Goal: Task Accomplishment & Management: Complete application form

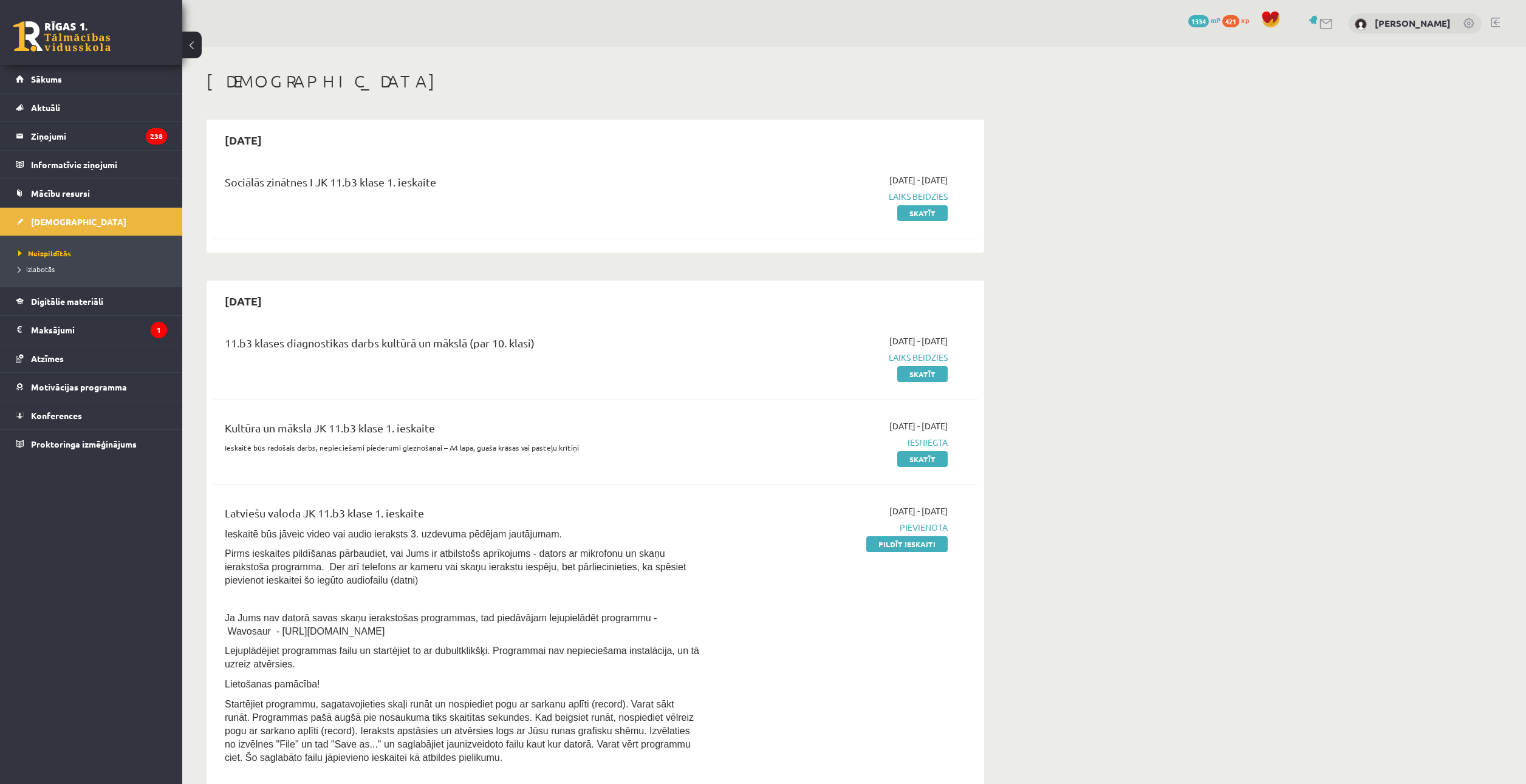
scroll to position [122, 0]
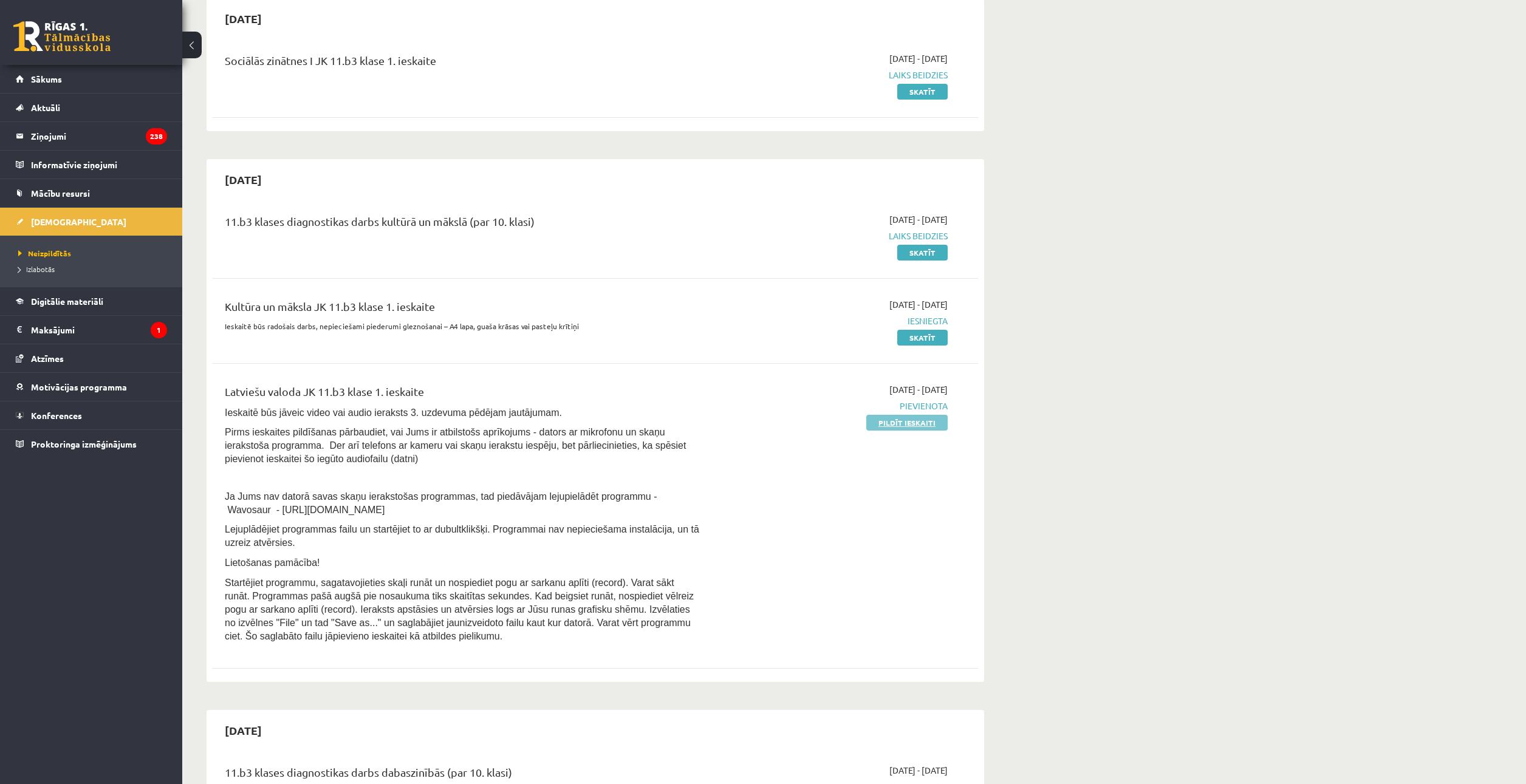
click at [888, 421] on link "Pildīt ieskaiti" at bounding box center [907, 423] width 81 height 16
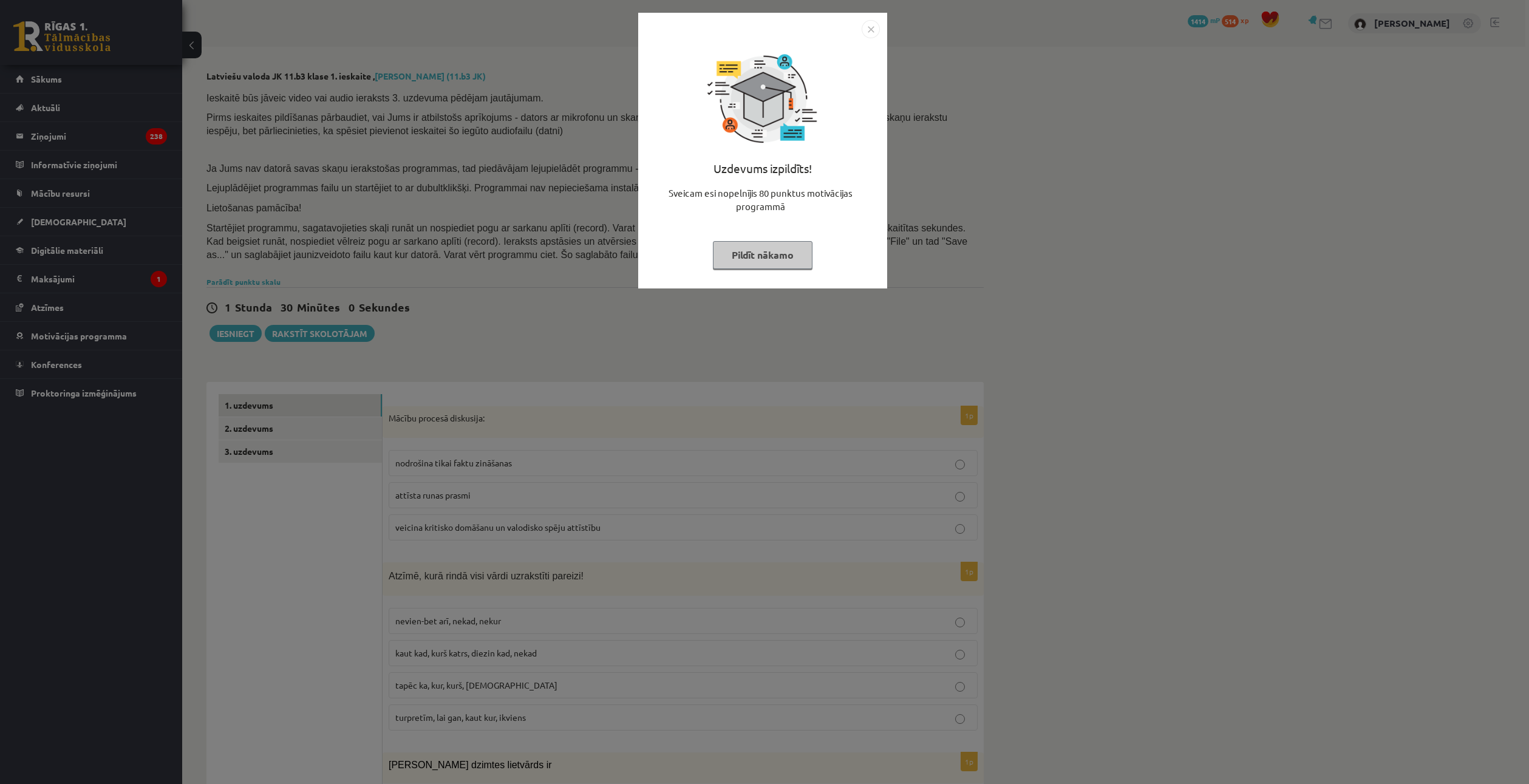
click at [732, 241] on button "Pildīt nākamo" at bounding box center [763, 255] width 99 height 28
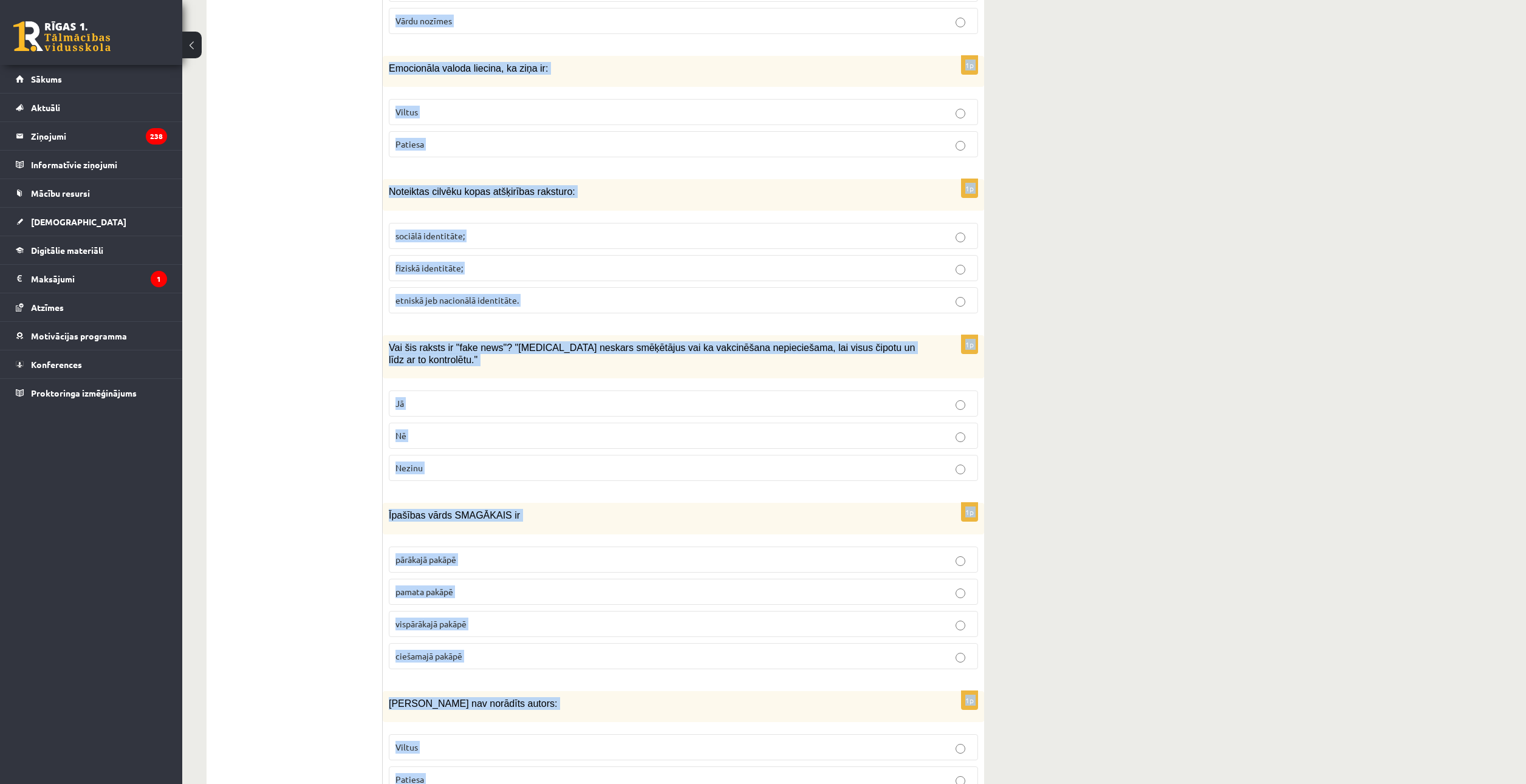
scroll to position [5505, 0]
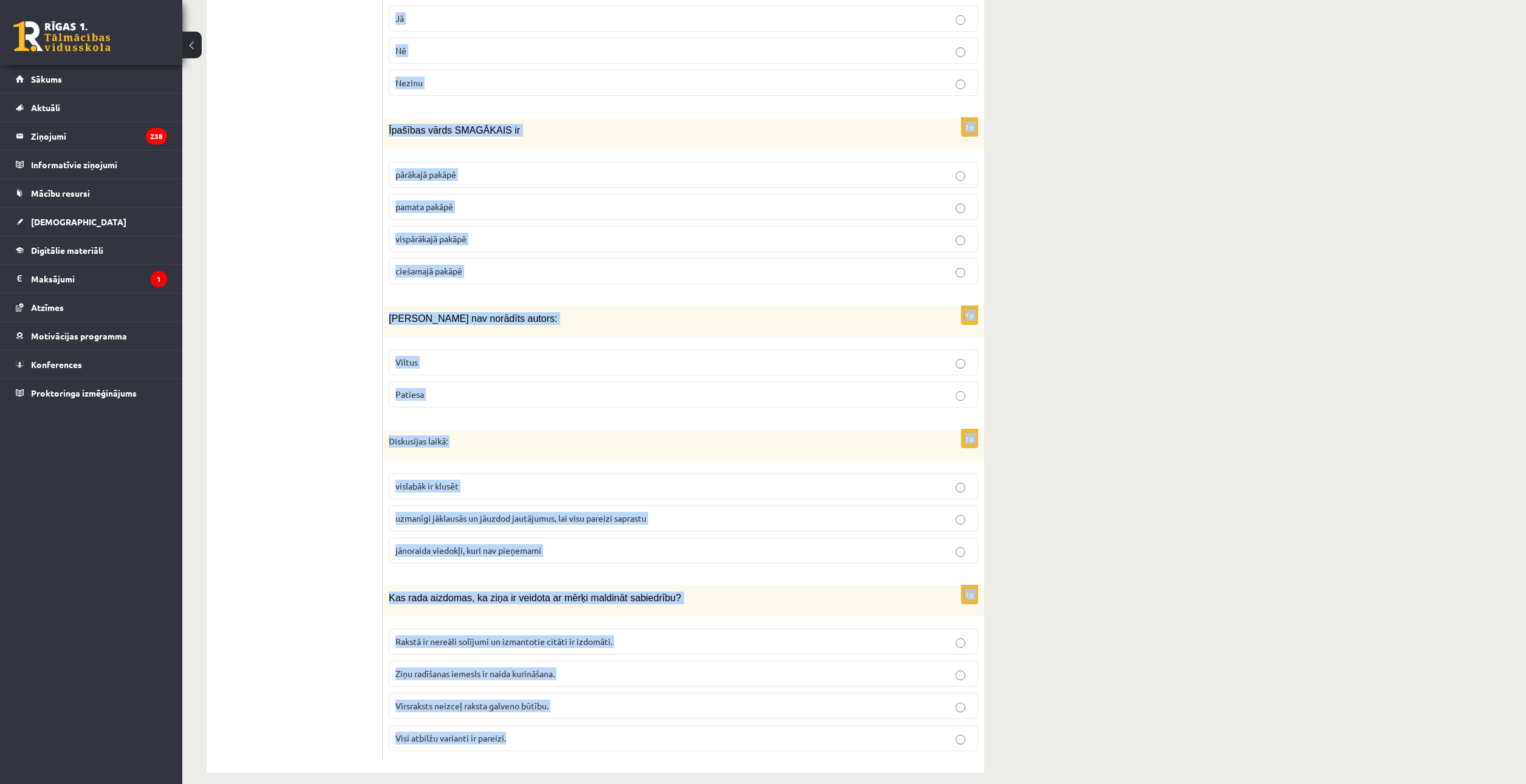
drag, startPoint x: 386, startPoint y: 413, endPoint x: 820, endPoint y: 719, distance: 531.0
copy form "Loremi dolorsi ametconse: adipiscin elits doeiu temporinc utlabor etdol magnaa …"
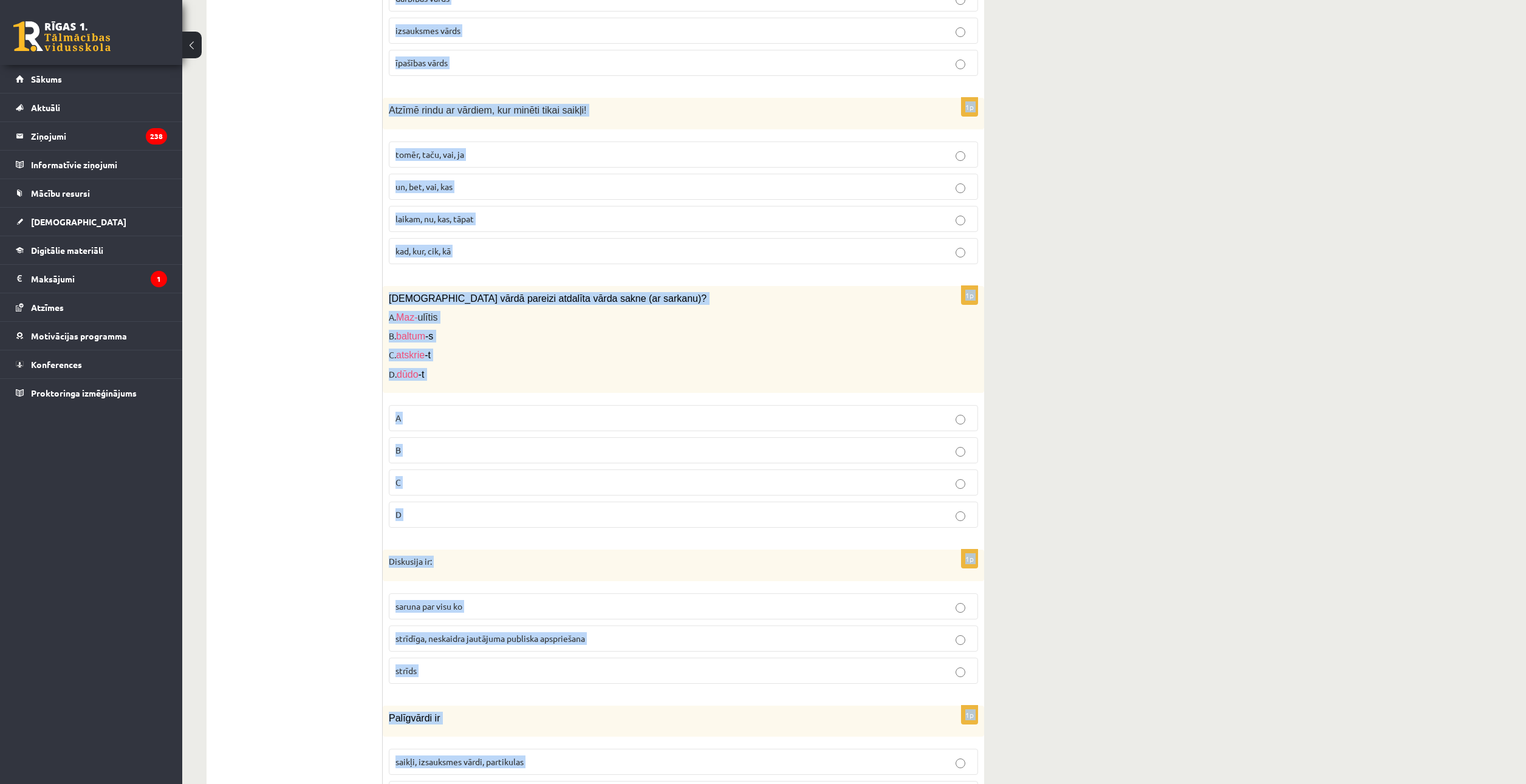
click at [1132, 298] on div "Latviešu valoda JK 11.b3 klase 1. ieskaite , Vladimirs Stetjuha (11.b3 JK) Iesk…" at bounding box center [854, 219] width 1343 height 6256
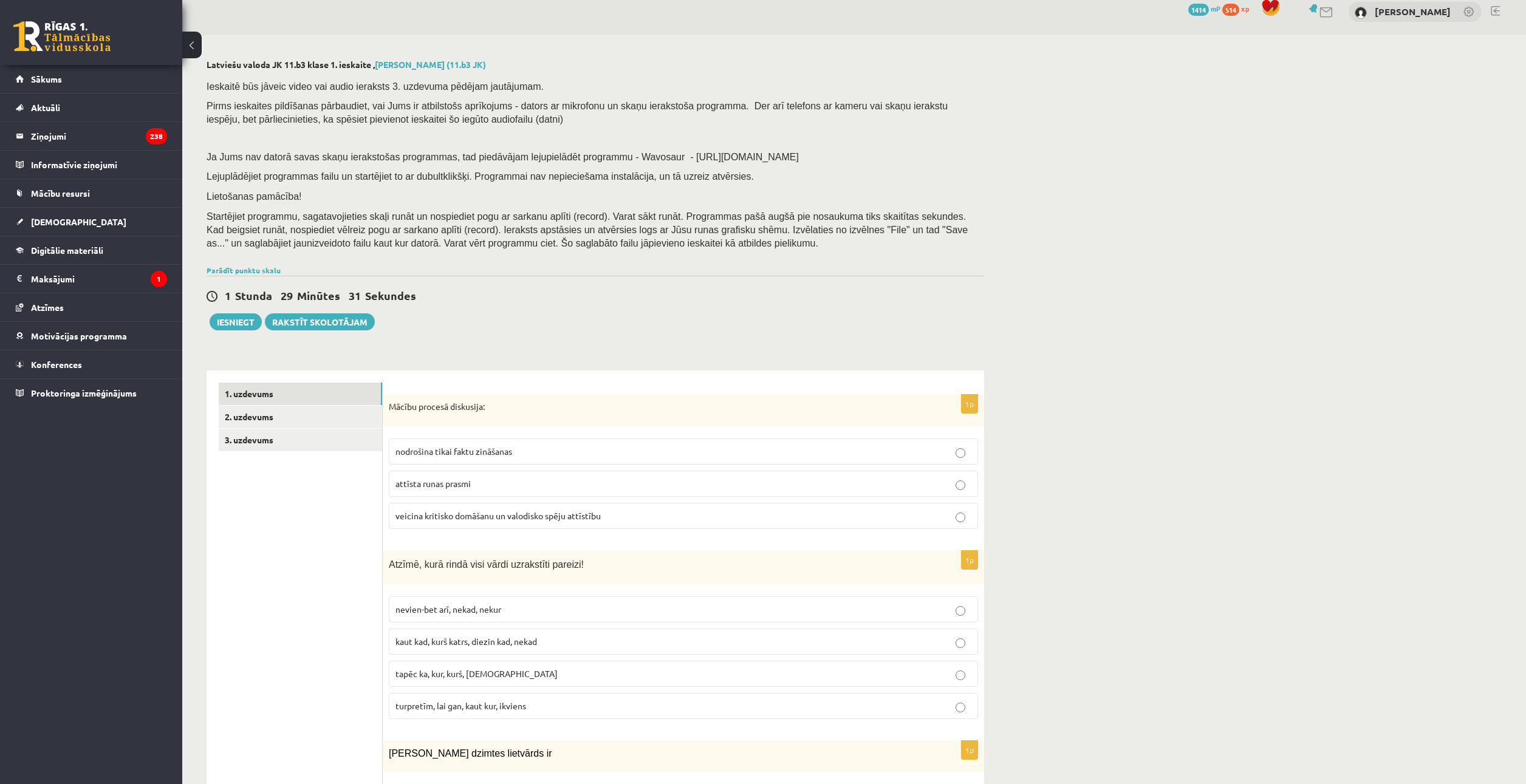
scroll to position [0, 0]
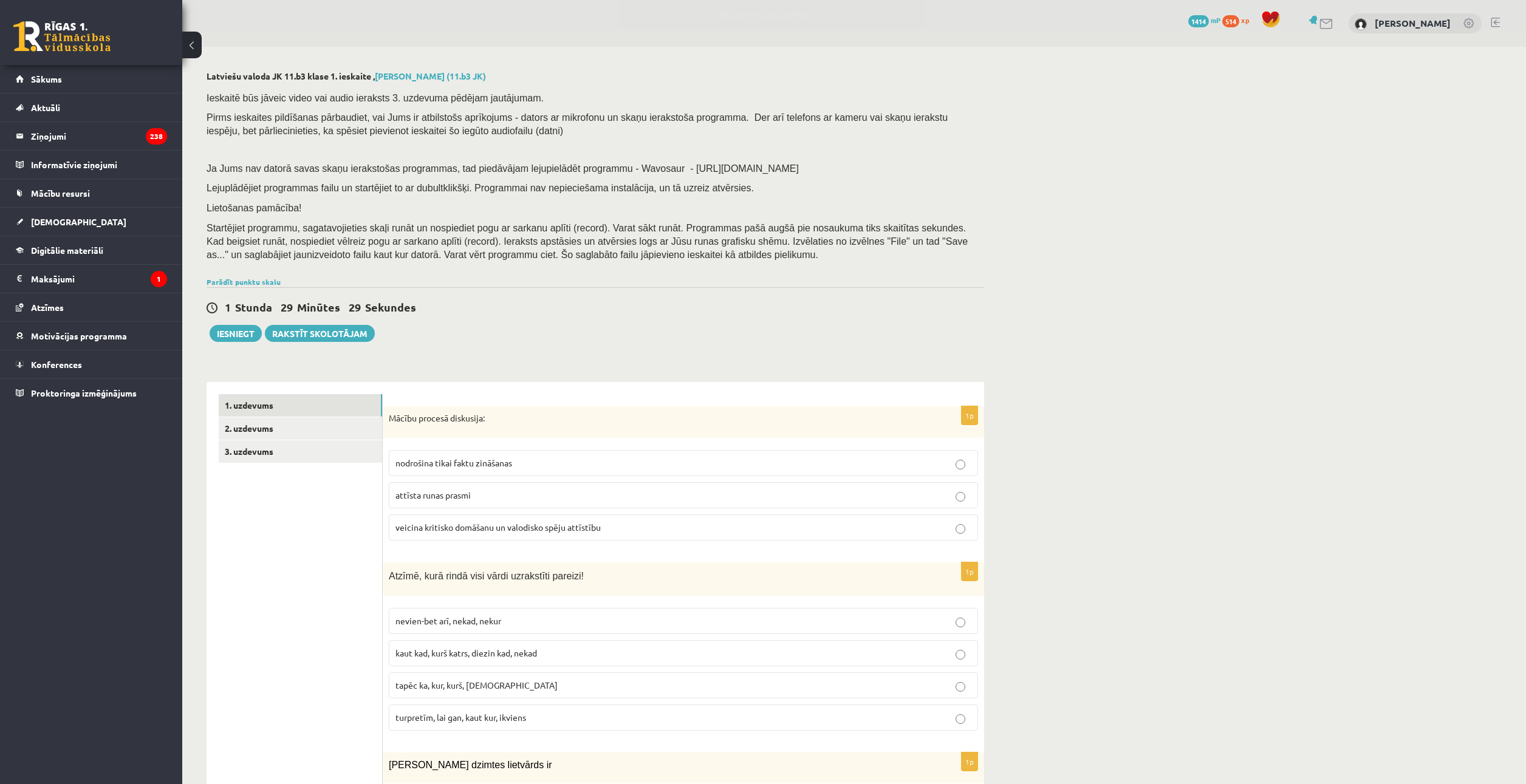
click at [467, 505] on label "attīsta runas prasmi" at bounding box center [683, 495] width 589 height 26
click at [467, 520] on label "veicina kritisko domāšanu un valodisko spēju attīstību" at bounding box center [683, 527] width 589 height 26
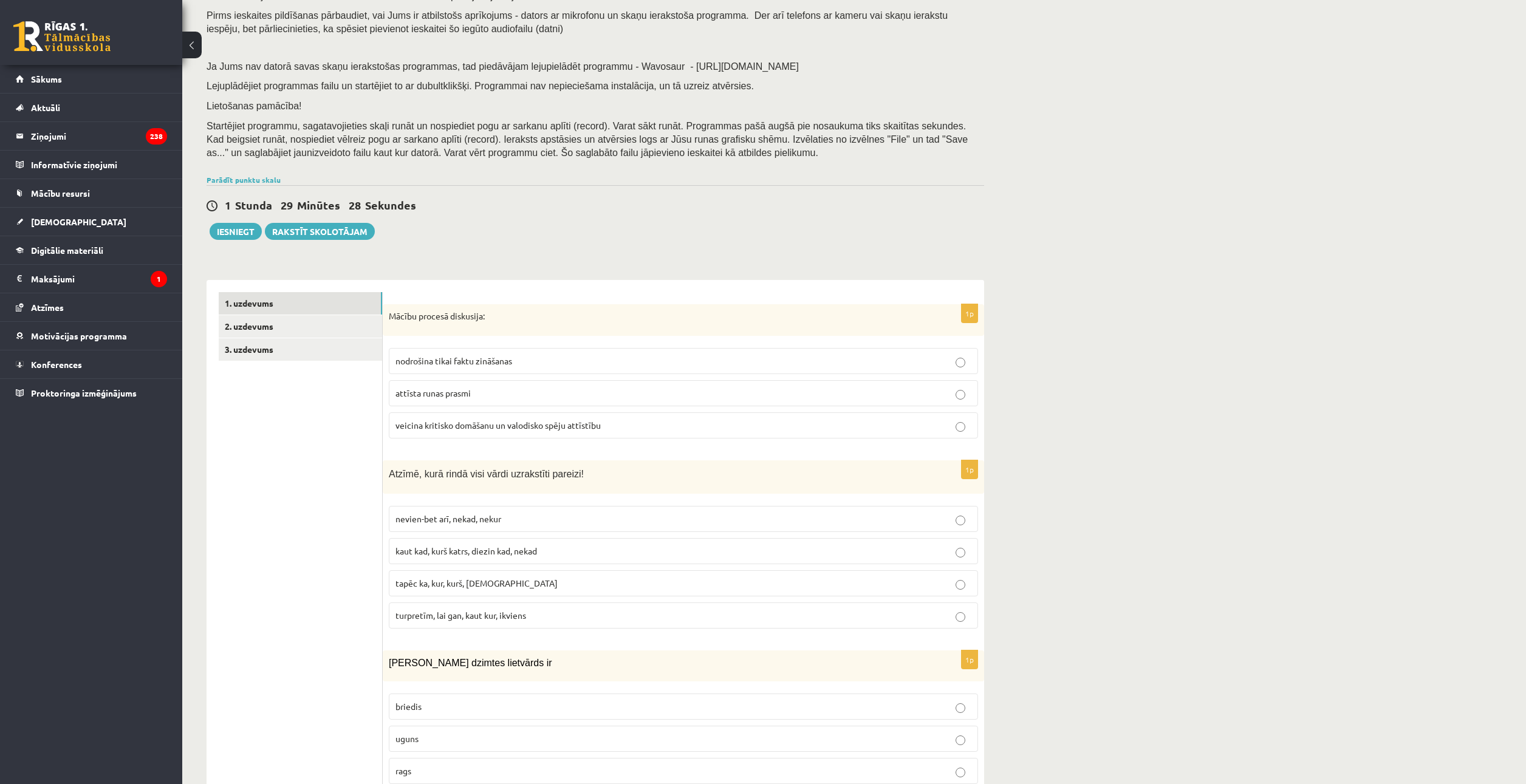
scroll to position [122, 0]
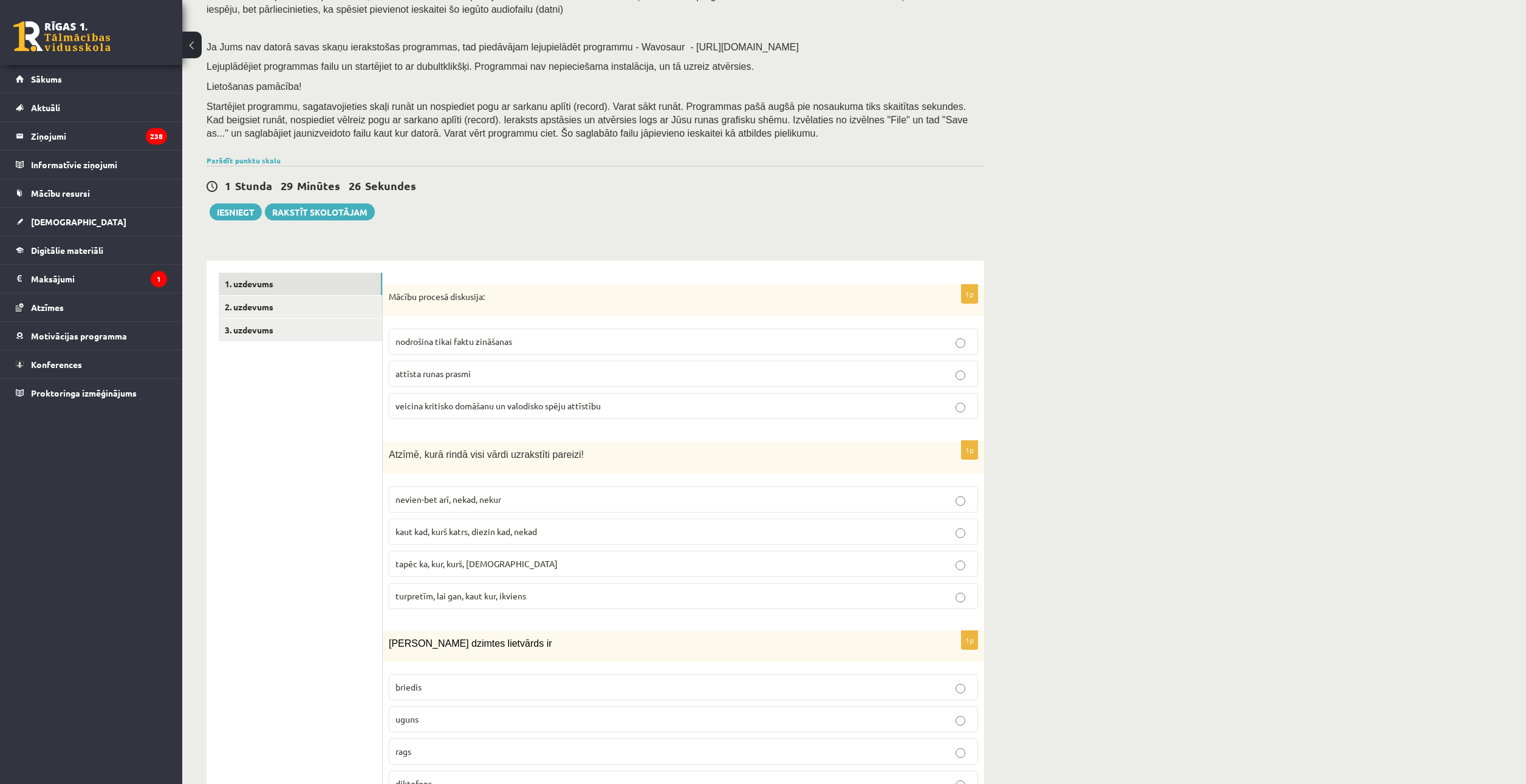
click at [435, 565] on span "tapēc ka, kur, kurš, neviens" at bounding box center [477, 563] width 162 height 11
click at [441, 596] on span "turpretīm, lai gan, kaut kur, ikviens" at bounding box center [460, 596] width 130 height 11
click at [433, 533] on span "kaut kad, kurš katrs, diezin kad, nekad" at bounding box center [466, 531] width 141 height 11
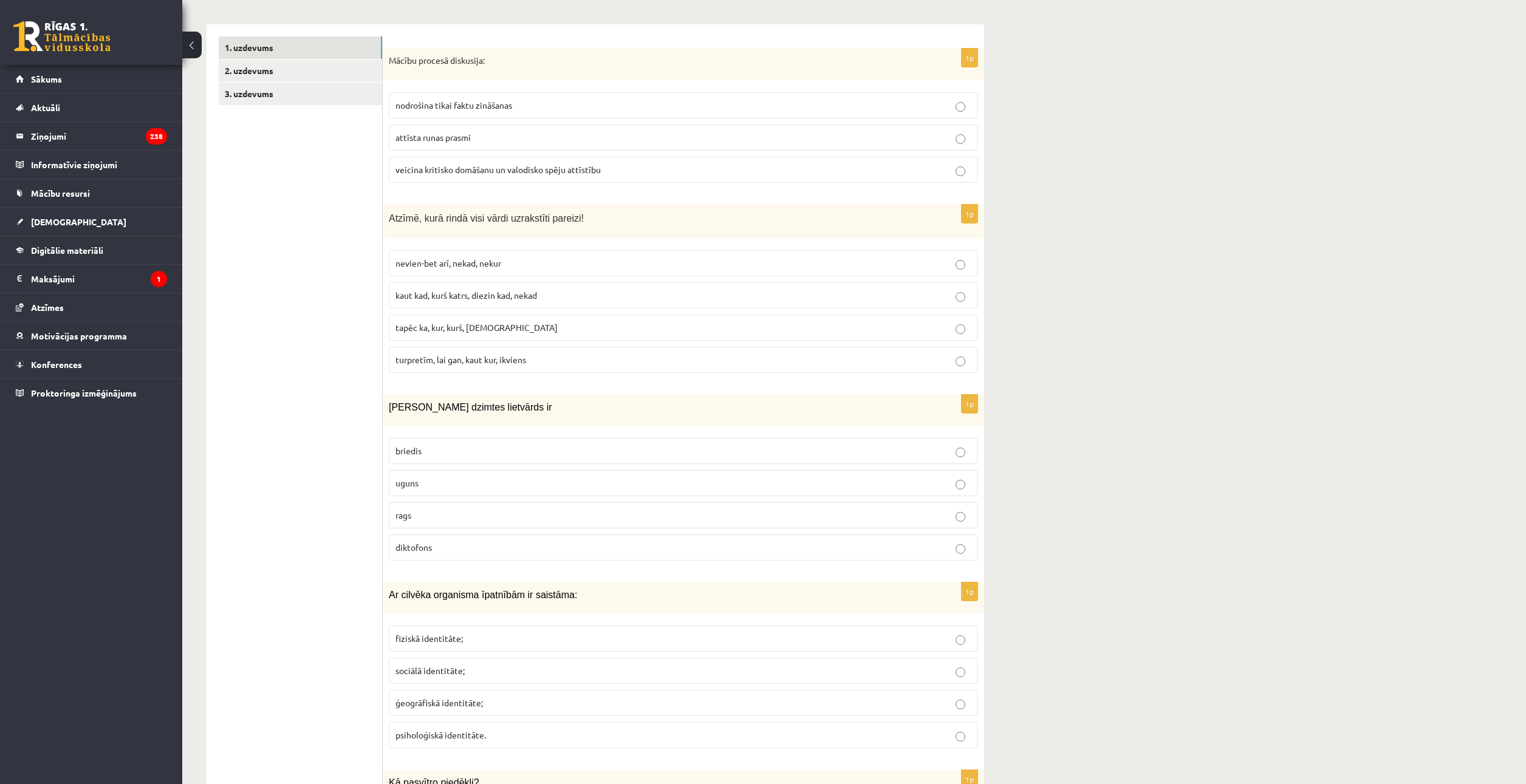
scroll to position [365, 0]
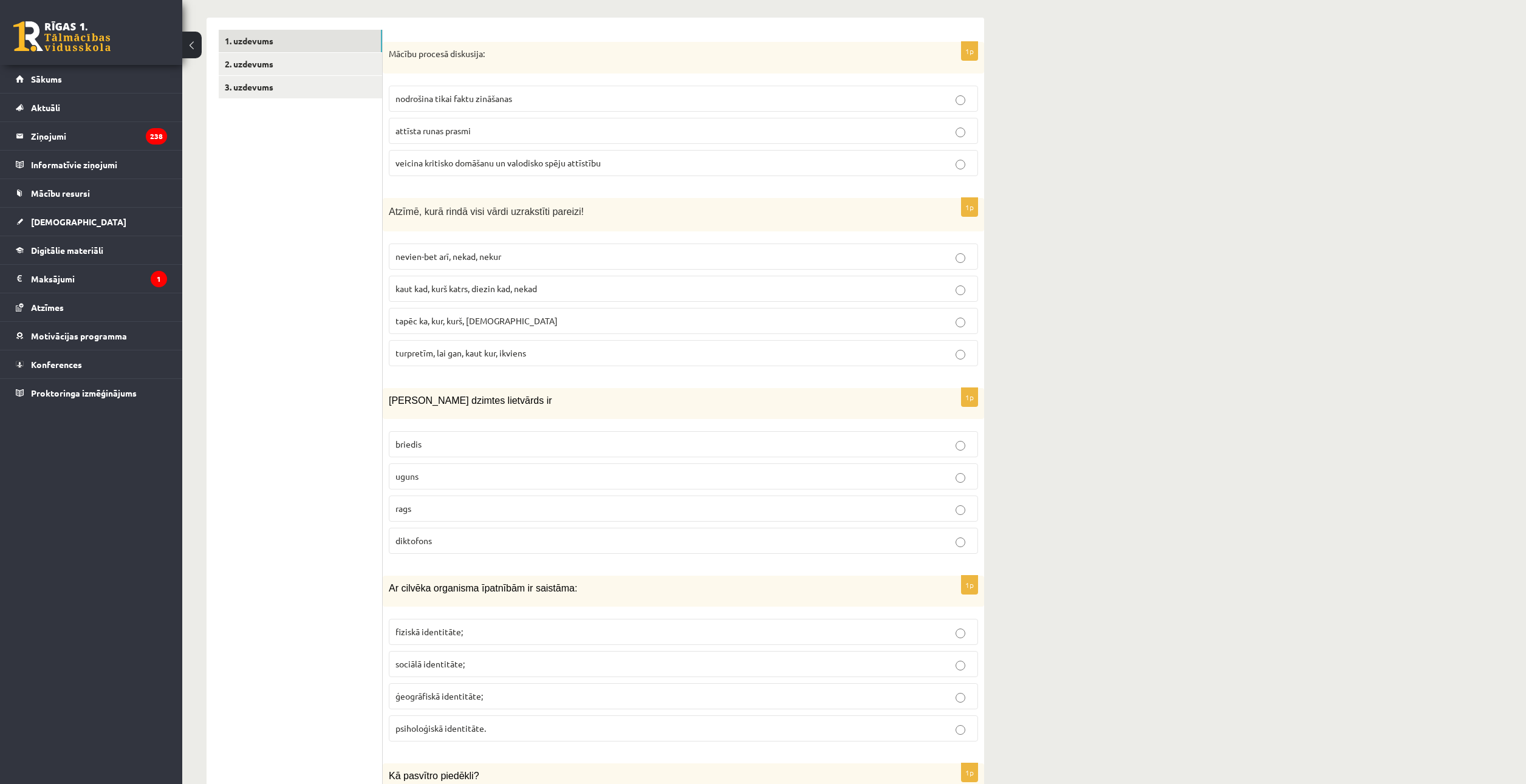
click at [419, 477] on p "uguns" at bounding box center [683, 476] width 576 height 12
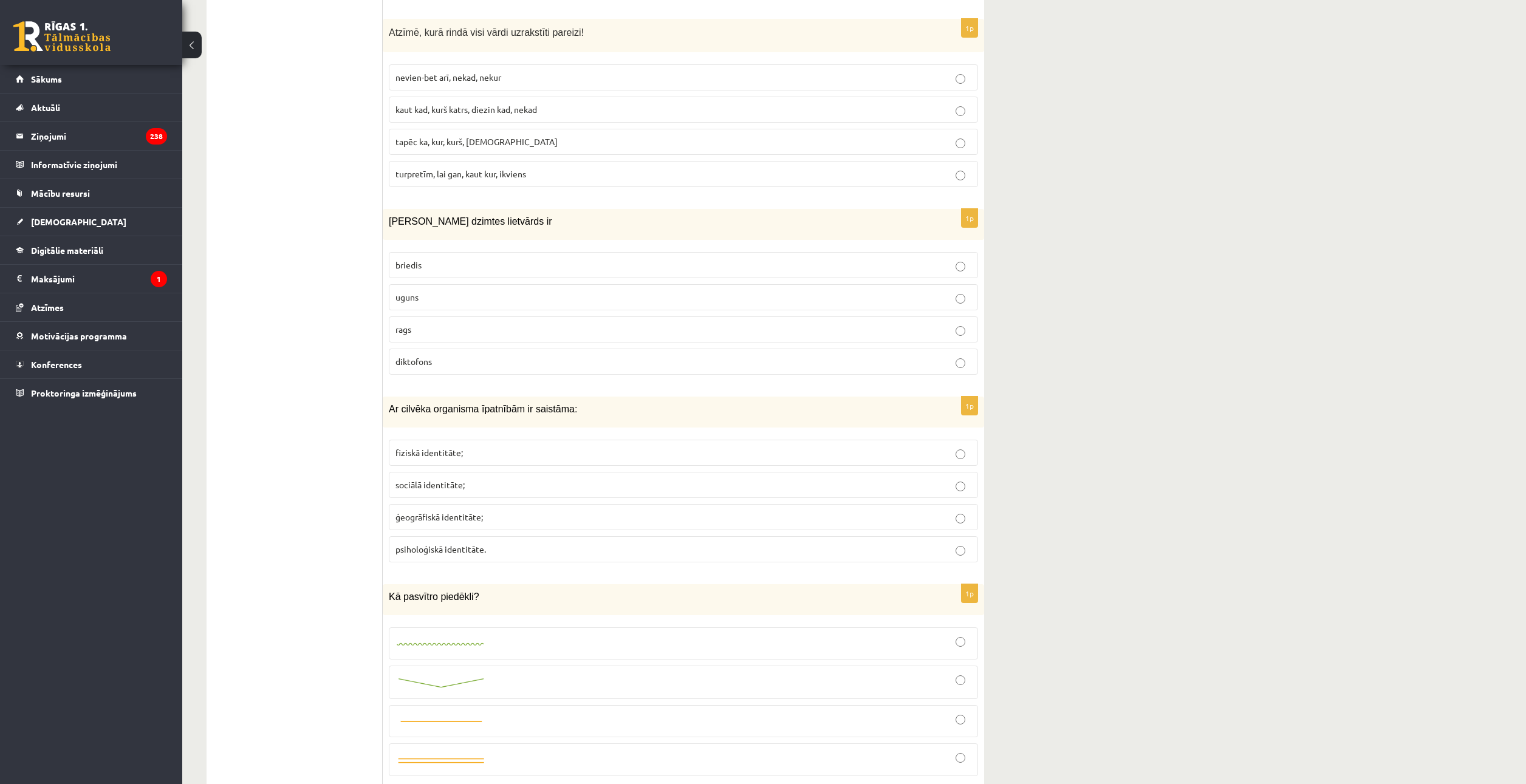
scroll to position [546, 0]
click at [465, 466] on fieldset "fiziskā identitāte; sociālā identitāte; ģeogrāfiskā identitāte; psiholoģiskā id…" at bounding box center [683, 497] width 589 height 132
click at [463, 449] on p "fiziskā identitāte;" at bounding box center [683, 449] width 576 height 12
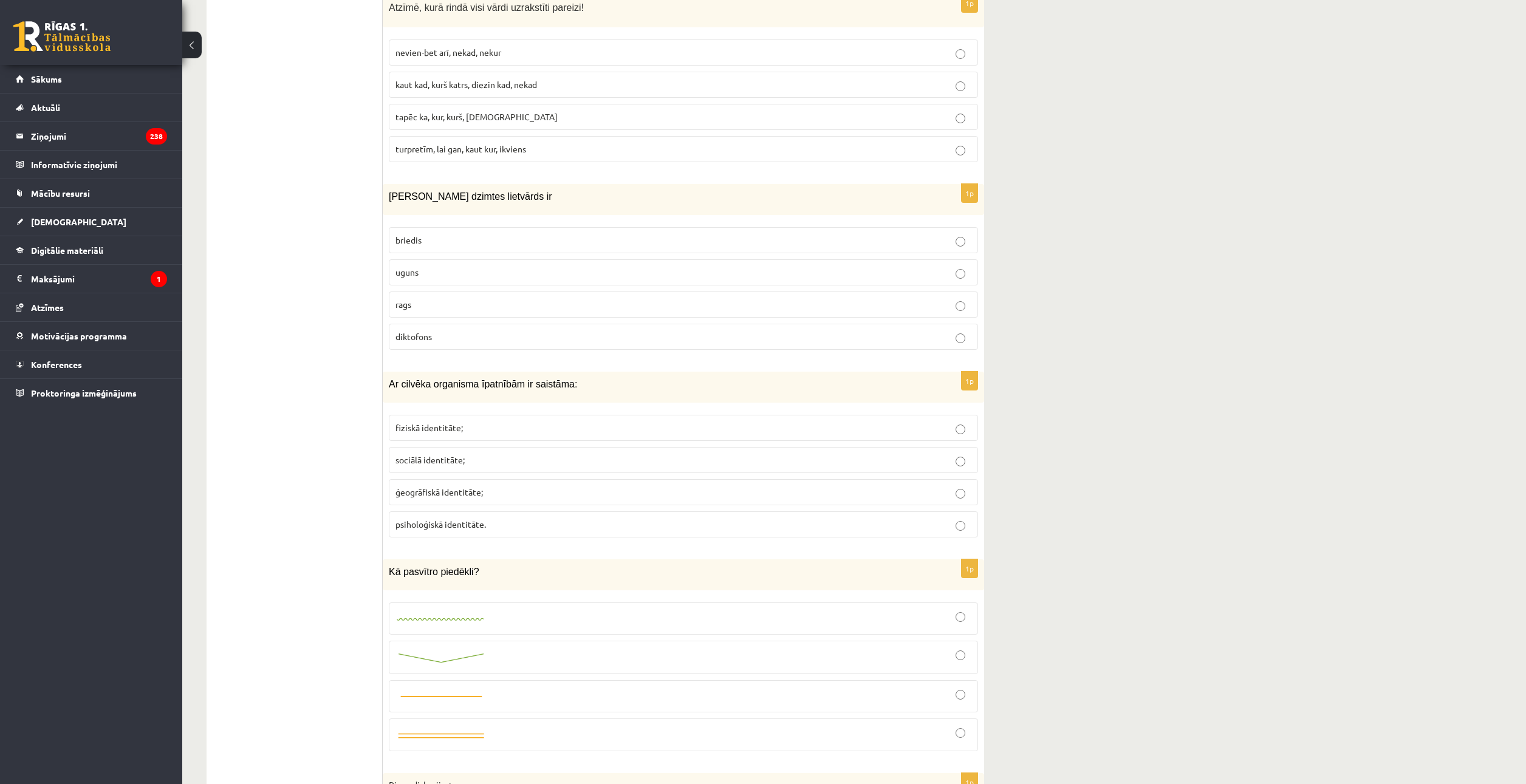
scroll to position [668, 0]
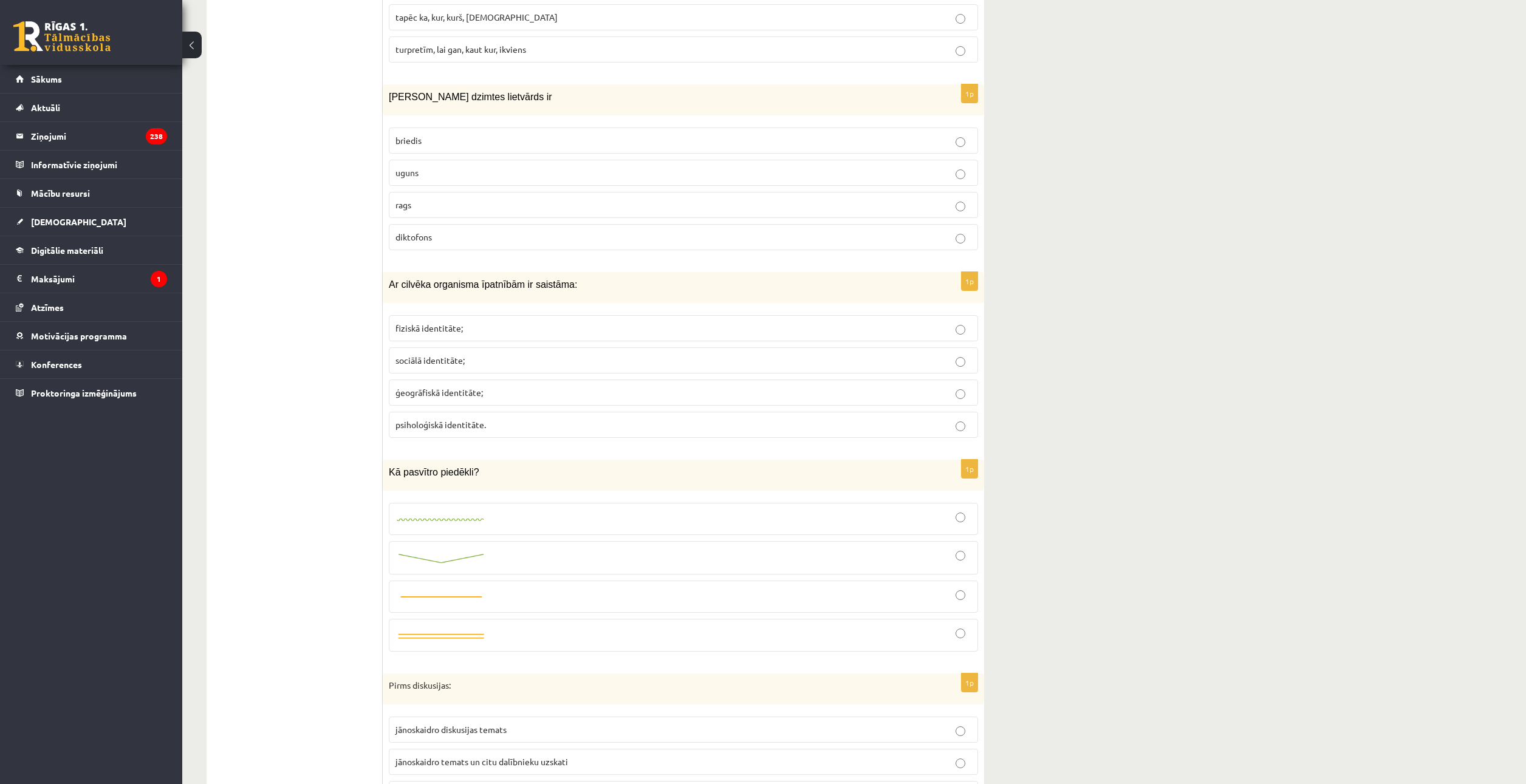
click at [495, 569] on label at bounding box center [683, 558] width 589 height 33
click at [596, 613] on fieldset at bounding box center [683, 575] width 589 height 158
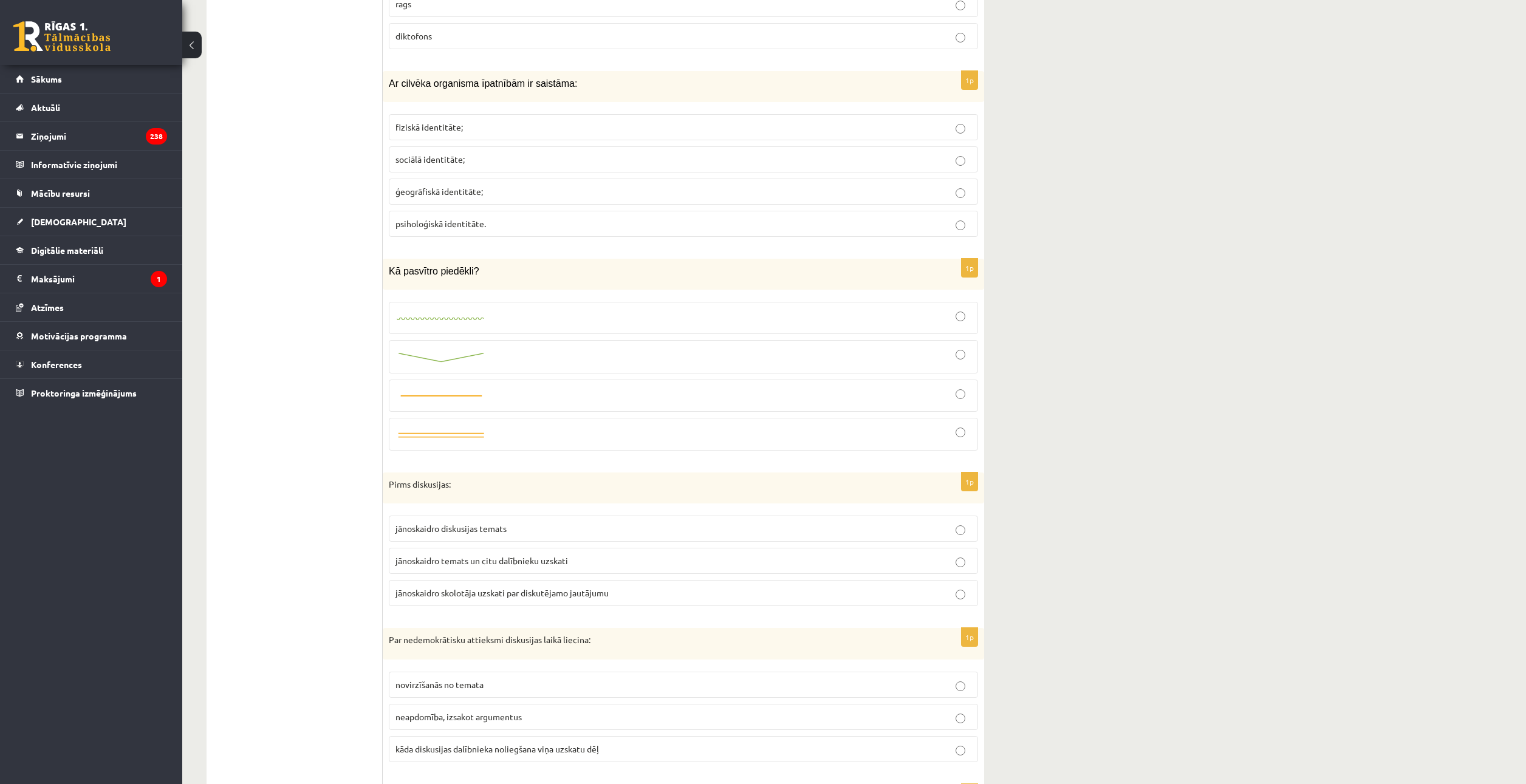
scroll to position [911, 0]
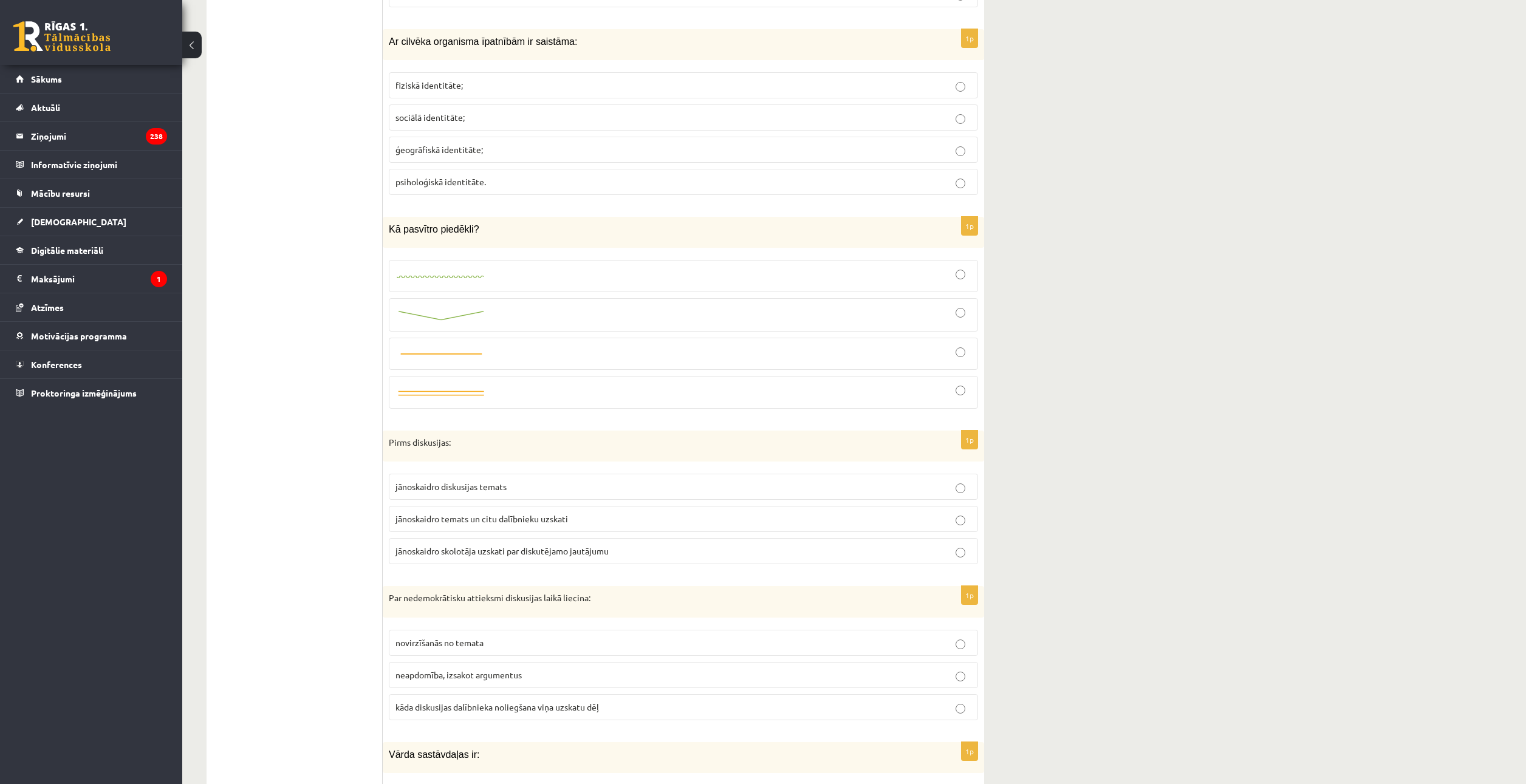
click at [439, 542] on label "jānoskaidro skolotāja uzskati par diskutējamo jautājumu" at bounding box center [683, 551] width 589 height 26
click at [520, 517] on span "jānoskaidro temats un citu dalībnieku uzskati" at bounding box center [481, 518] width 172 height 11
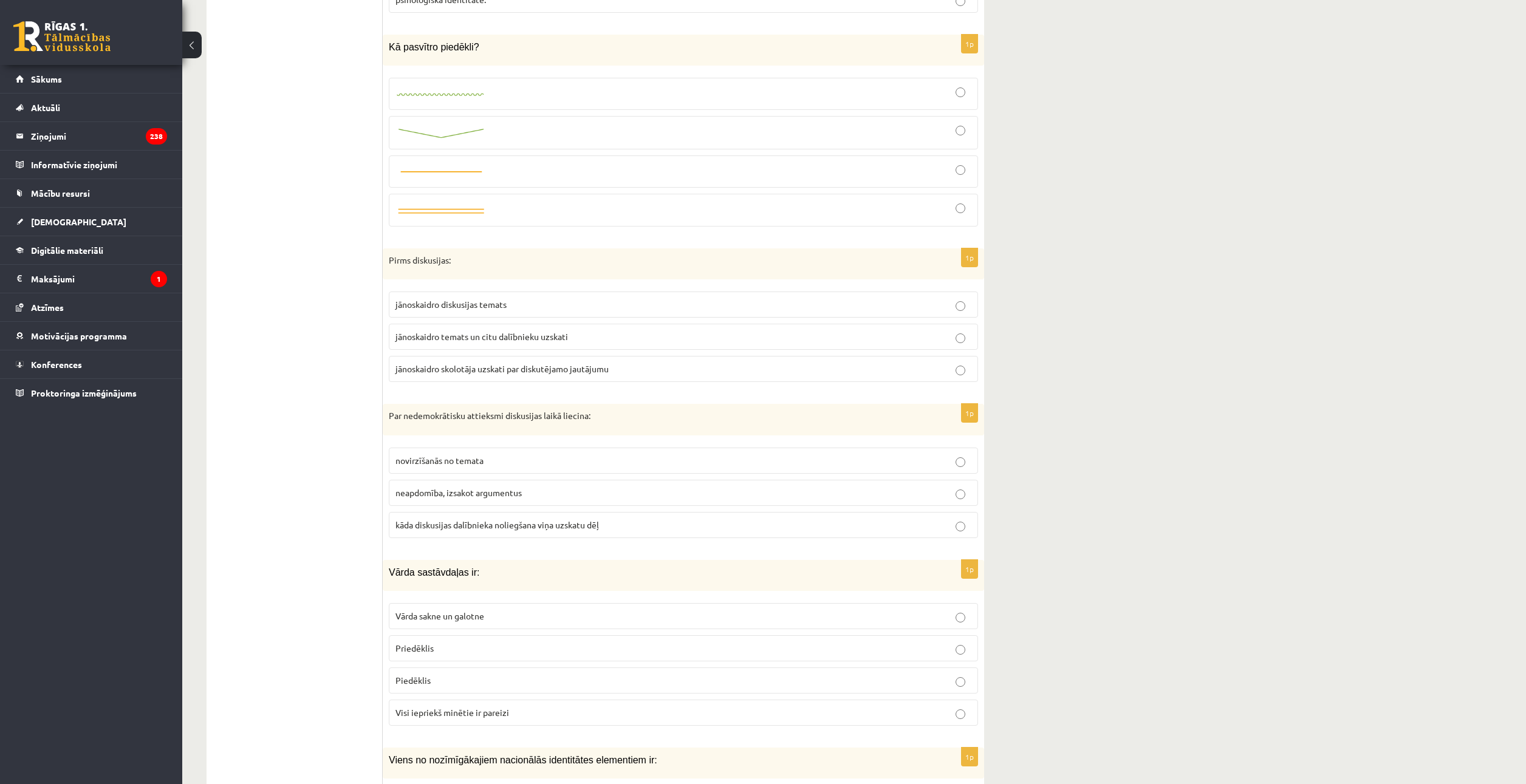
click at [458, 526] on span "kāda diskusijas dalībnieka noliegšana viņa uzskatu dēļ" at bounding box center [497, 524] width 204 height 11
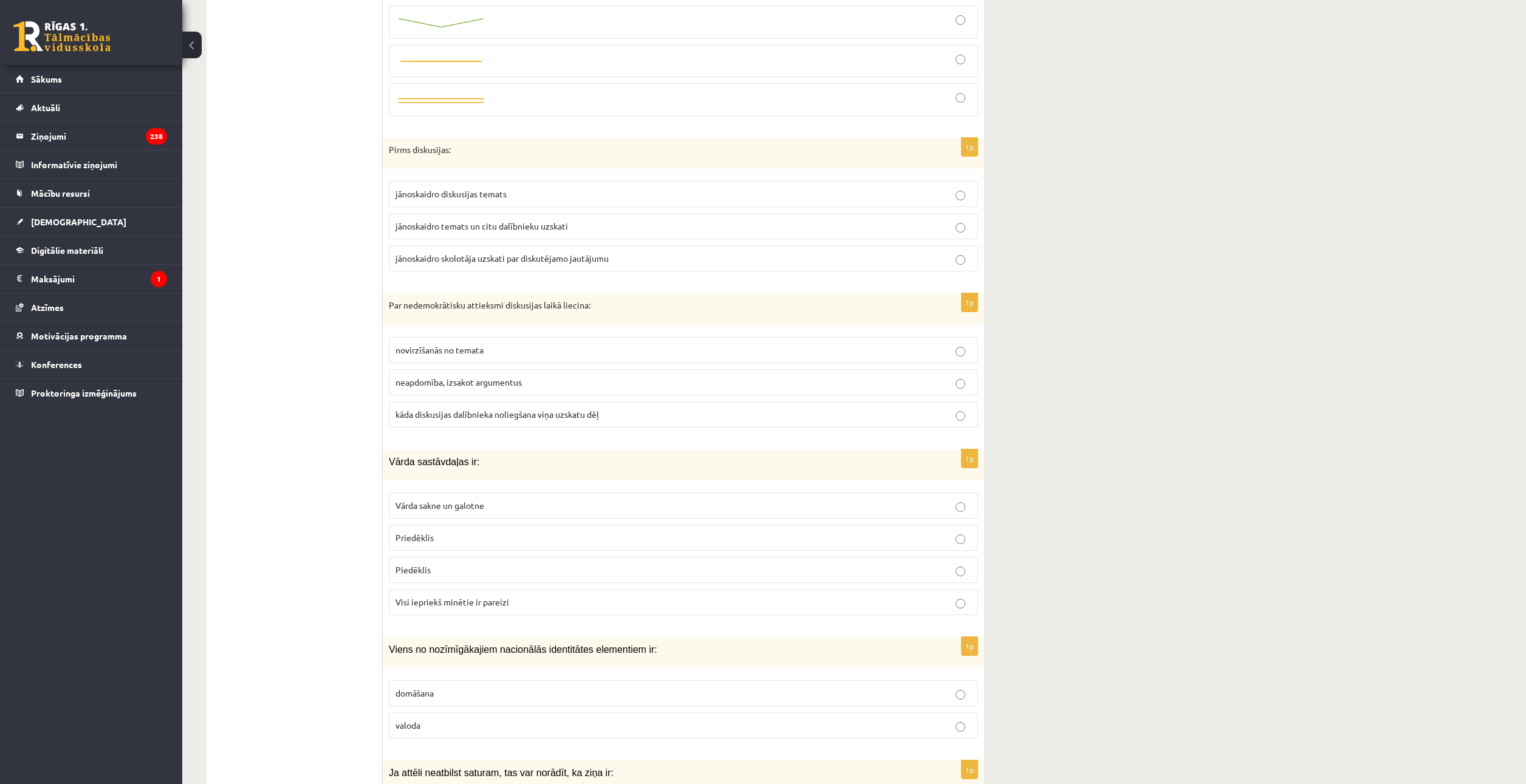
scroll to position [1214, 0]
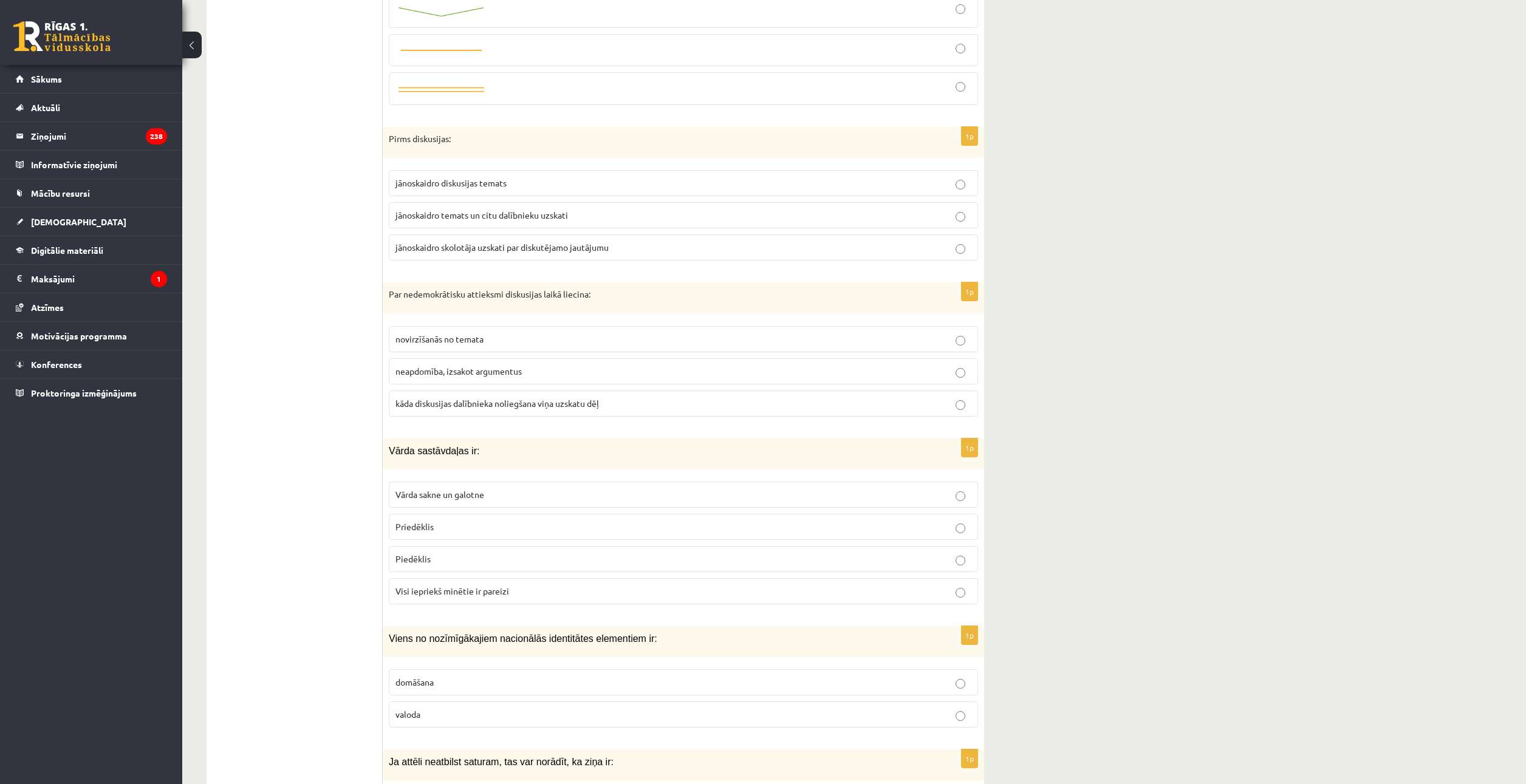
click at [465, 590] on span "Visi iepriekš minētie ir pareizi" at bounding box center [452, 590] width 113 height 11
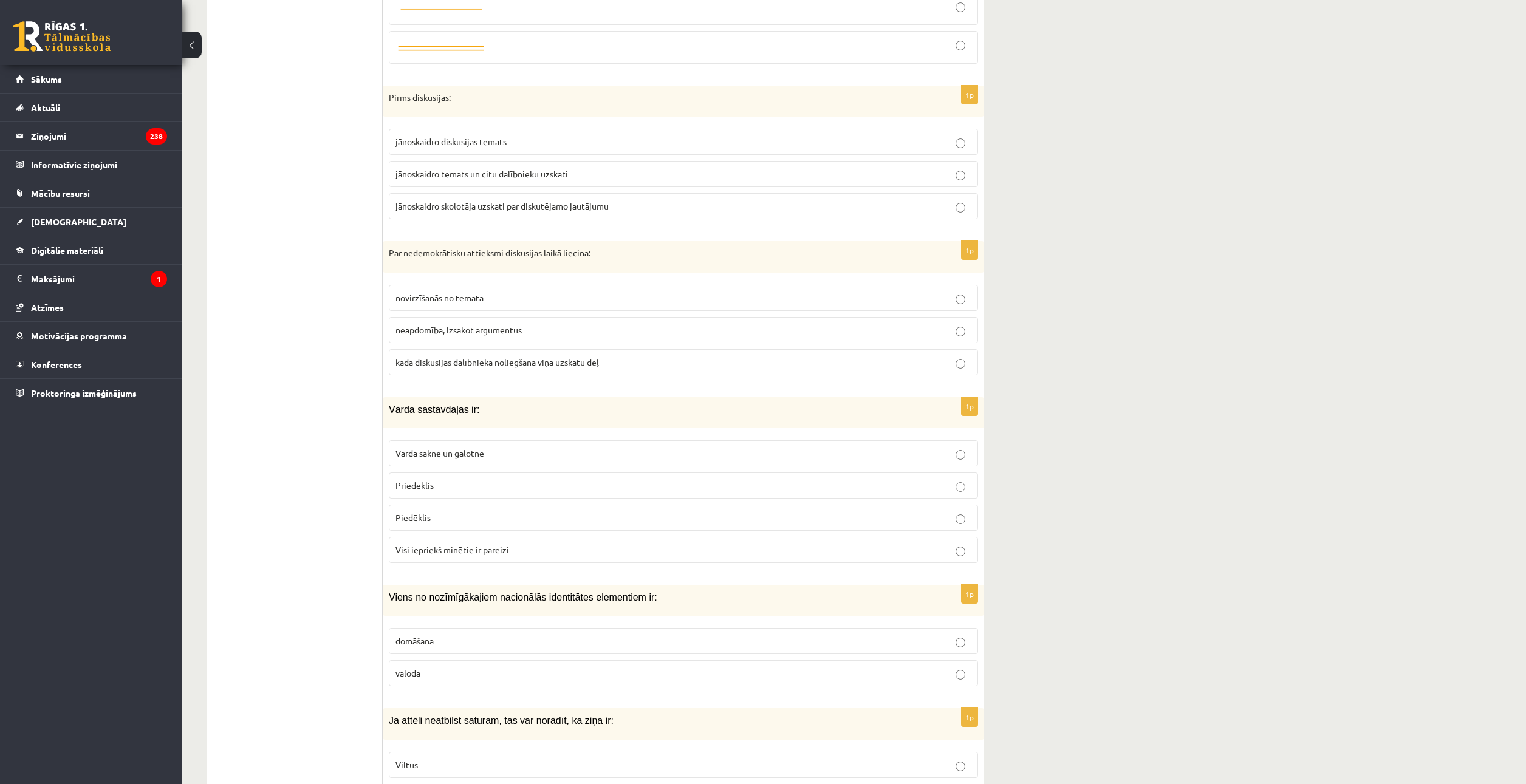
scroll to position [1397, 0]
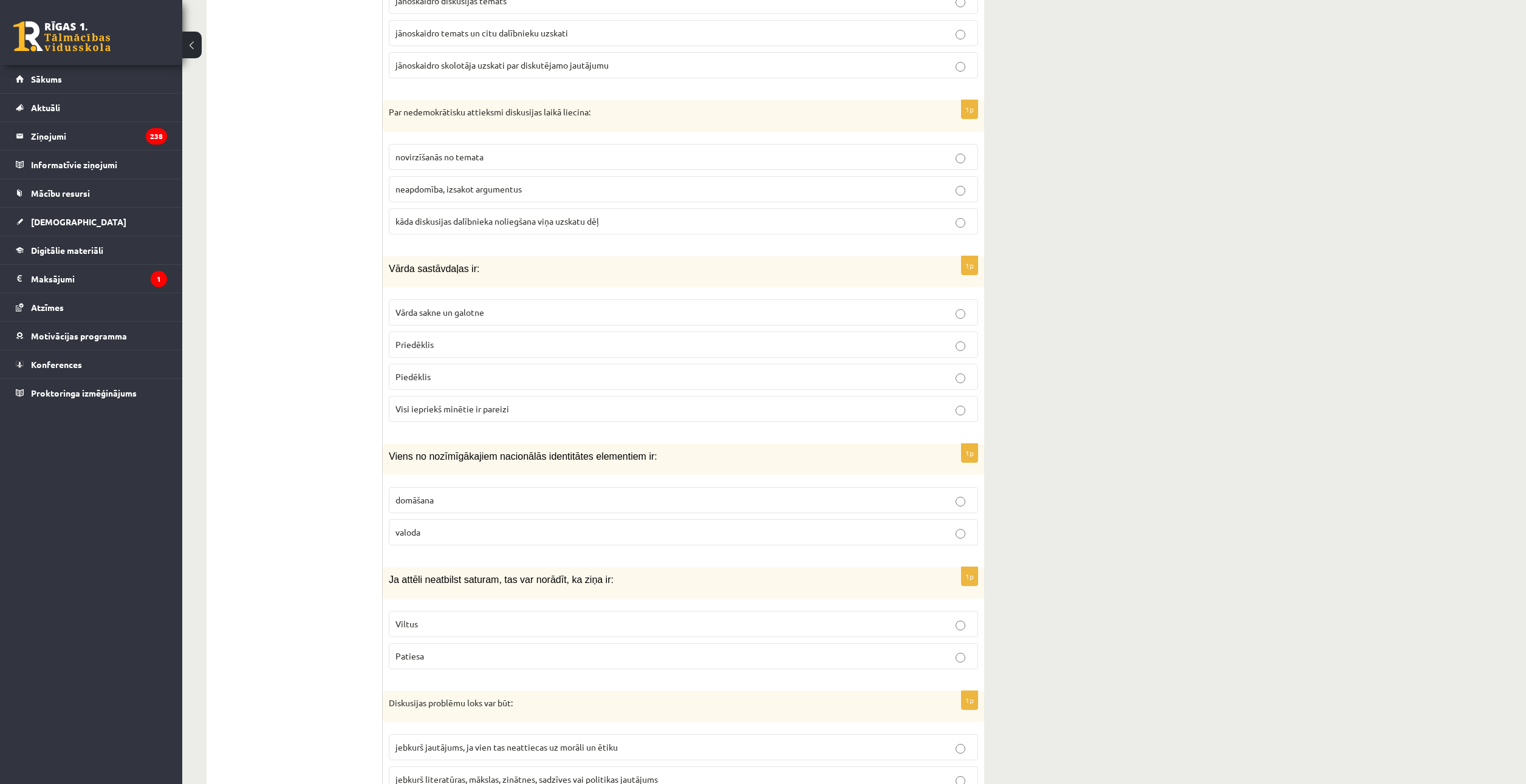
click at [438, 533] on p "valoda" at bounding box center [683, 531] width 576 height 12
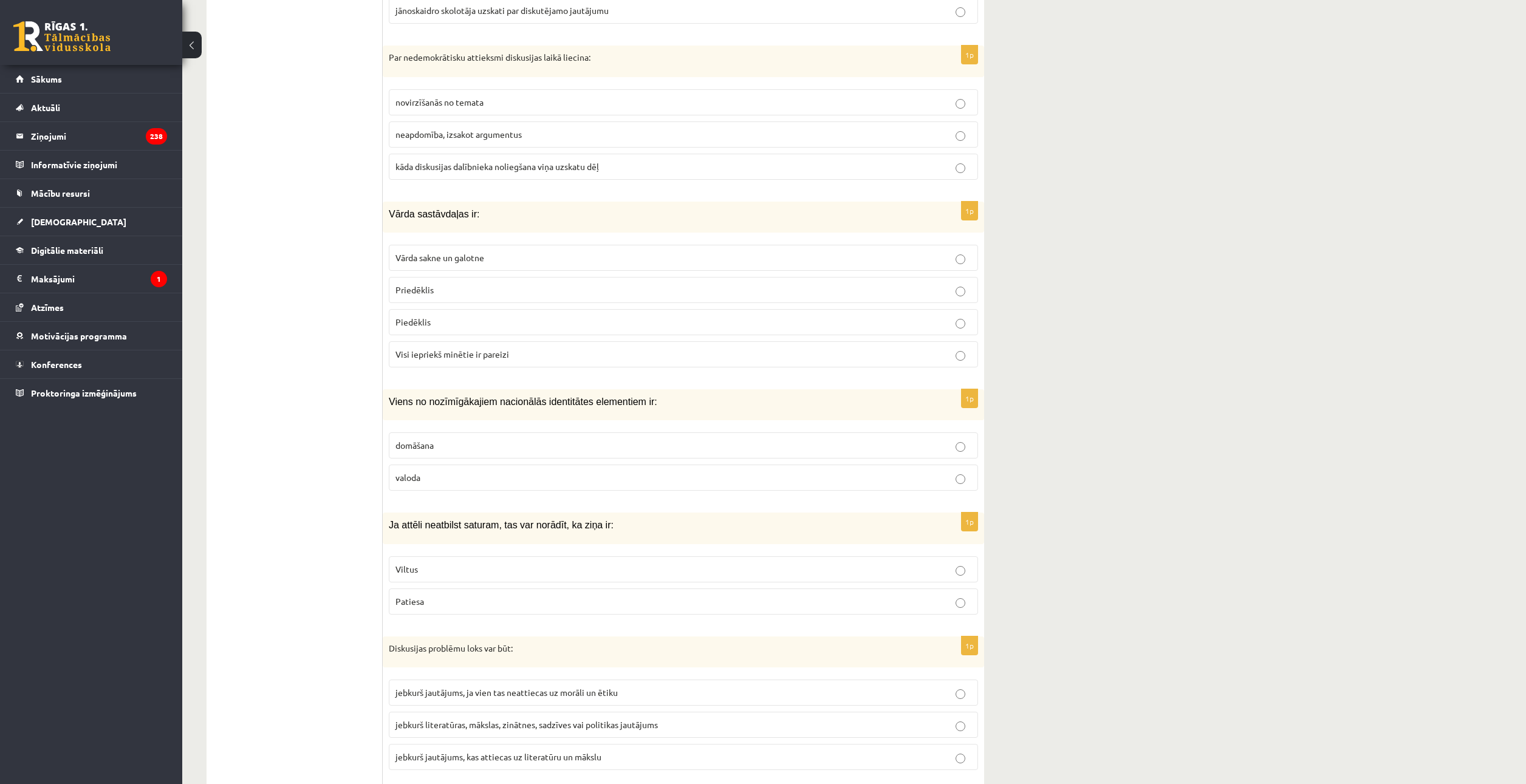
scroll to position [1518, 0]
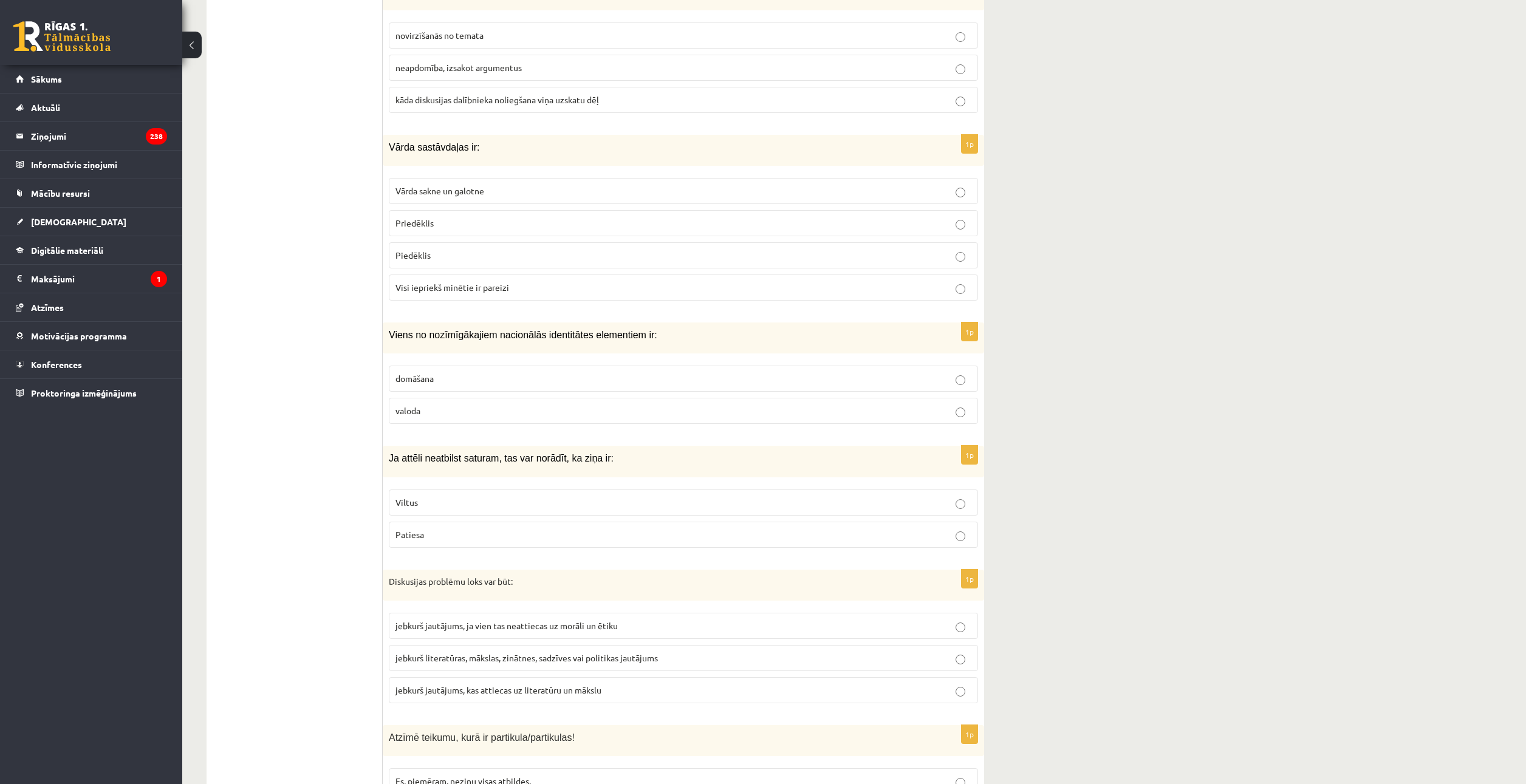
click at [435, 516] on fieldset "Viltus Patiesa" at bounding box center [683, 517] width 589 height 68
click at [435, 506] on p "Viltus" at bounding box center [683, 502] width 576 height 12
click at [637, 659] on p "jebkurš literatūras, mākslas, zinātnes, sadzīves vai politikas jautājums" at bounding box center [683, 657] width 576 height 12
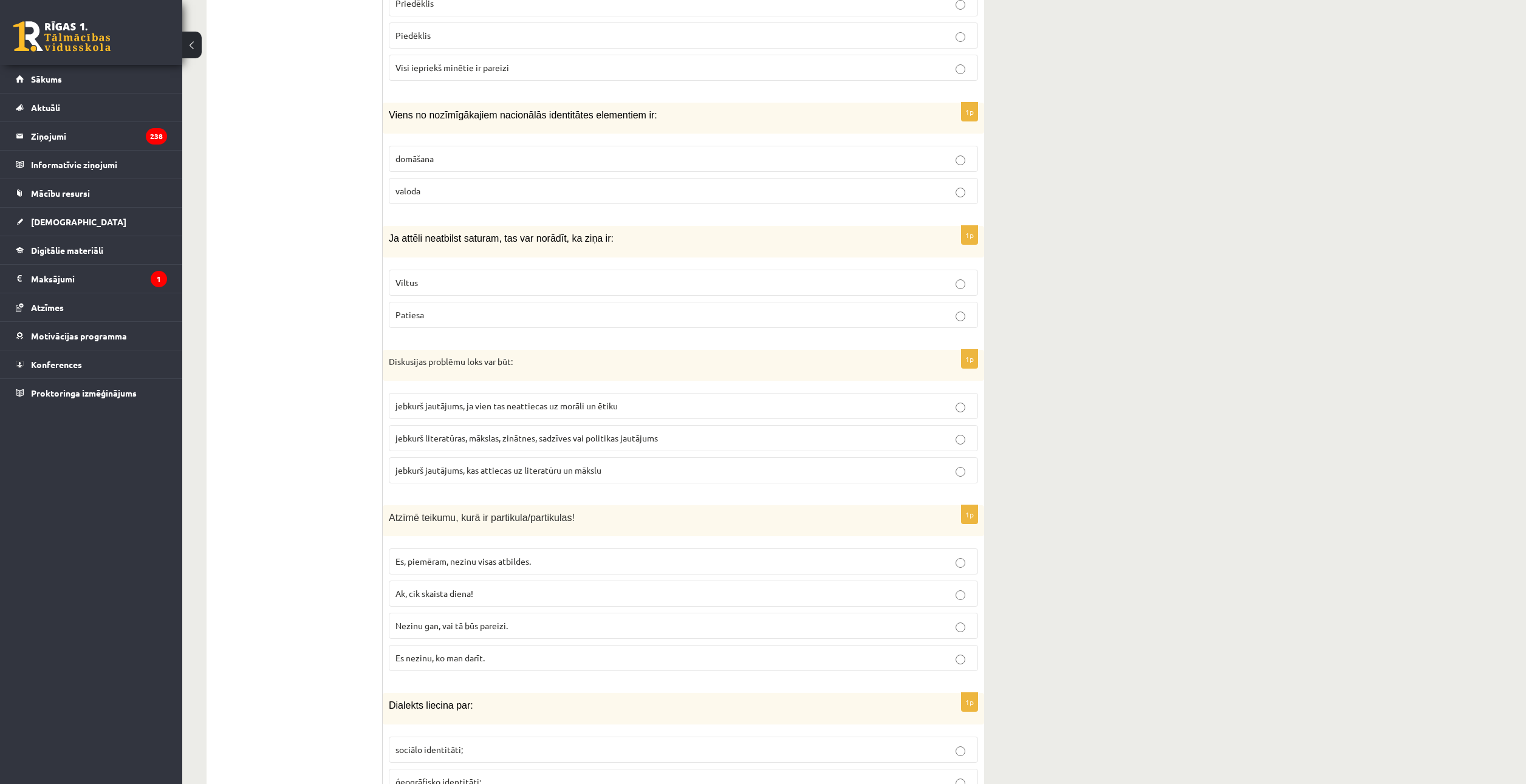
scroll to position [1821, 0]
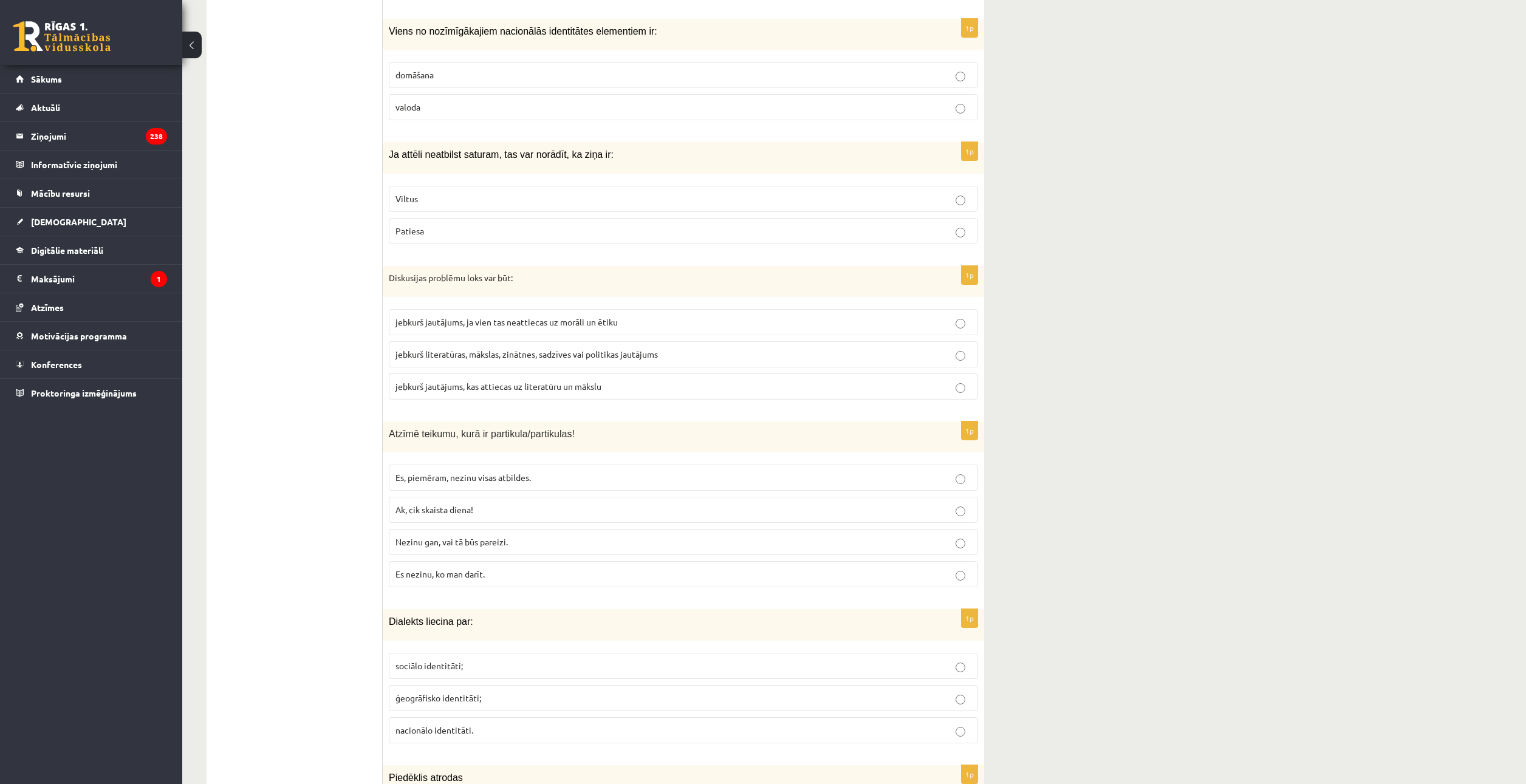
click at [481, 537] on span "Nezinu gan, vai tā būs pareizi." at bounding box center [452, 541] width 113 height 11
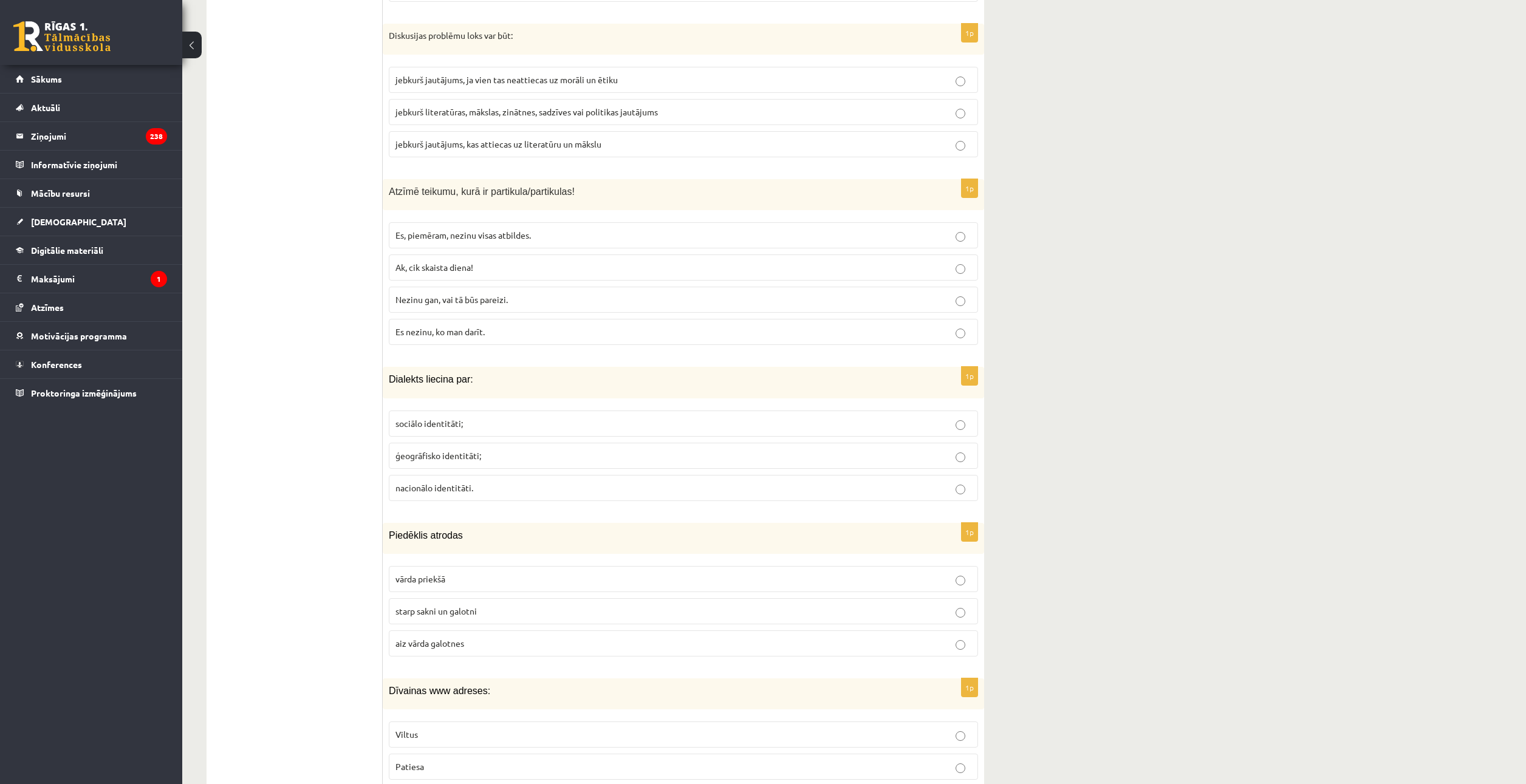
scroll to position [2064, 0]
click at [498, 439] on fieldset "sociālo identitāti; ģeogrāfisko identitāti; nacionālo identitāti." at bounding box center [683, 454] width 589 height 100
click at [496, 446] on label "ģeogrāfisko identitāti;" at bounding box center [683, 455] width 589 height 26
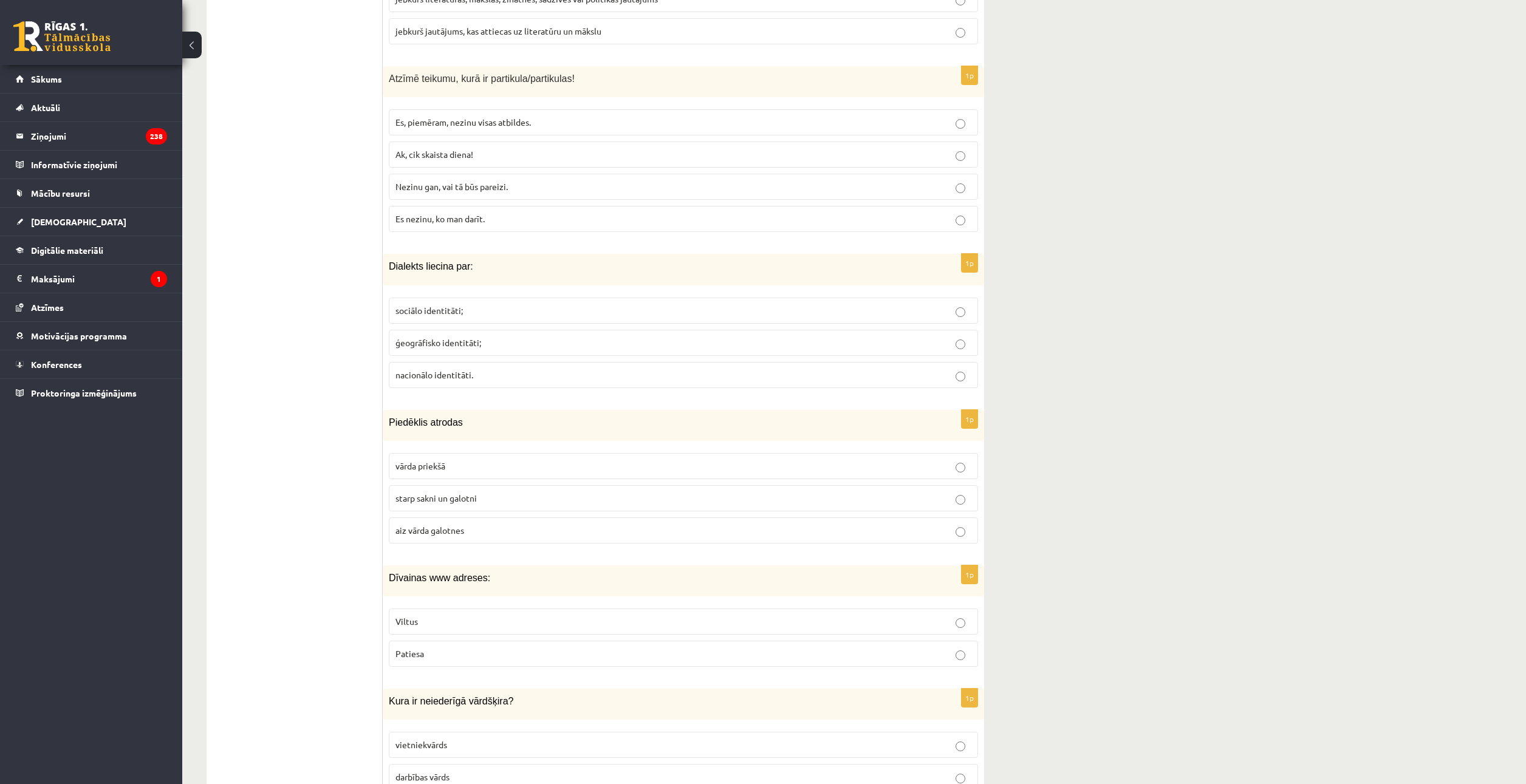
scroll to position [2186, 0]
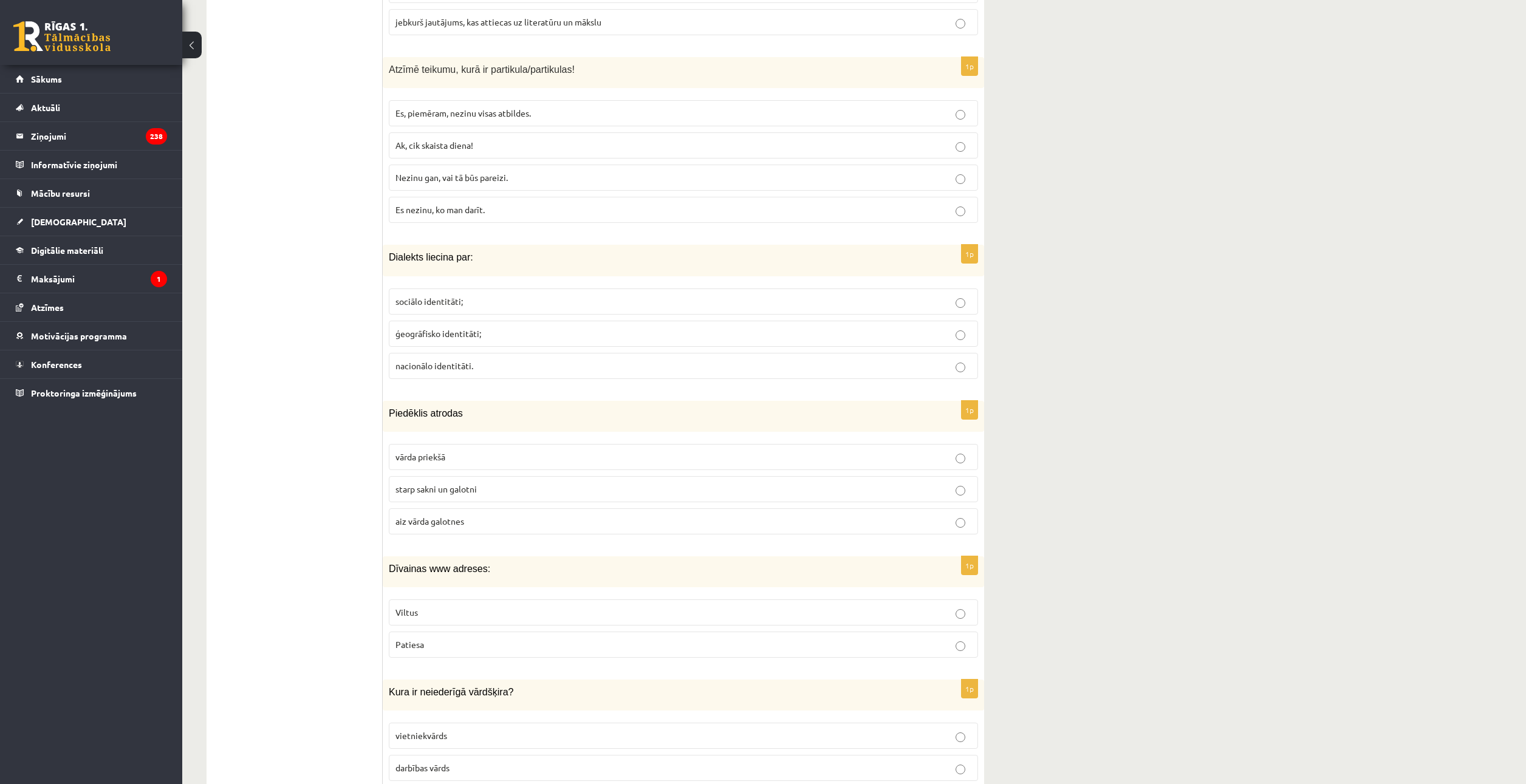
click at [441, 618] on label "Viltus" at bounding box center [683, 613] width 589 height 26
click at [456, 472] on fieldset "vārda priekšā starp sakni un galotni aiz vārda galotnes" at bounding box center [683, 488] width 589 height 100
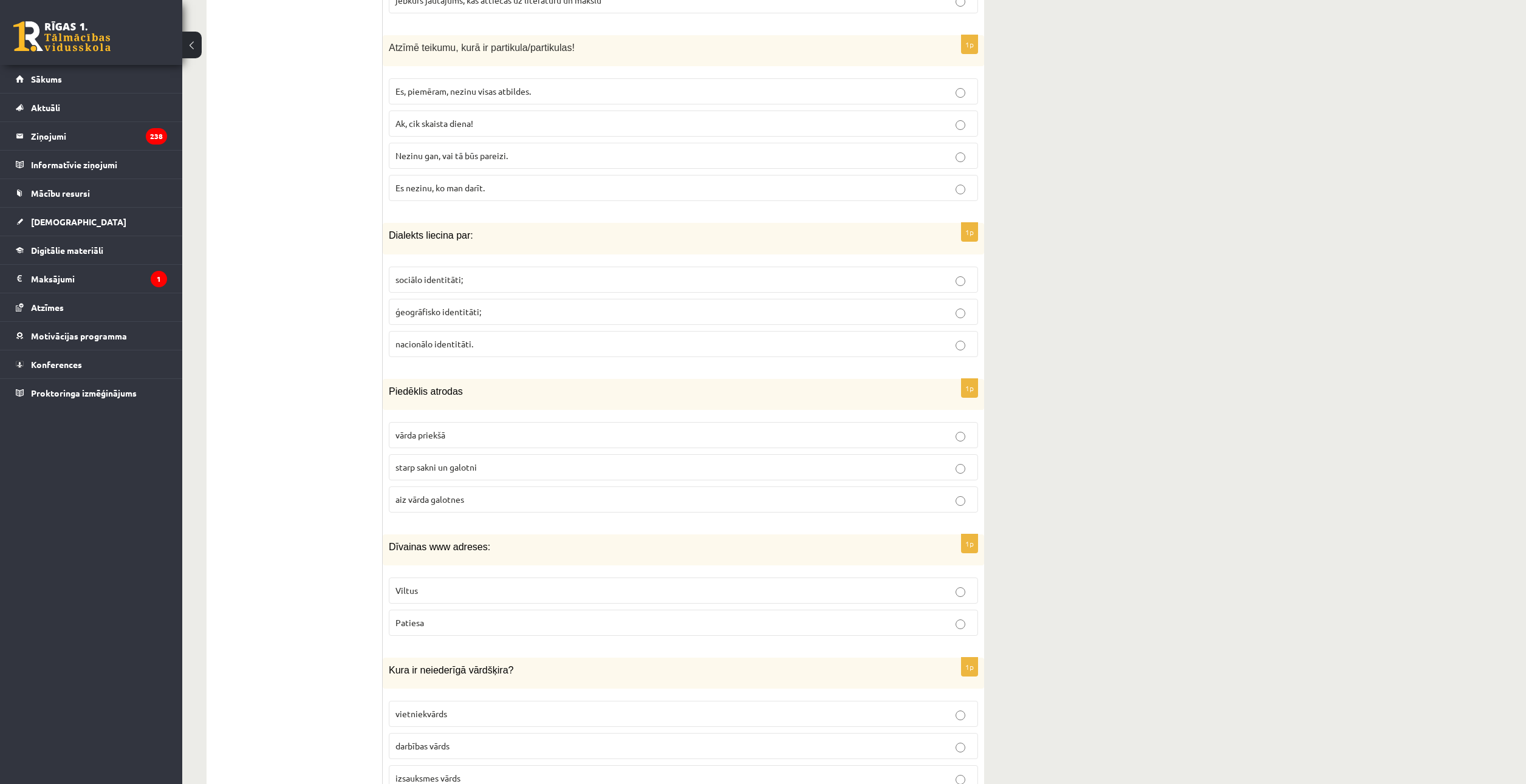
scroll to position [2247, 0]
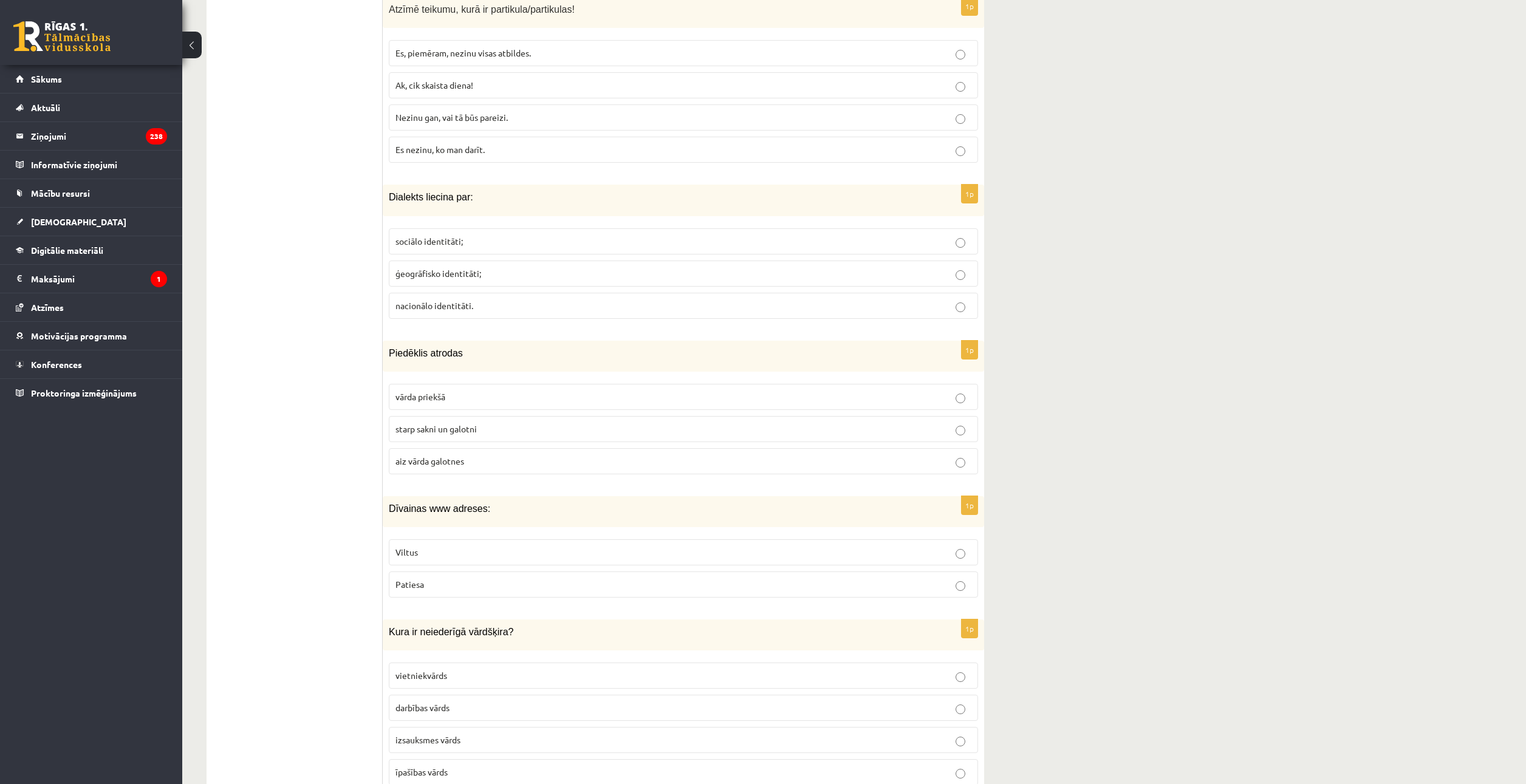
click at [453, 425] on span "starp sakni un galotni" at bounding box center [436, 428] width 81 height 11
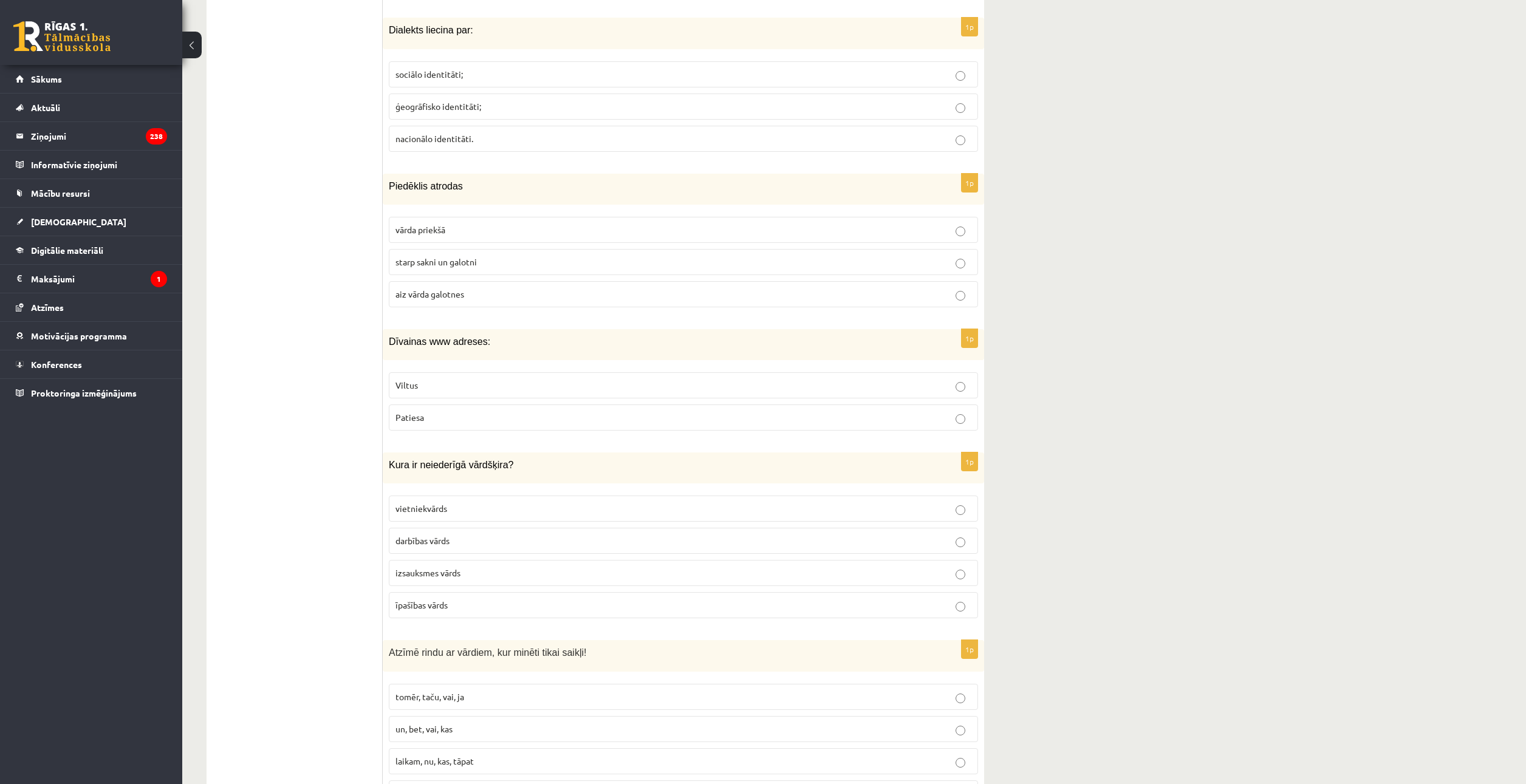
scroll to position [2429, 0]
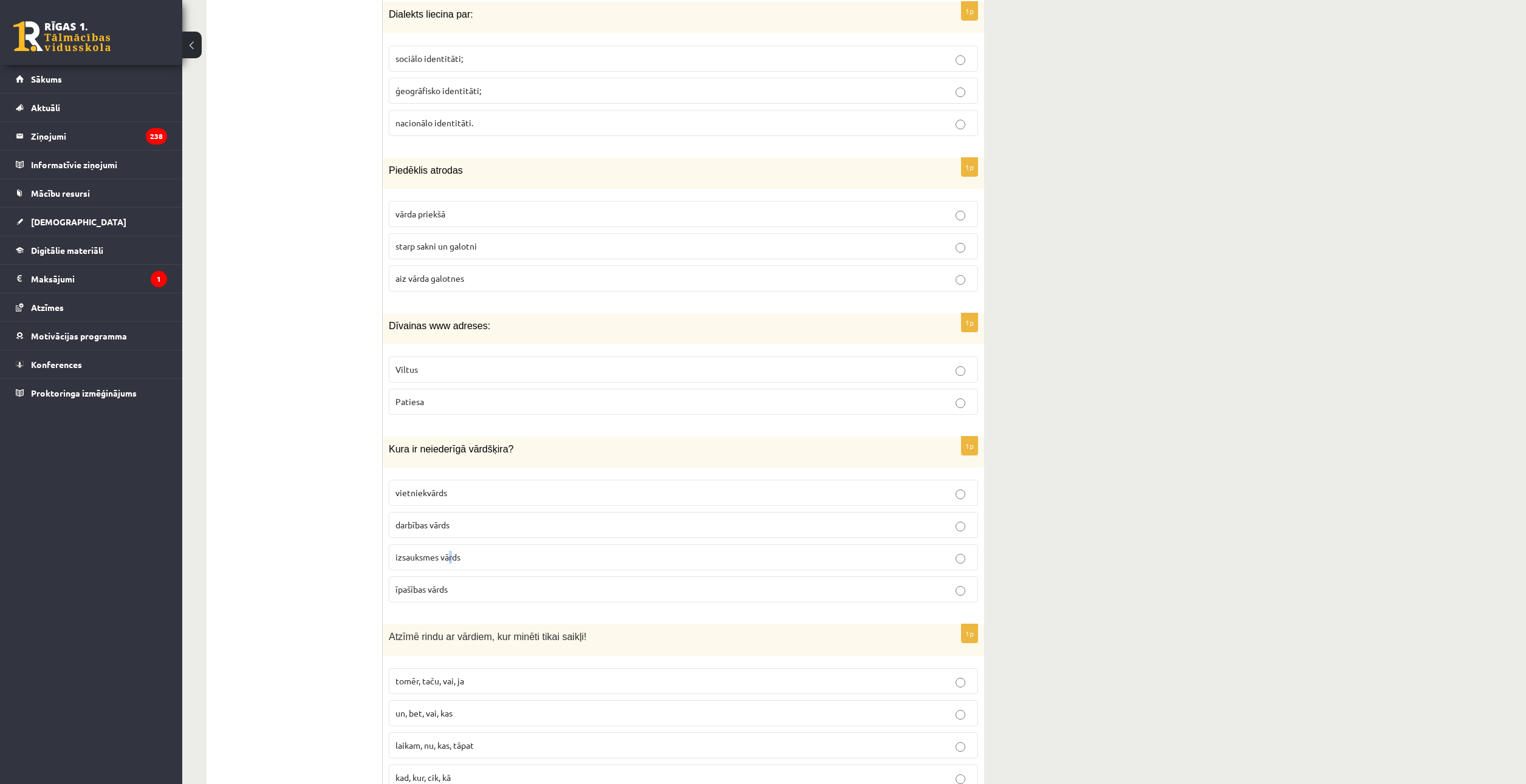
click at [444, 551] on p "izsauksmes vārds" at bounding box center [683, 556] width 576 height 12
click at [446, 554] on span "izsauksmes vārds" at bounding box center [427, 556] width 65 height 11
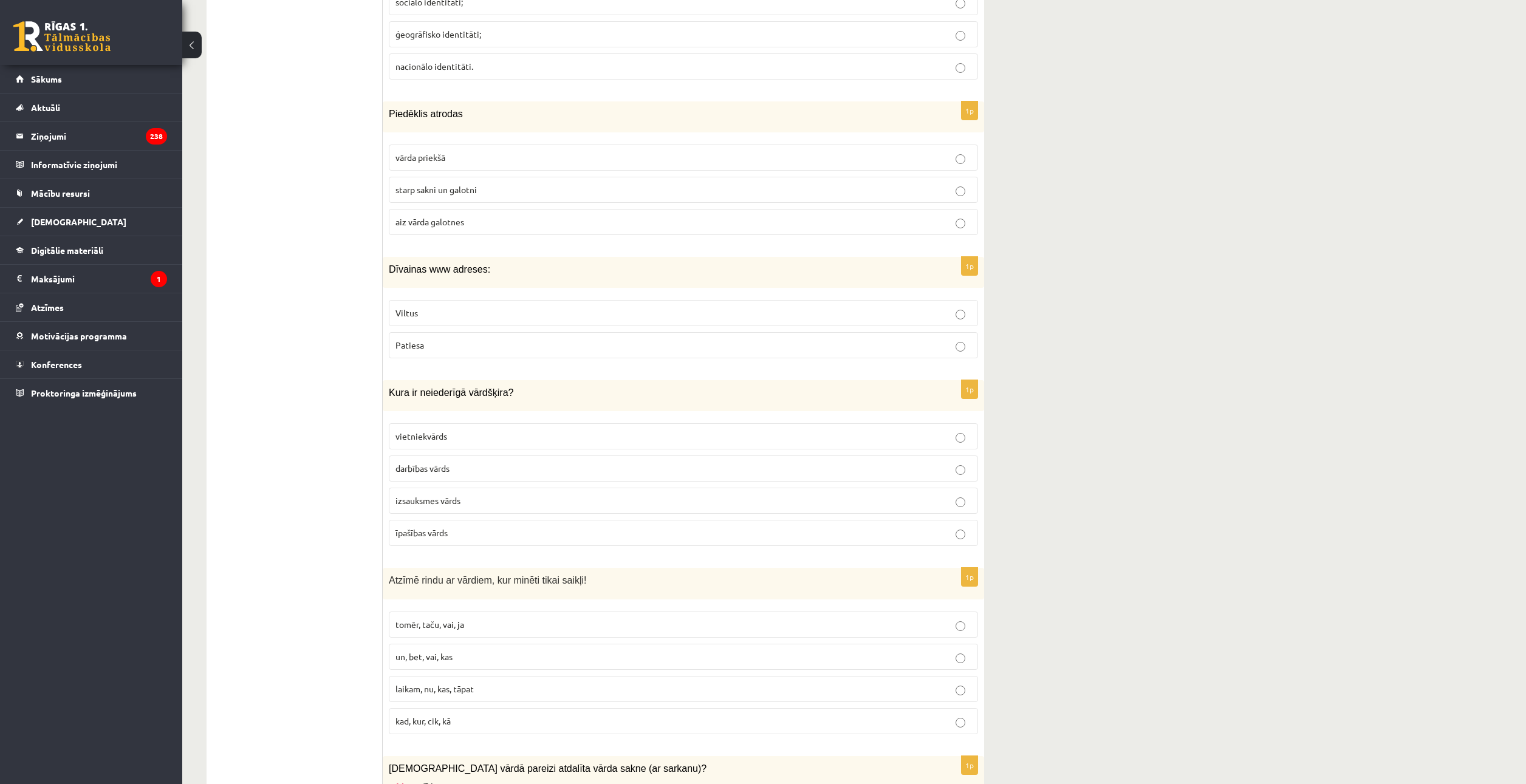
scroll to position [2489, 0]
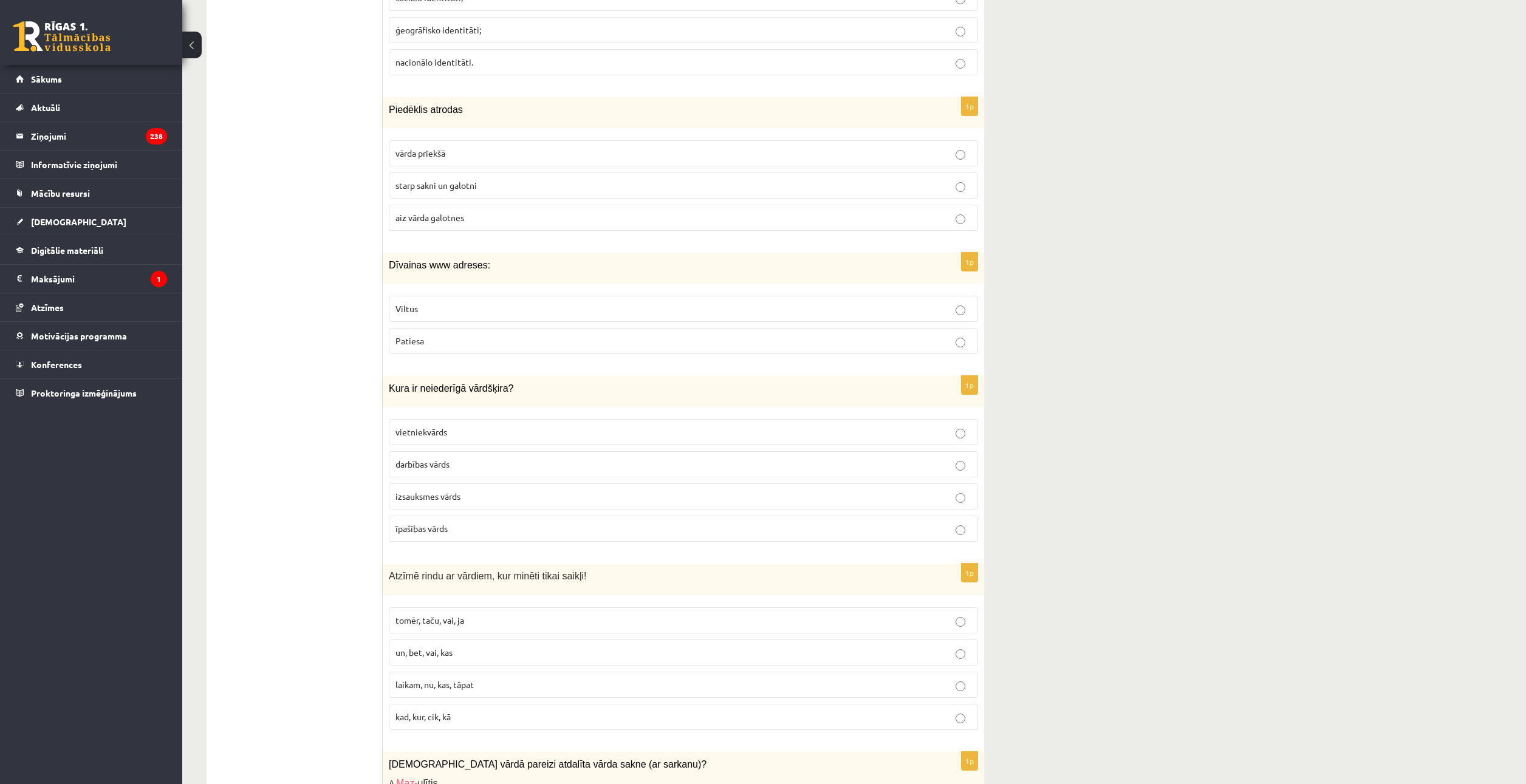
click at [454, 622] on span "tomēr, taču, vai, ja" at bounding box center [429, 620] width 69 height 11
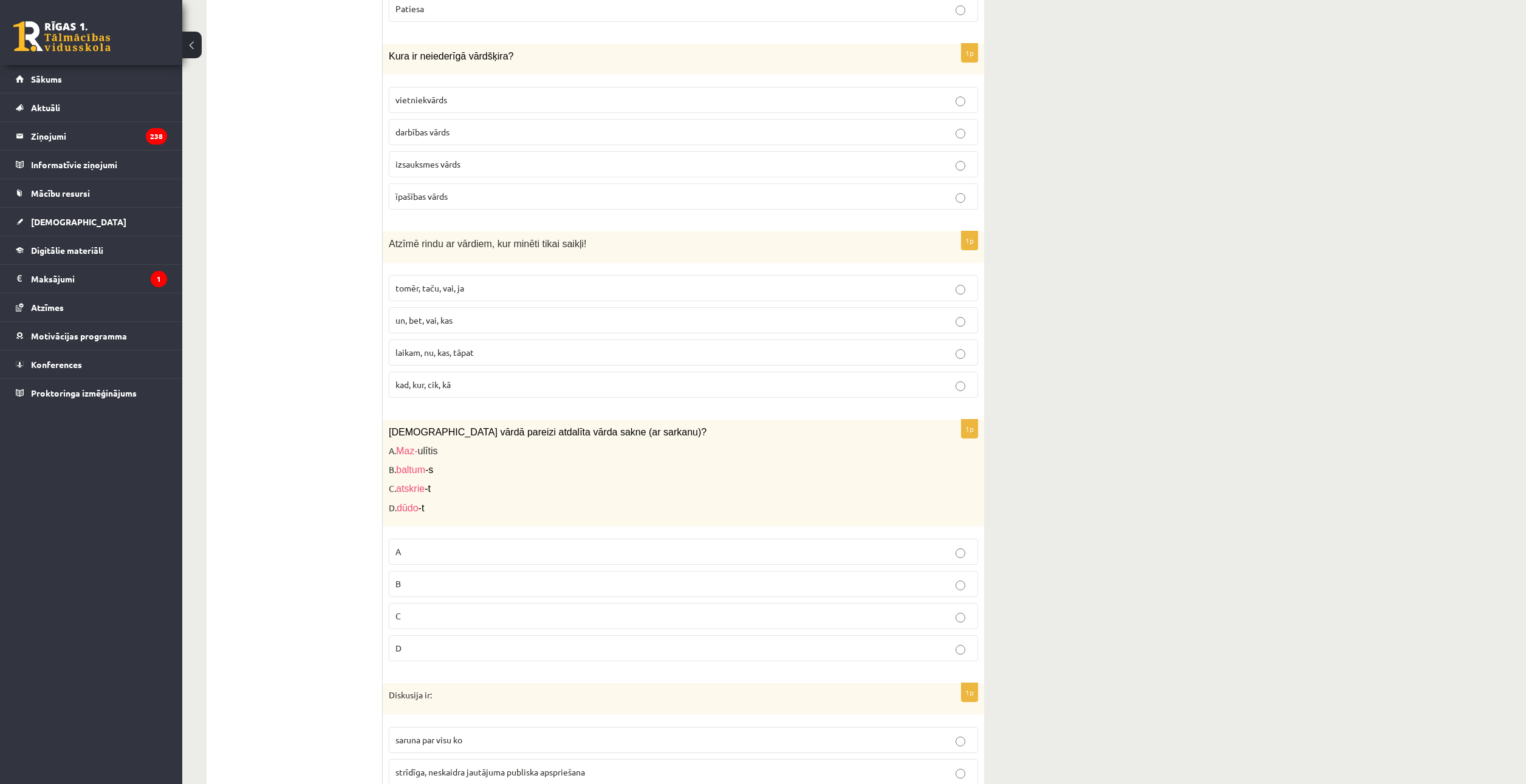
scroll to position [2853, 0]
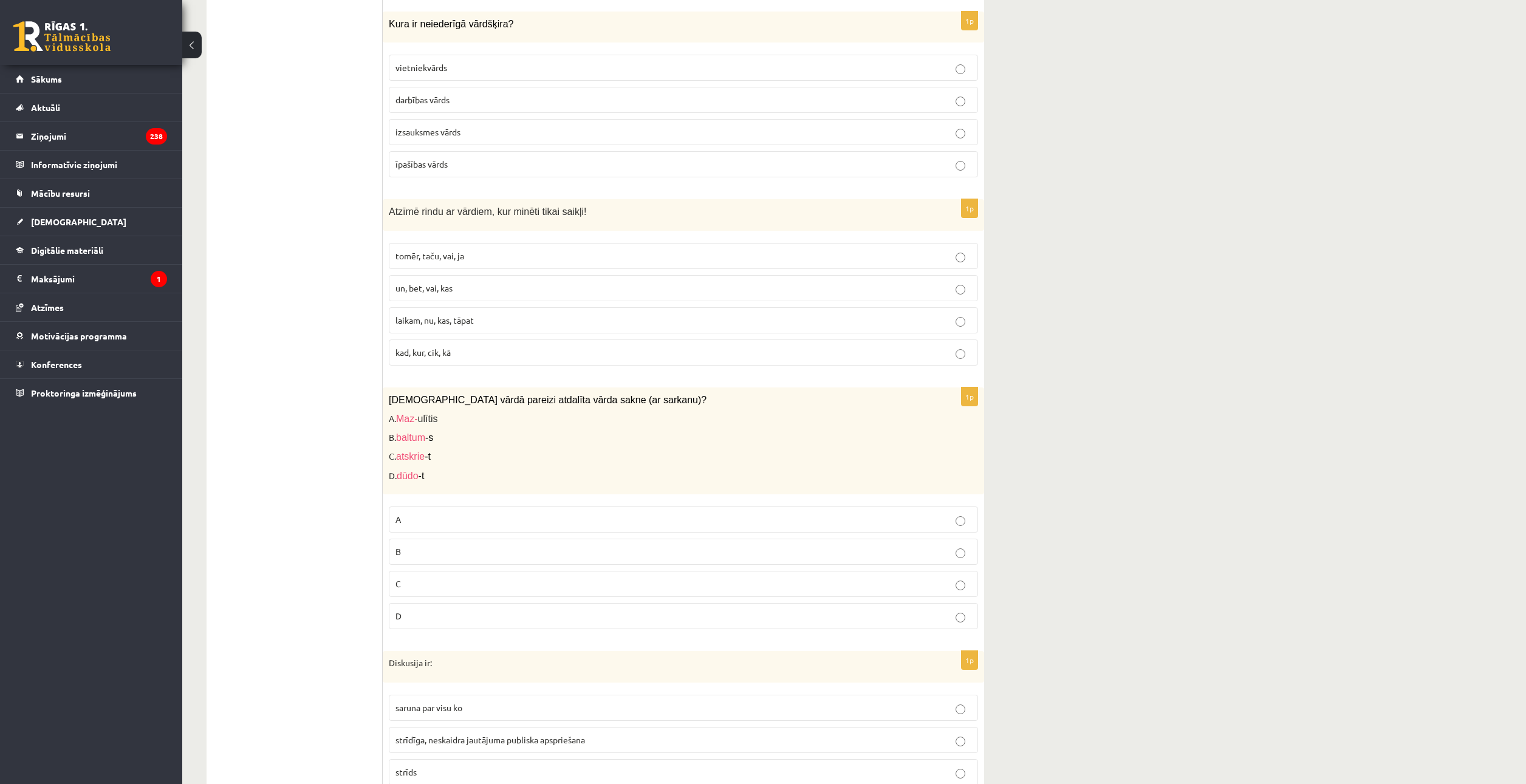
click at [463, 520] on p "A" at bounding box center [683, 519] width 576 height 12
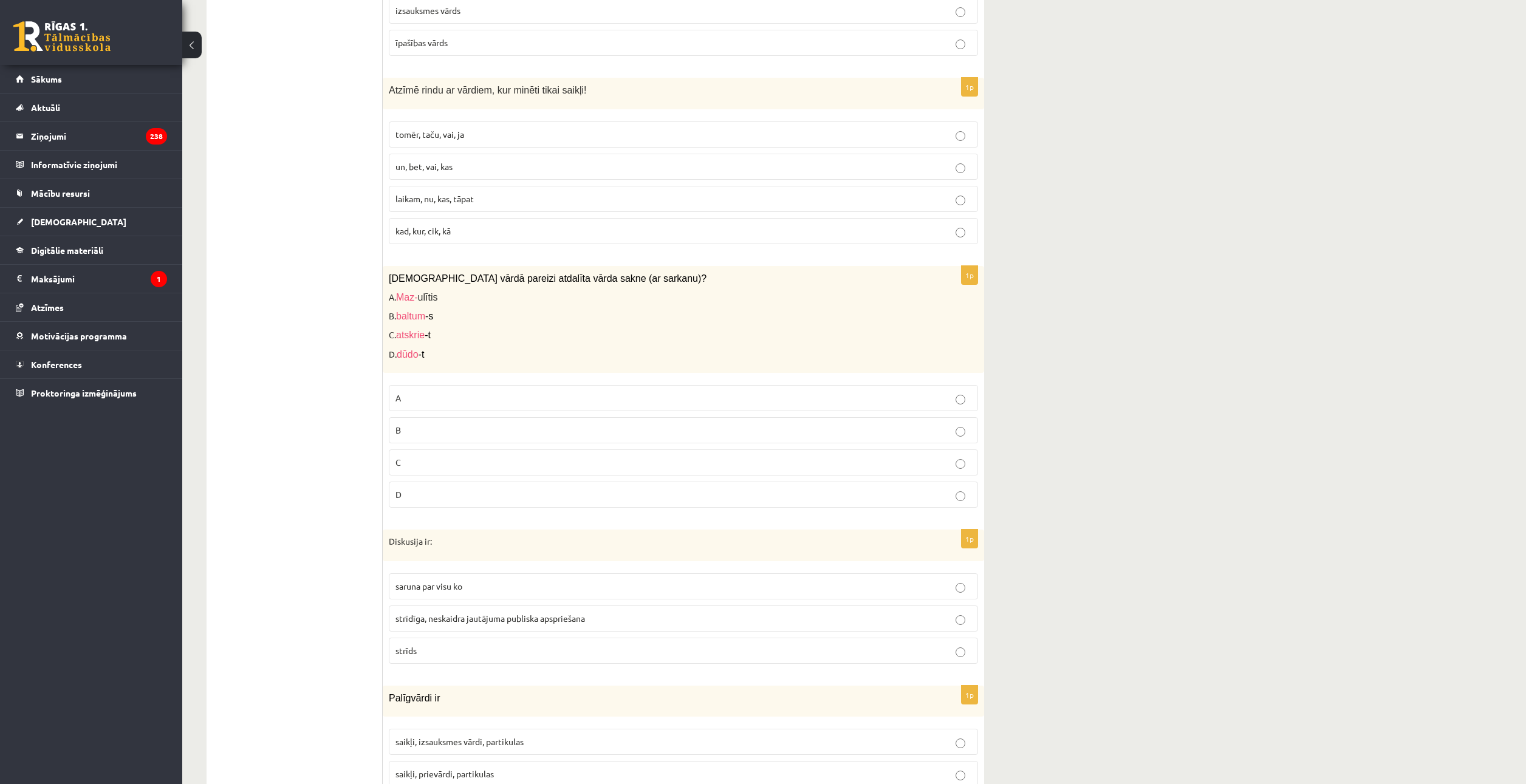
scroll to position [3036, 0]
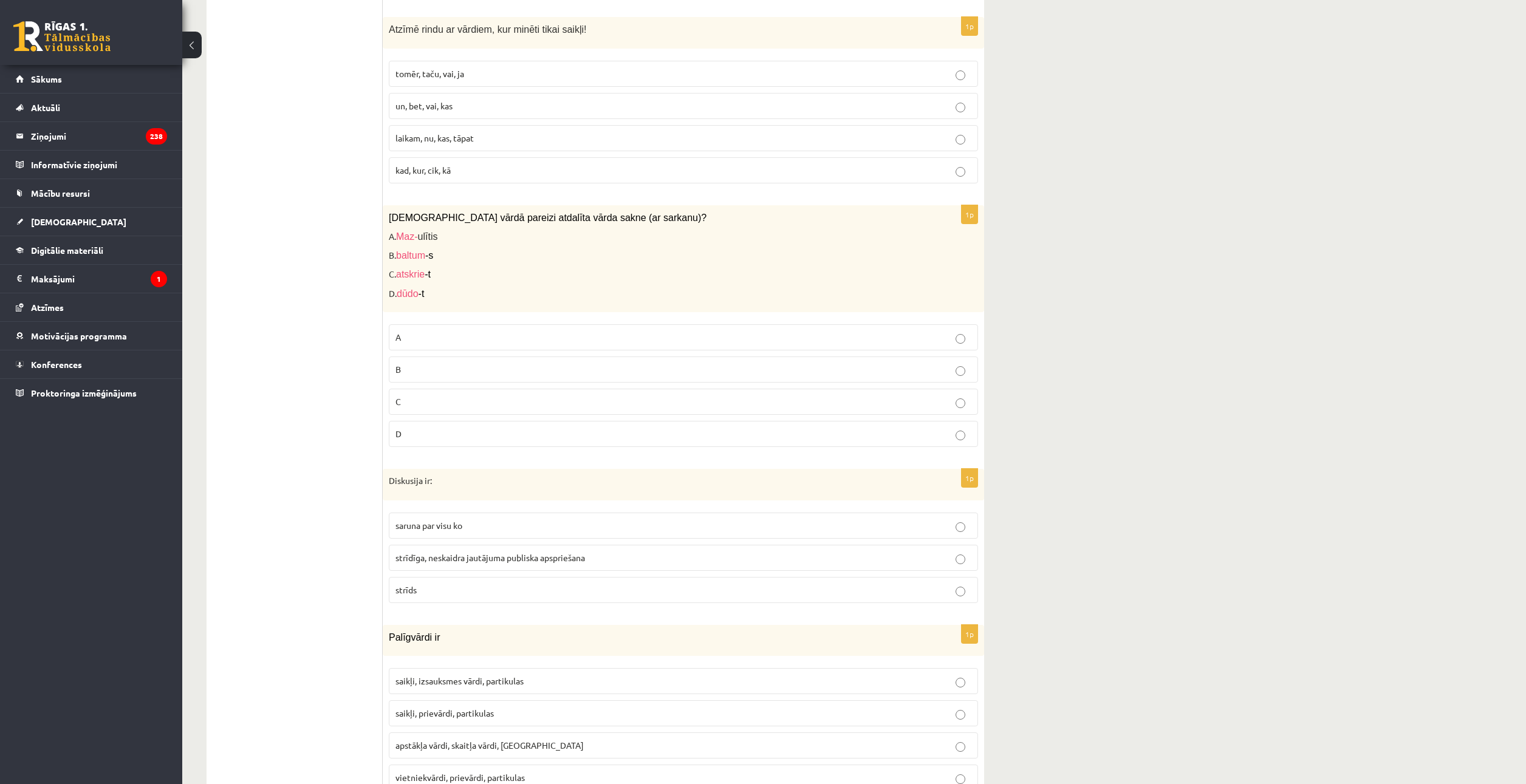
click at [500, 555] on span "strīdīga, neskaidra jautājuma publiska apspriešana" at bounding box center [490, 557] width 189 height 11
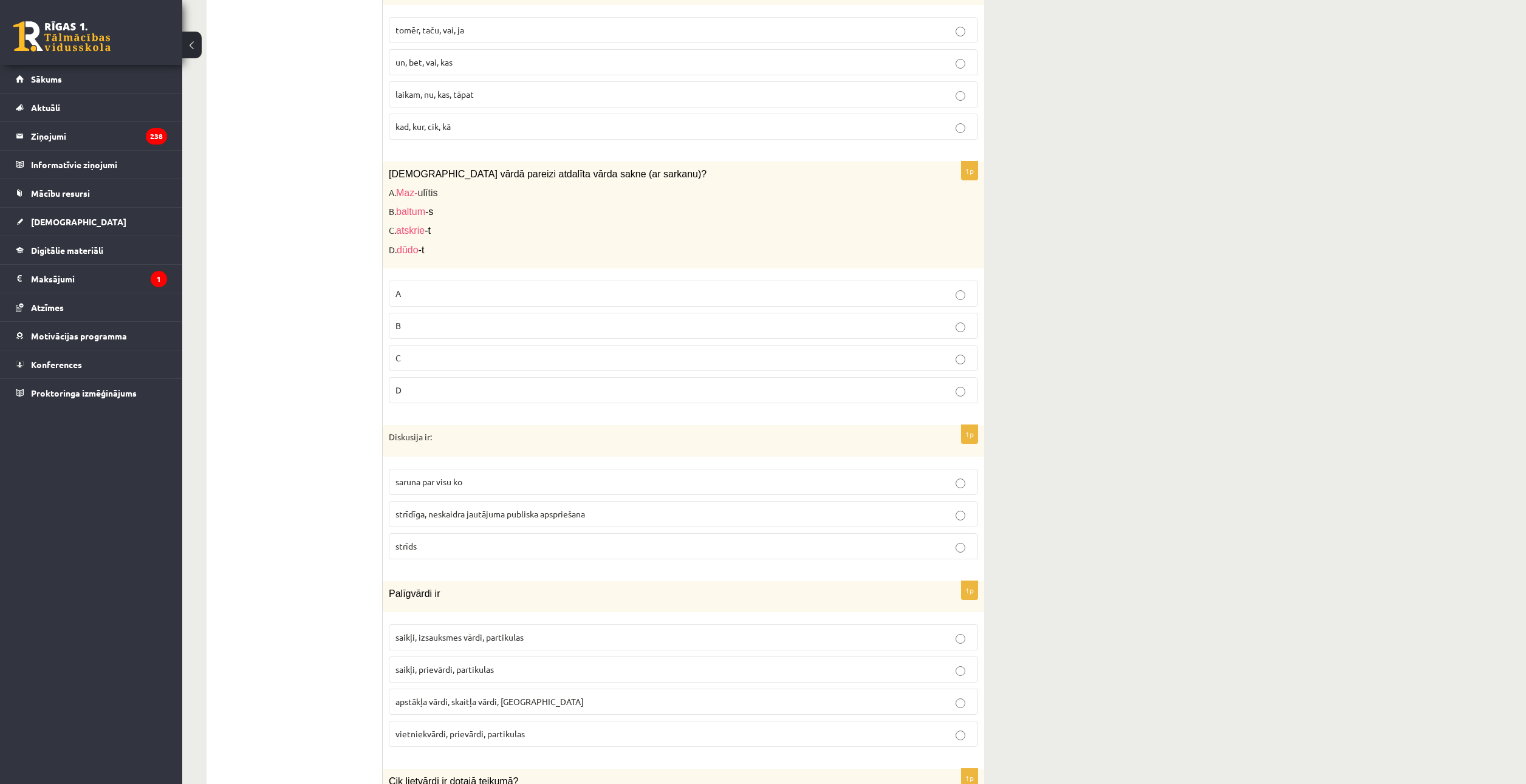
scroll to position [3218, 0]
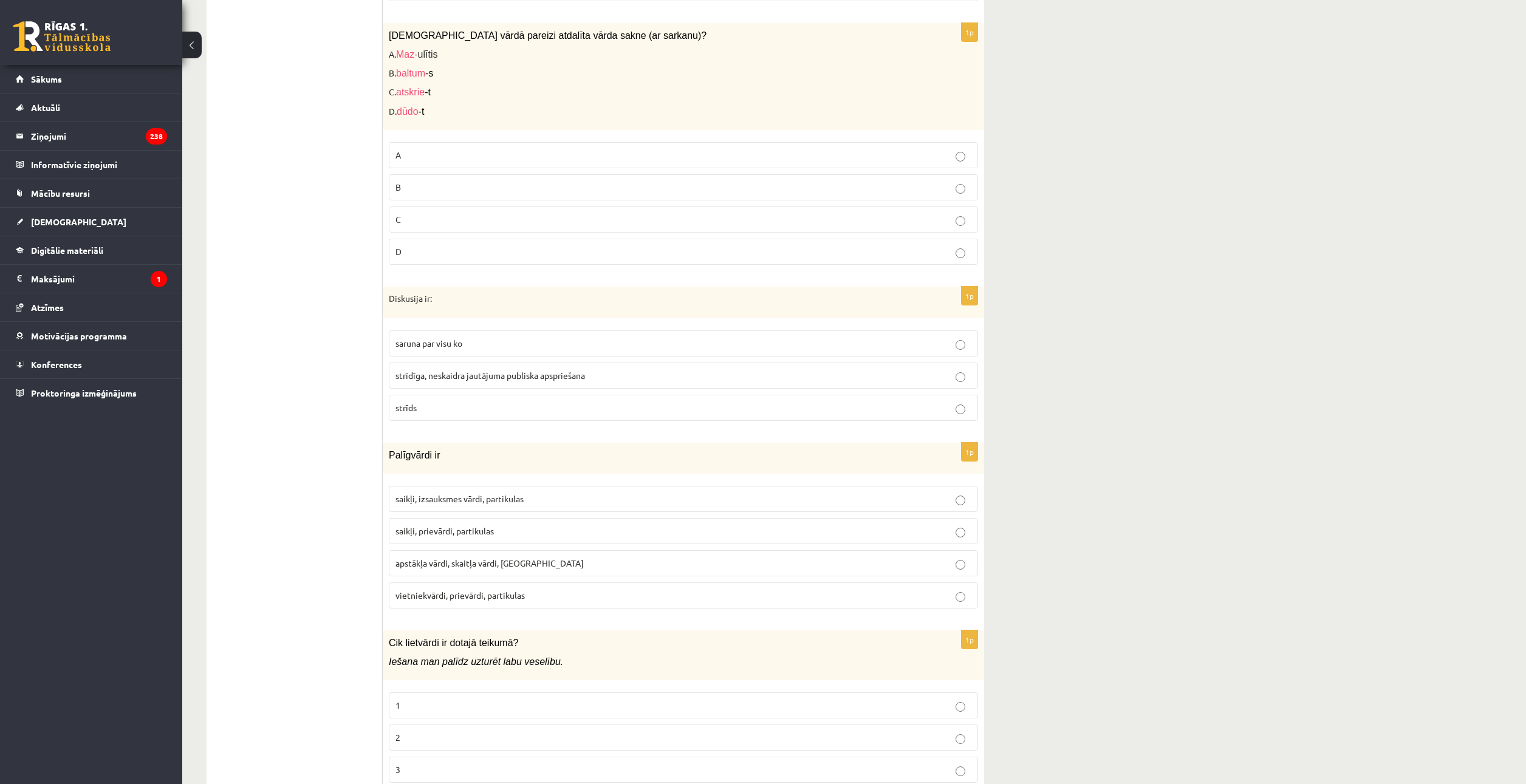
click at [482, 533] on span "saikļi, prievārdi, partikulas" at bounding box center [445, 531] width 98 height 11
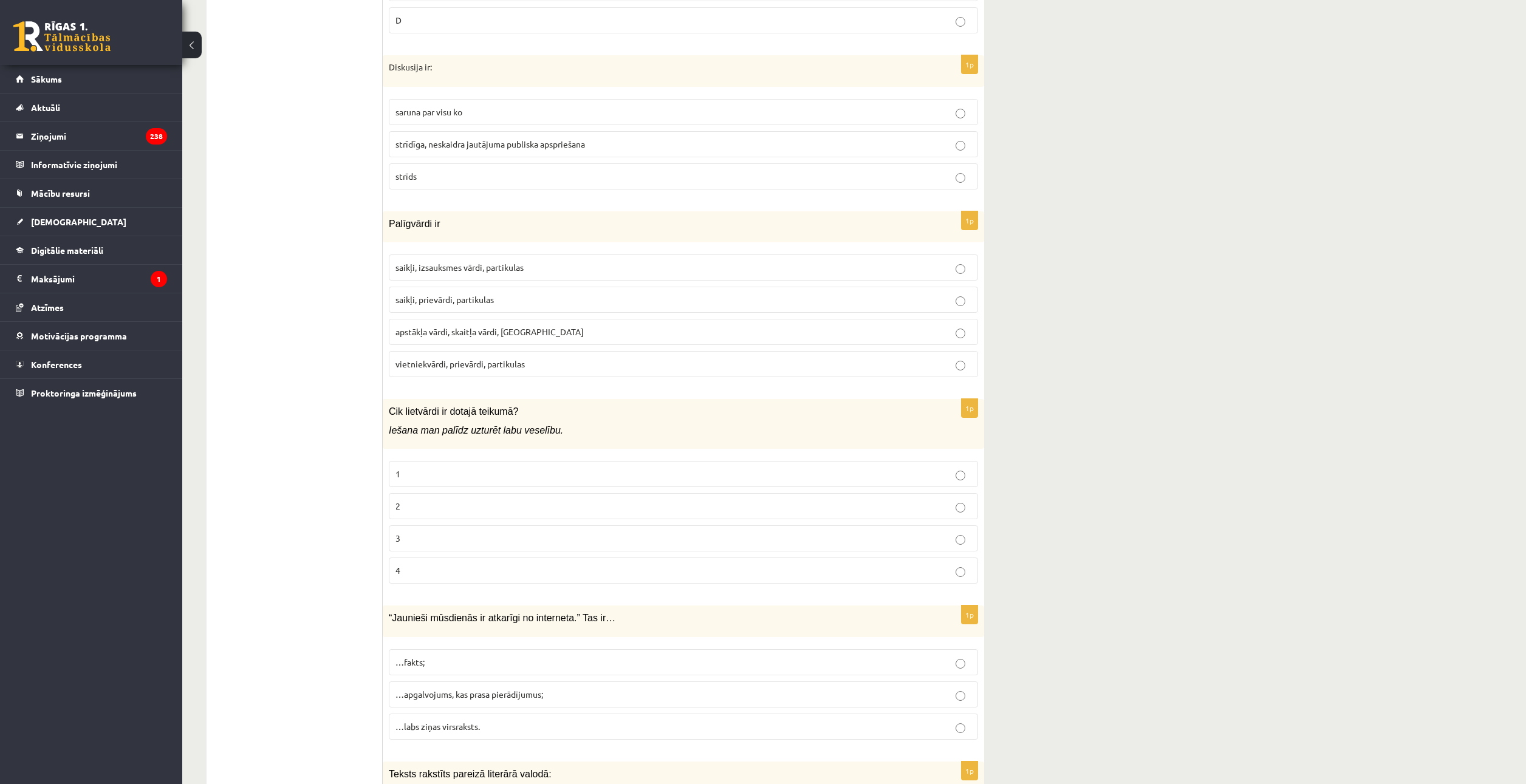
scroll to position [3461, 0]
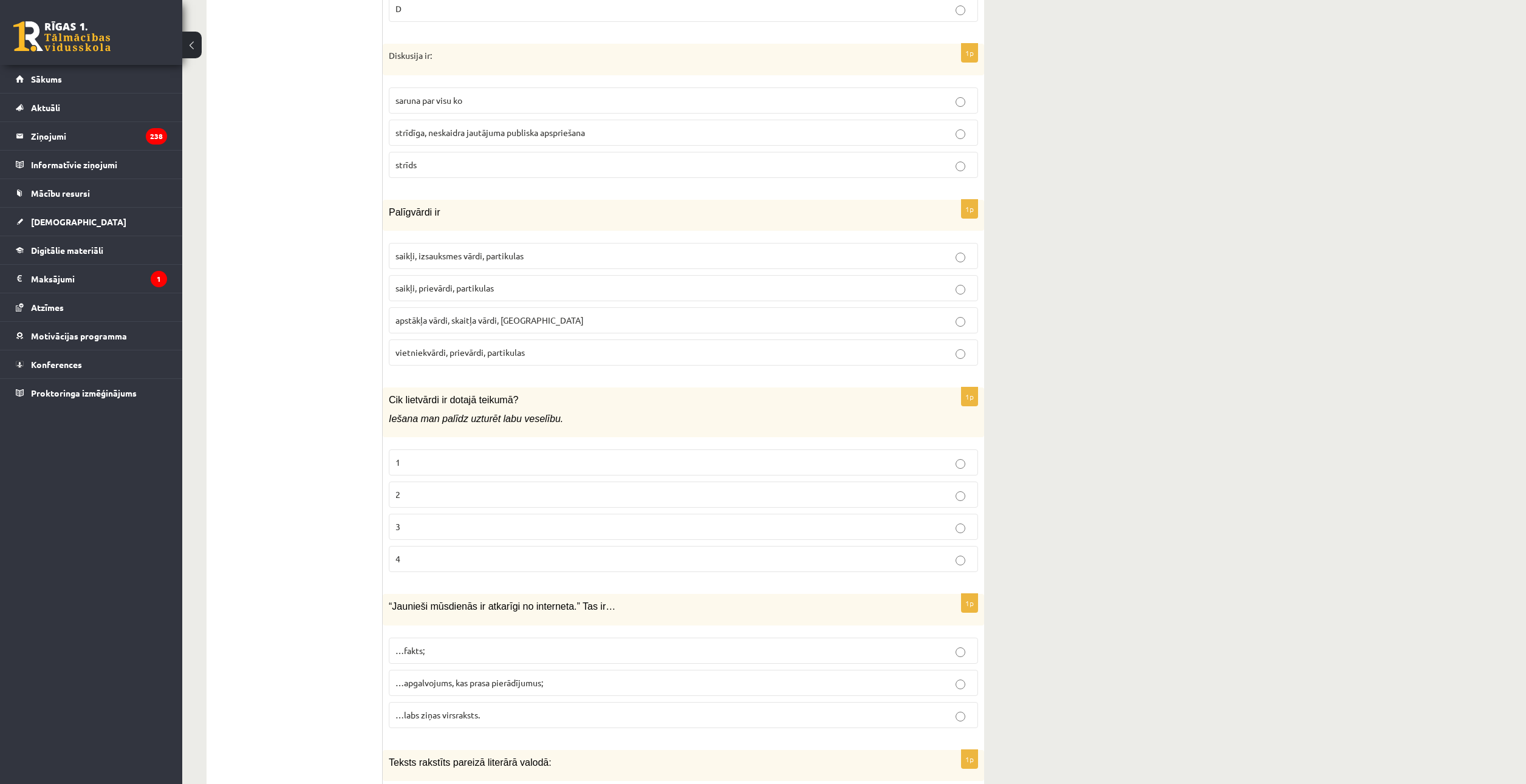
click at [426, 532] on p "3" at bounding box center [683, 526] width 576 height 12
click at [492, 694] on label "…apgalvojums, kas prasa pierādījumus;" at bounding box center [683, 683] width 589 height 26
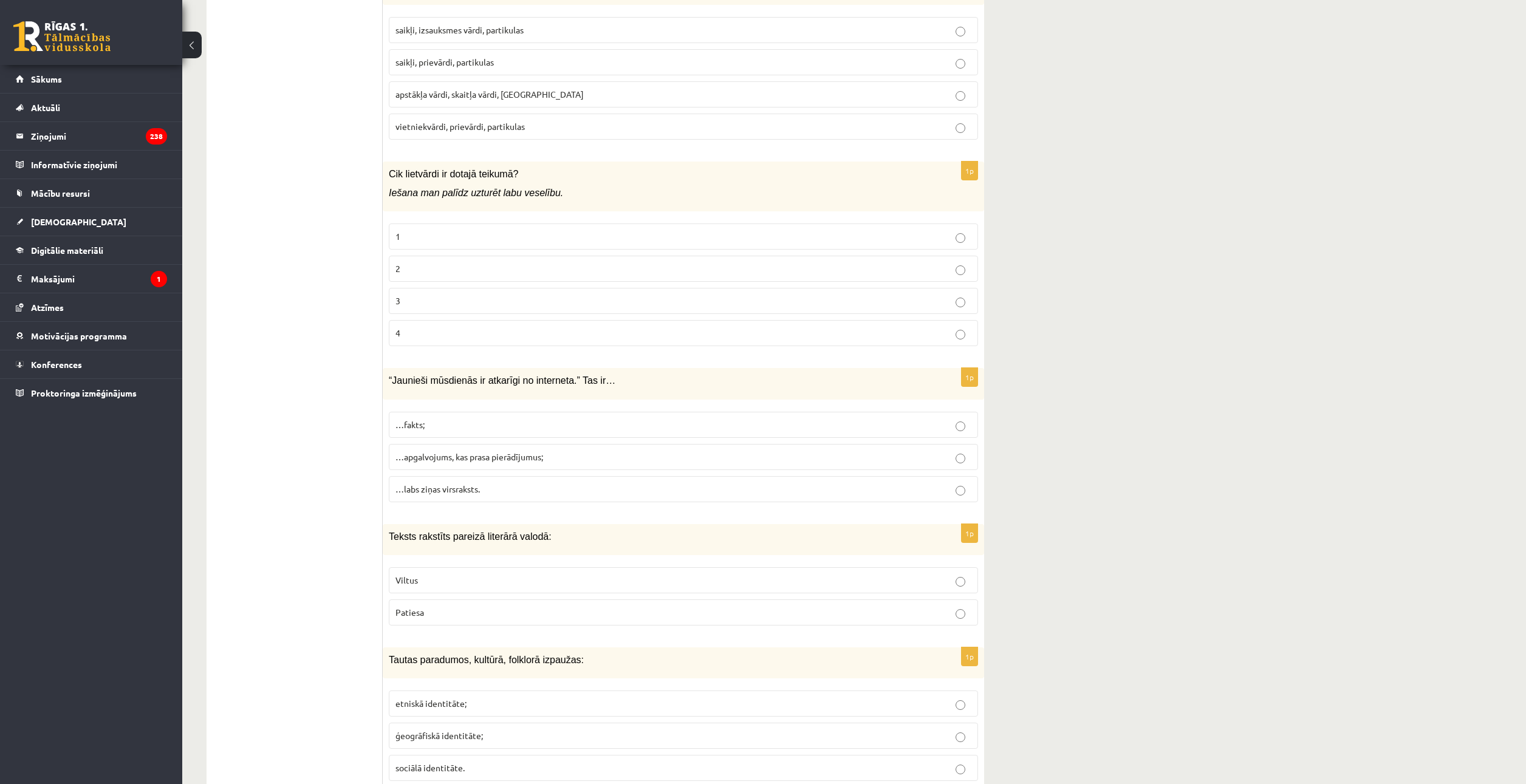
scroll to position [3886, 0]
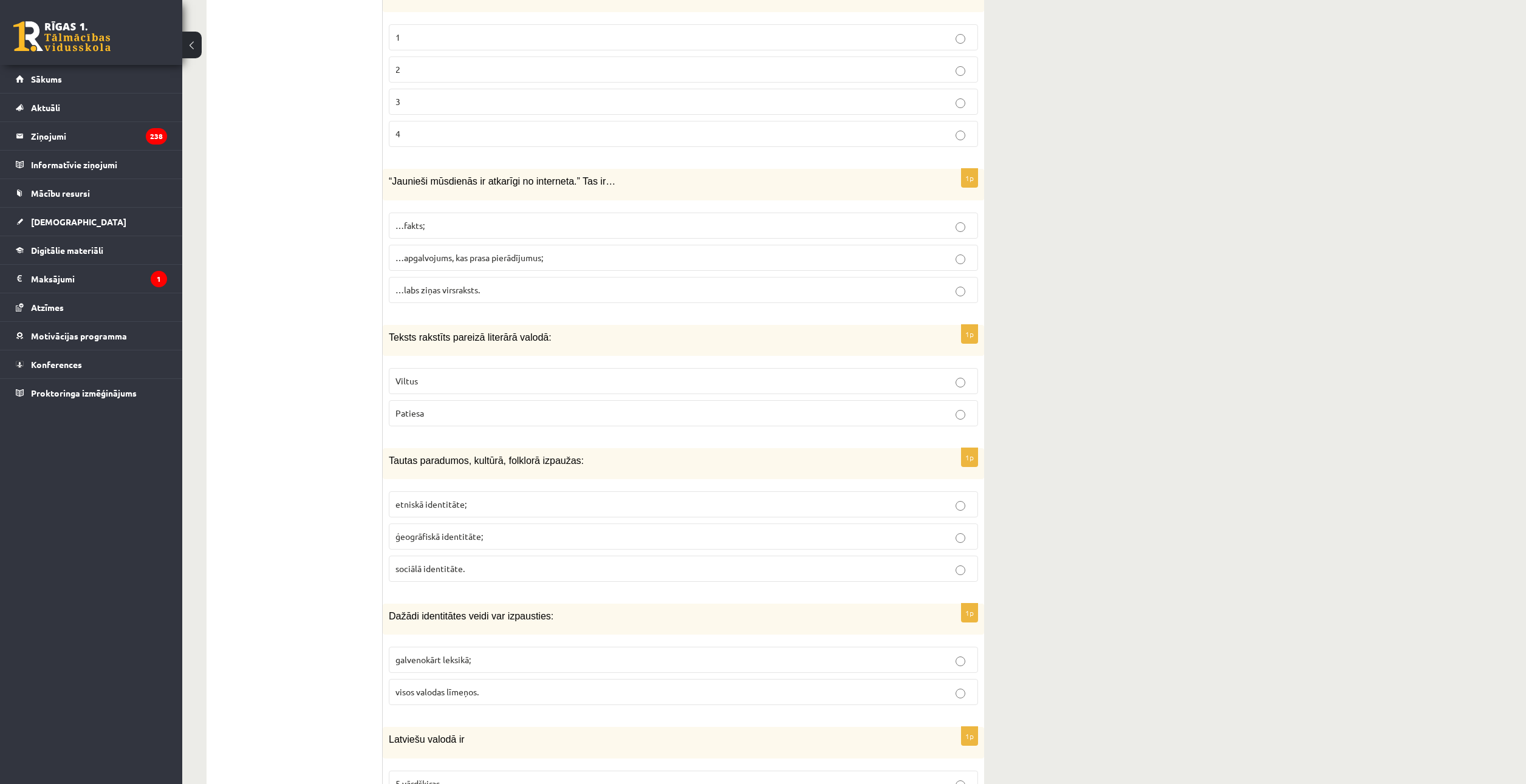
click at [474, 418] on p "Patiesa" at bounding box center [683, 413] width 576 height 12
click at [448, 520] on fieldset "etniskā identitāte; ģeogrāfiskā identitāte; sociālā identitāte." at bounding box center [683, 535] width 589 height 100
click at [455, 499] on span "etniskā identitāte;" at bounding box center [431, 504] width 71 height 11
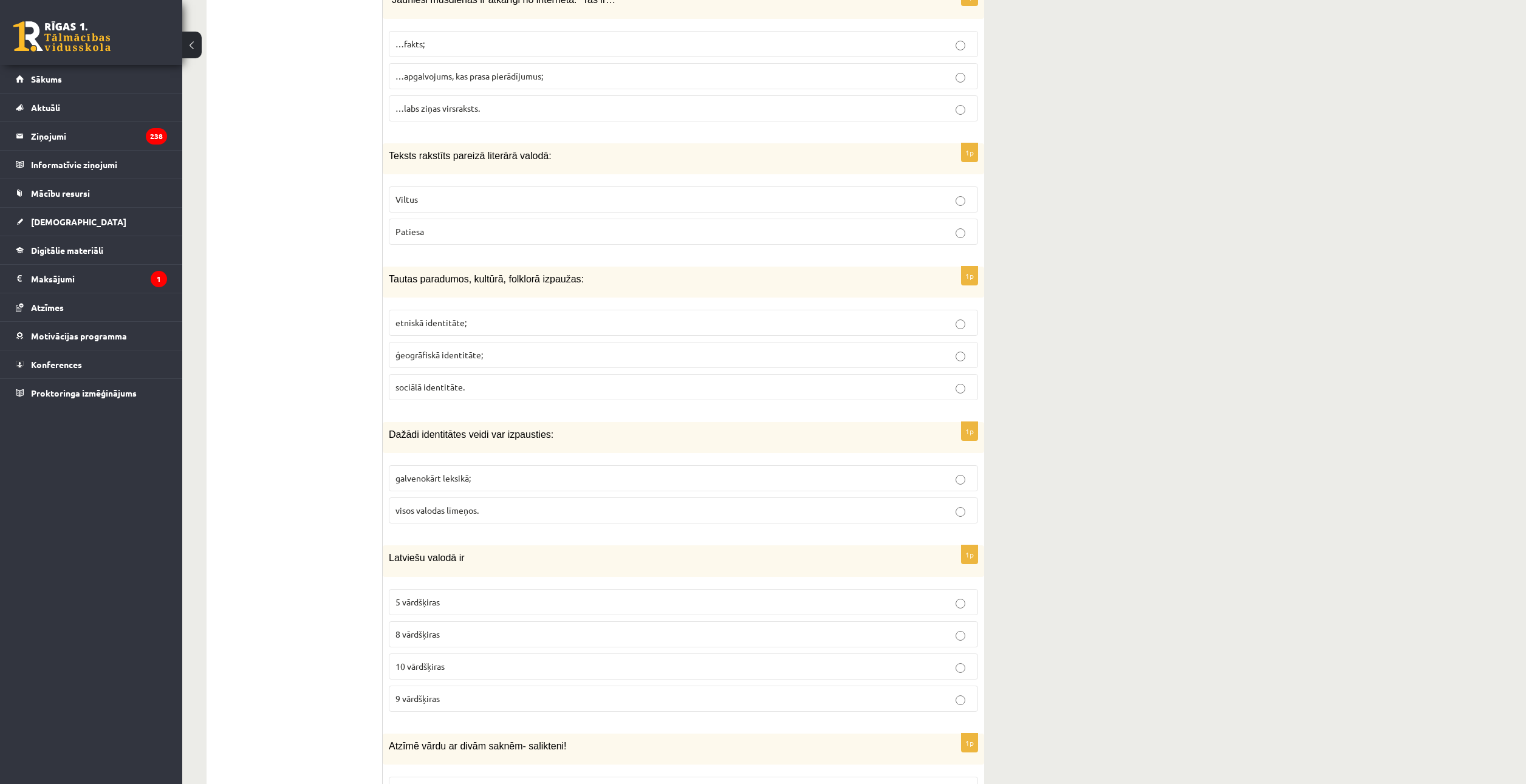
scroll to position [4068, 0]
click at [487, 509] on p "visos valodas līmeņos." at bounding box center [683, 509] width 576 height 12
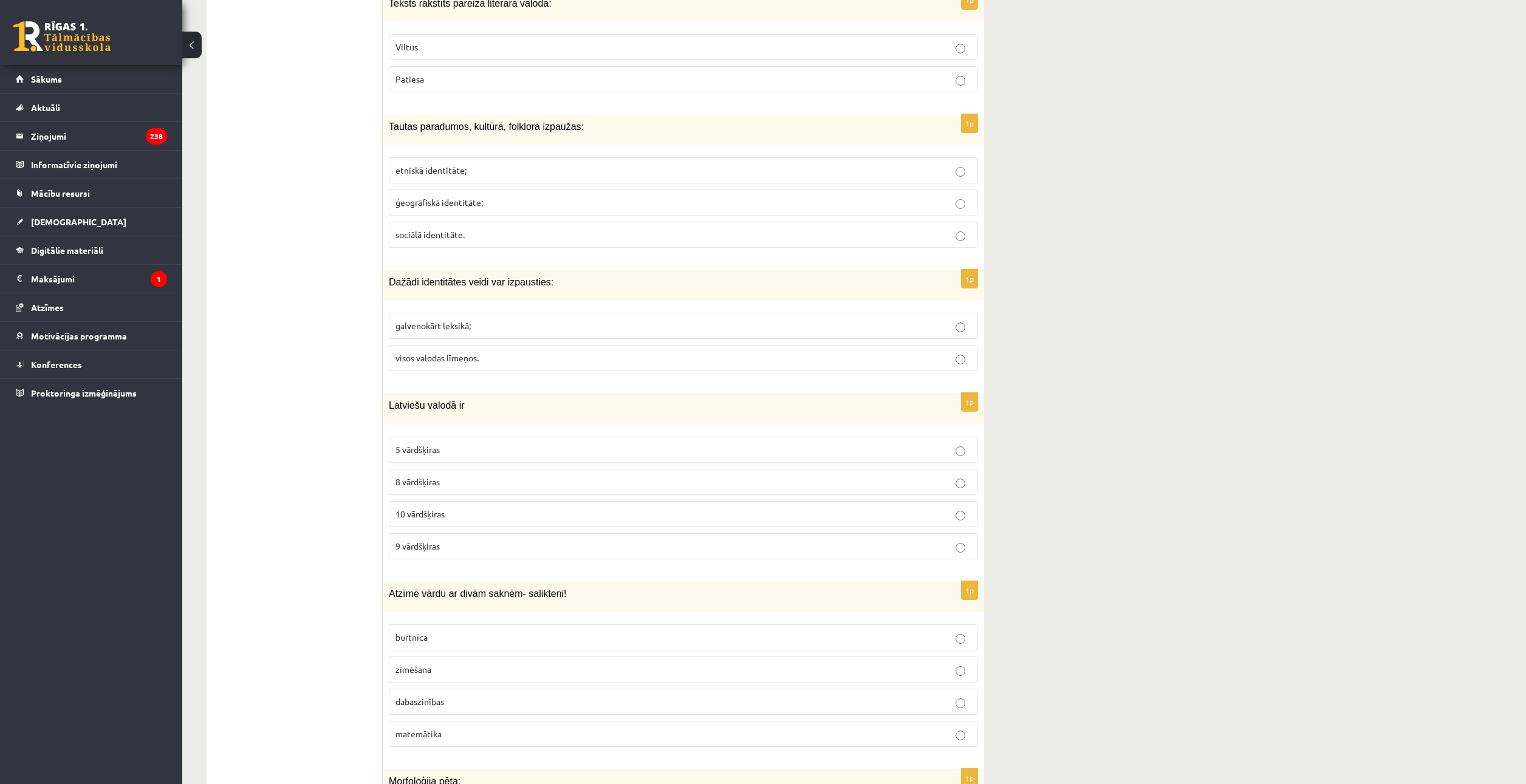
scroll to position [4250, 0]
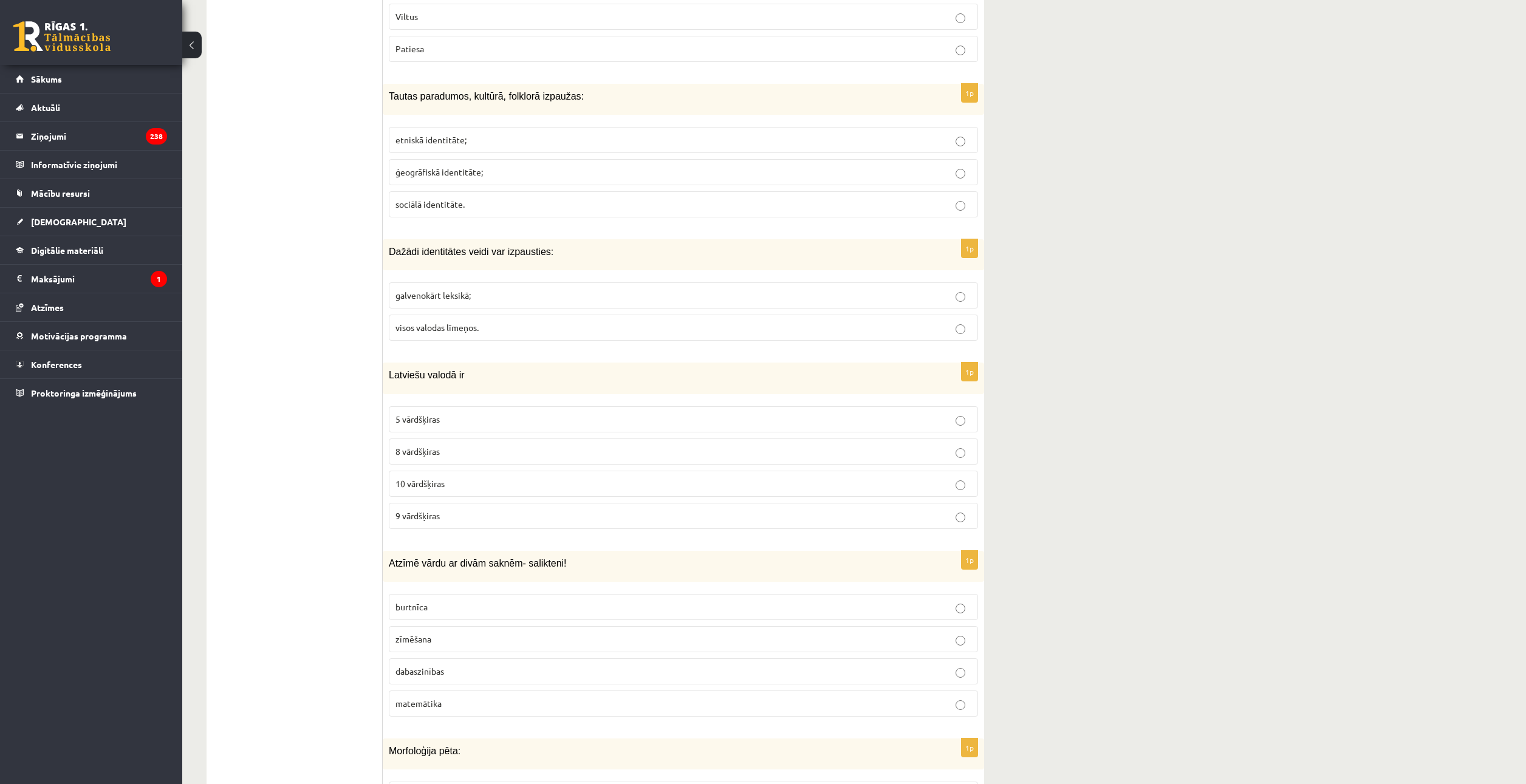
click at [507, 482] on p "10 vārdšķiras" at bounding box center [683, 483] width 576 height 12
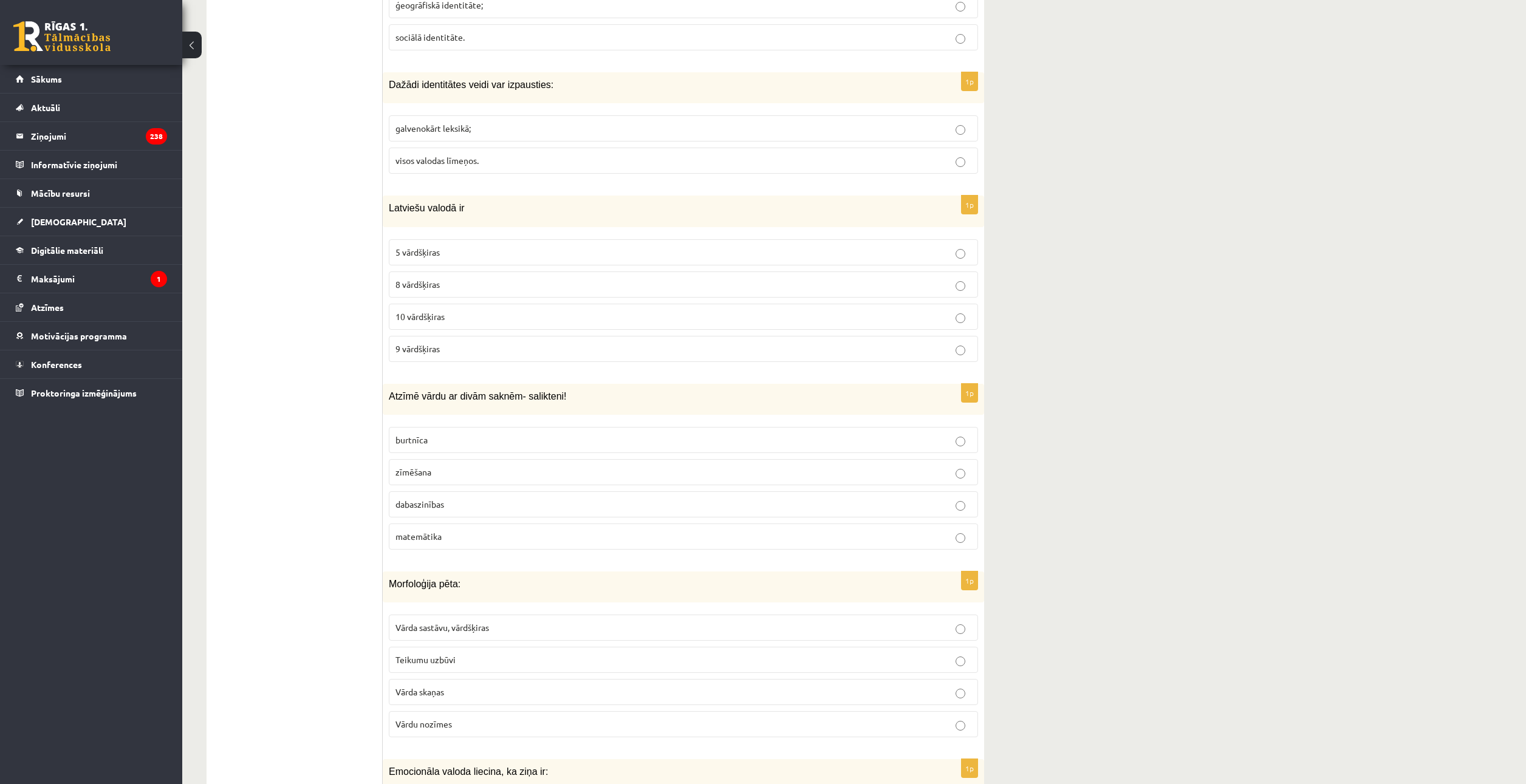
scroll to position [4432, 0]
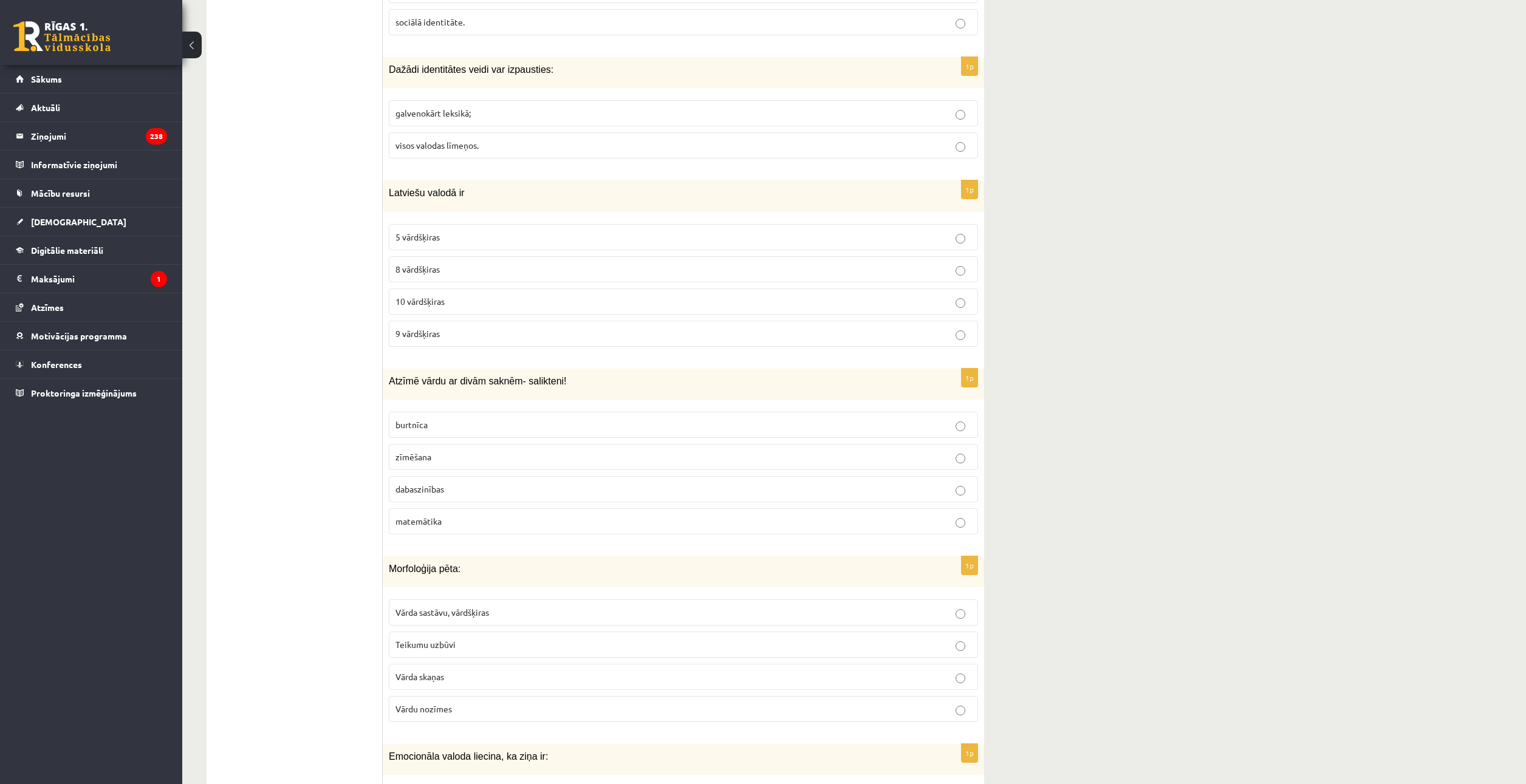
click at [424, 489] on span "dabaszinības" at bounding box center [420, 488] width 48 height 11
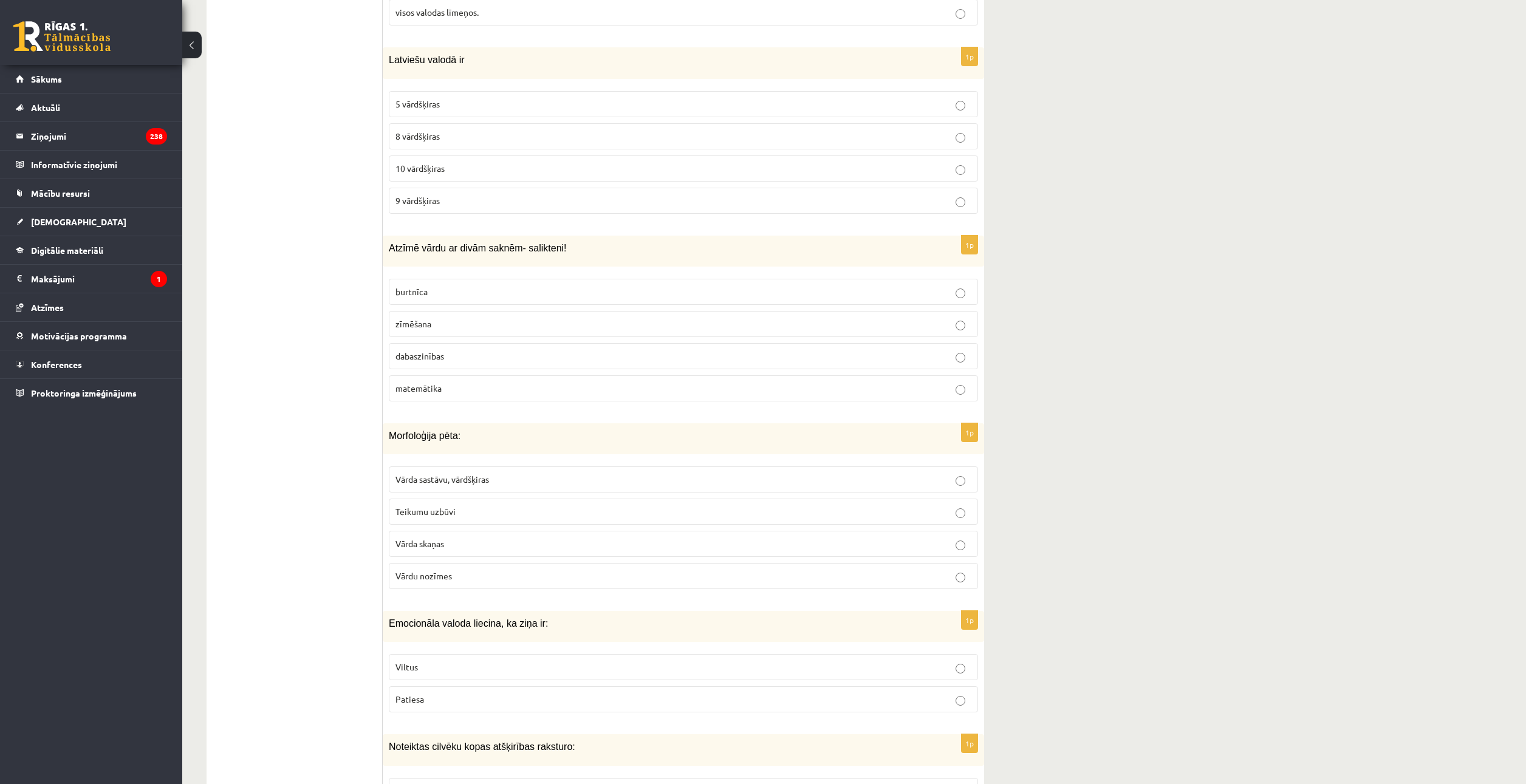
scroll to position [4614, 0]
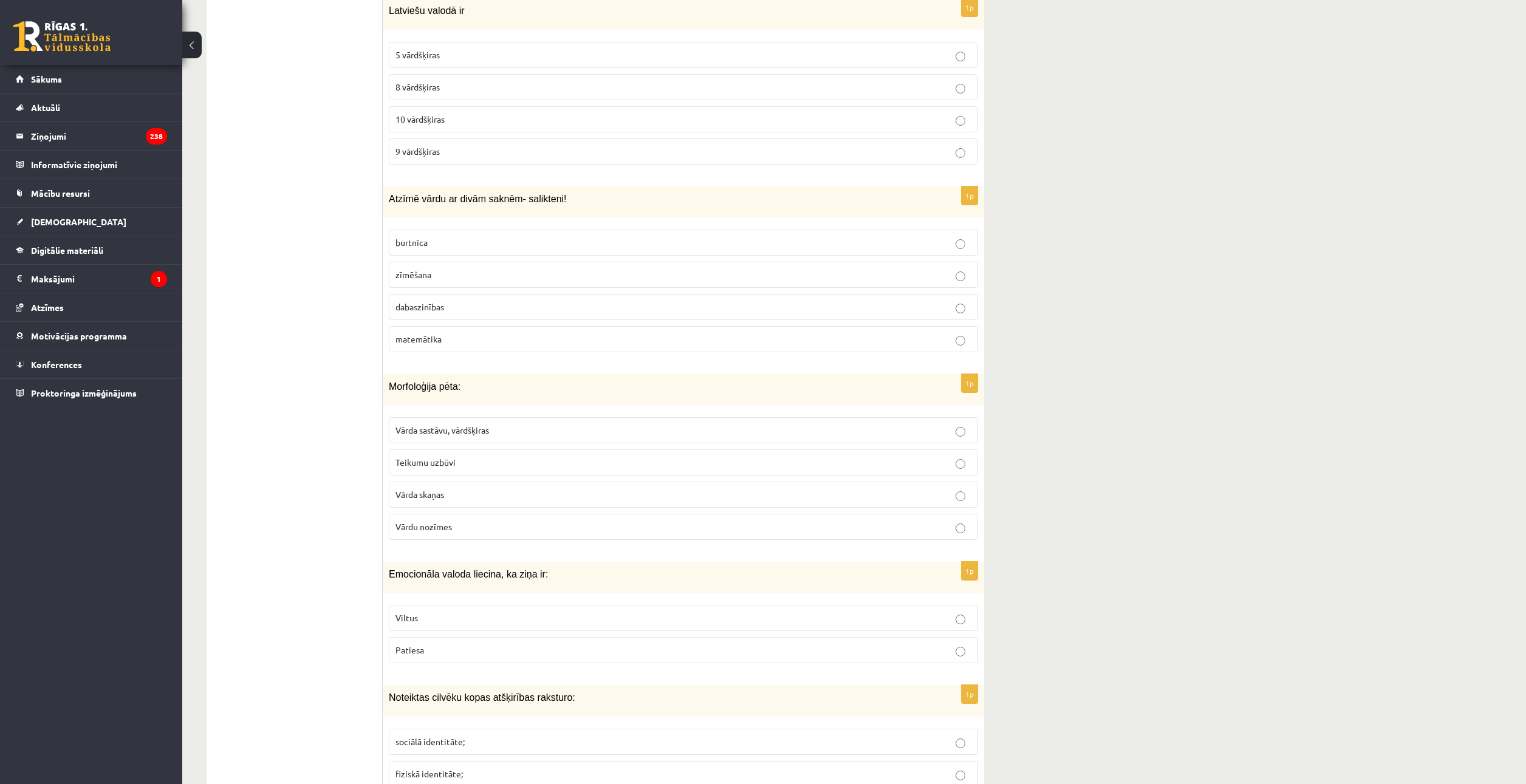
click at [503, 411] on fieldset "Vārda sastāvu, vārdšķiras Teikumu uzbūvi Vārda skaņas Vārdu nozīmes" at bounding box center [683, 477] width 589 height 132
click at [502, 419] on label "Vārda sastāvu, vārdšķiras" at bounding box center [683, 430] width 589 height 26
click at [441, 618] on p "Viltus" at bounding box center [683, 617] width 576 height 12
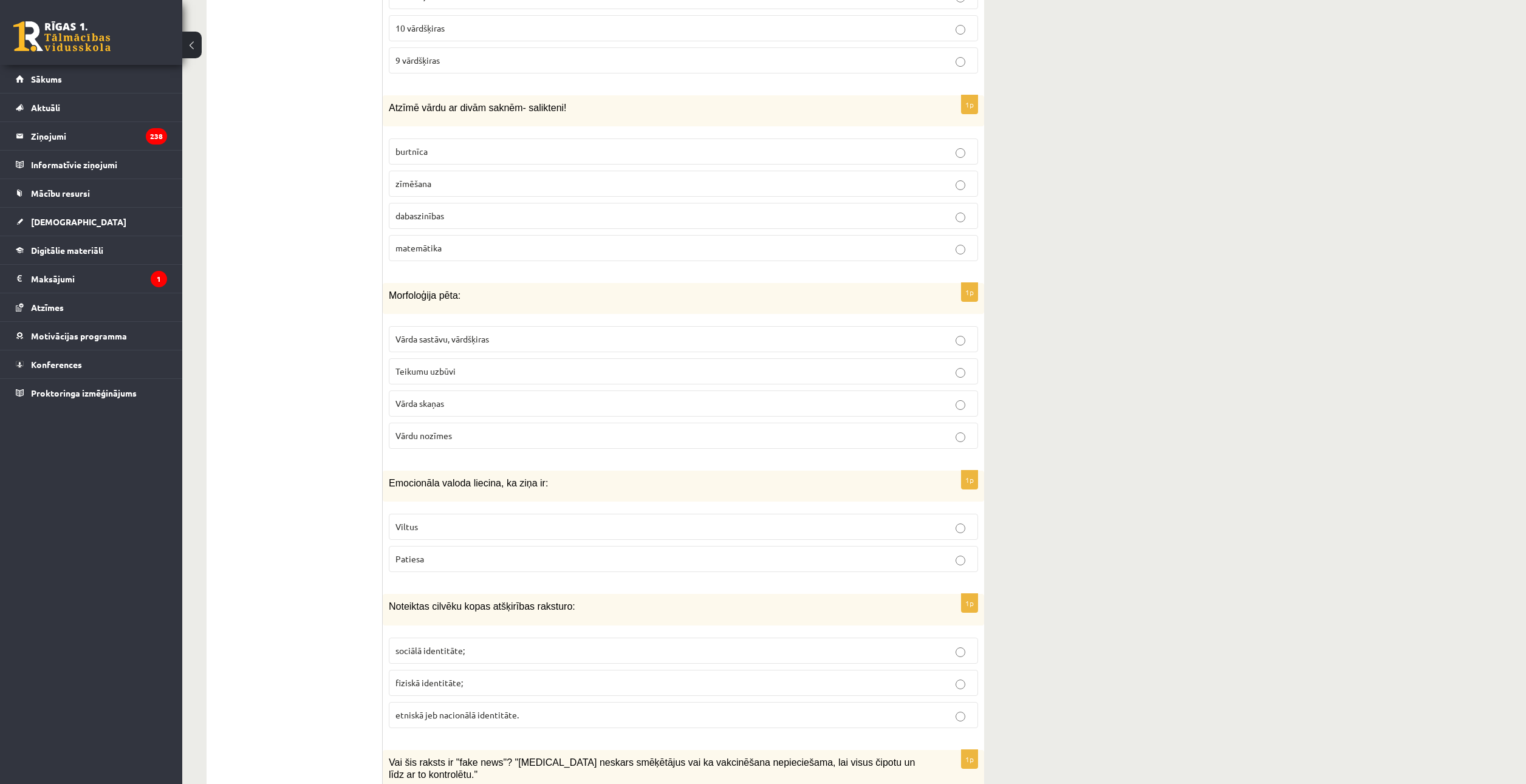
scroll to position [4857, 0]
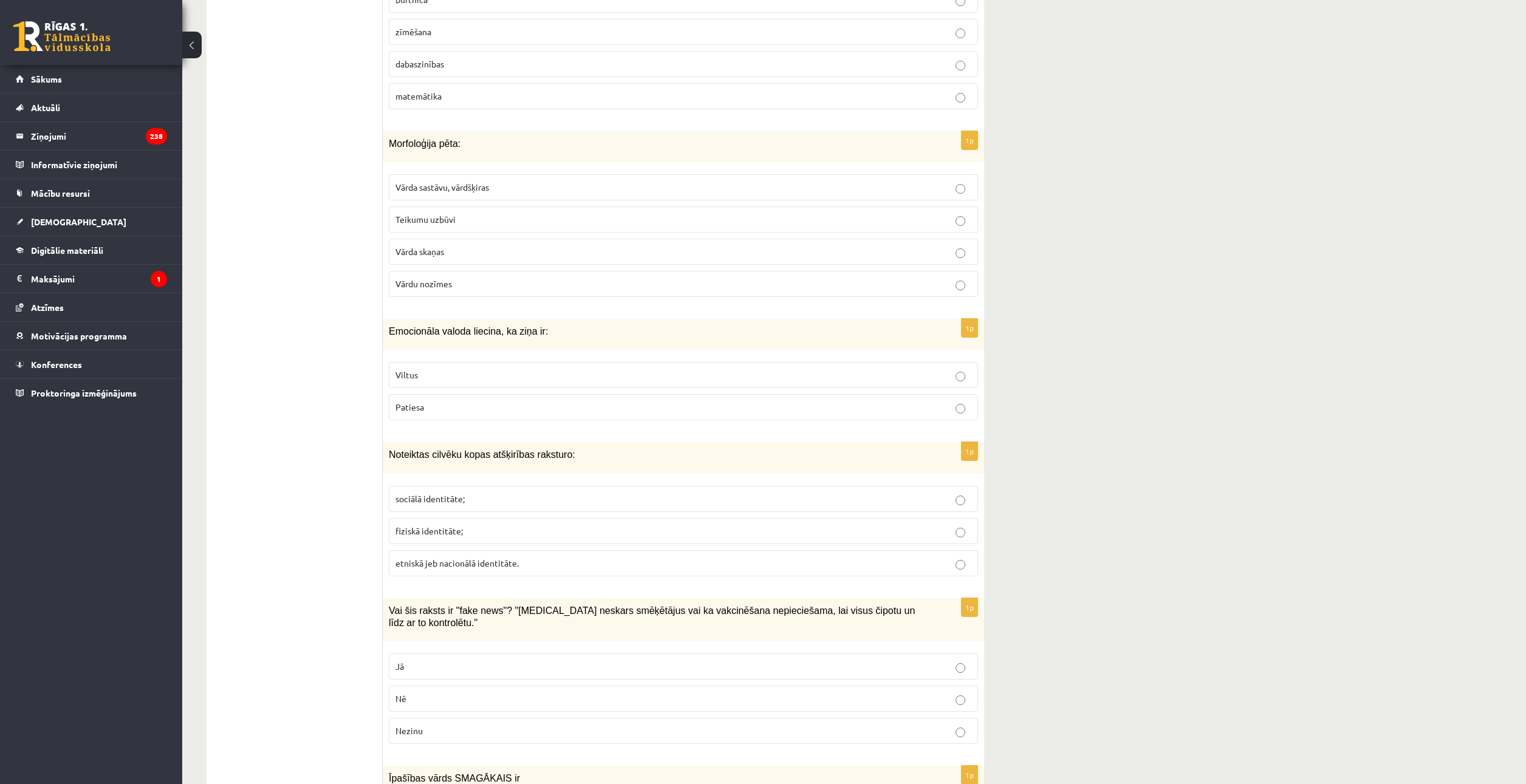
click at [486, 550] on label "etniskā jeb nacionālā identitāte." at bounding box center [683, 563] width 589 height 26
click at [485, 558] on span "etniskā jeb nacionālā identitāte." at bounding box center [457, 563] width 123 height 11
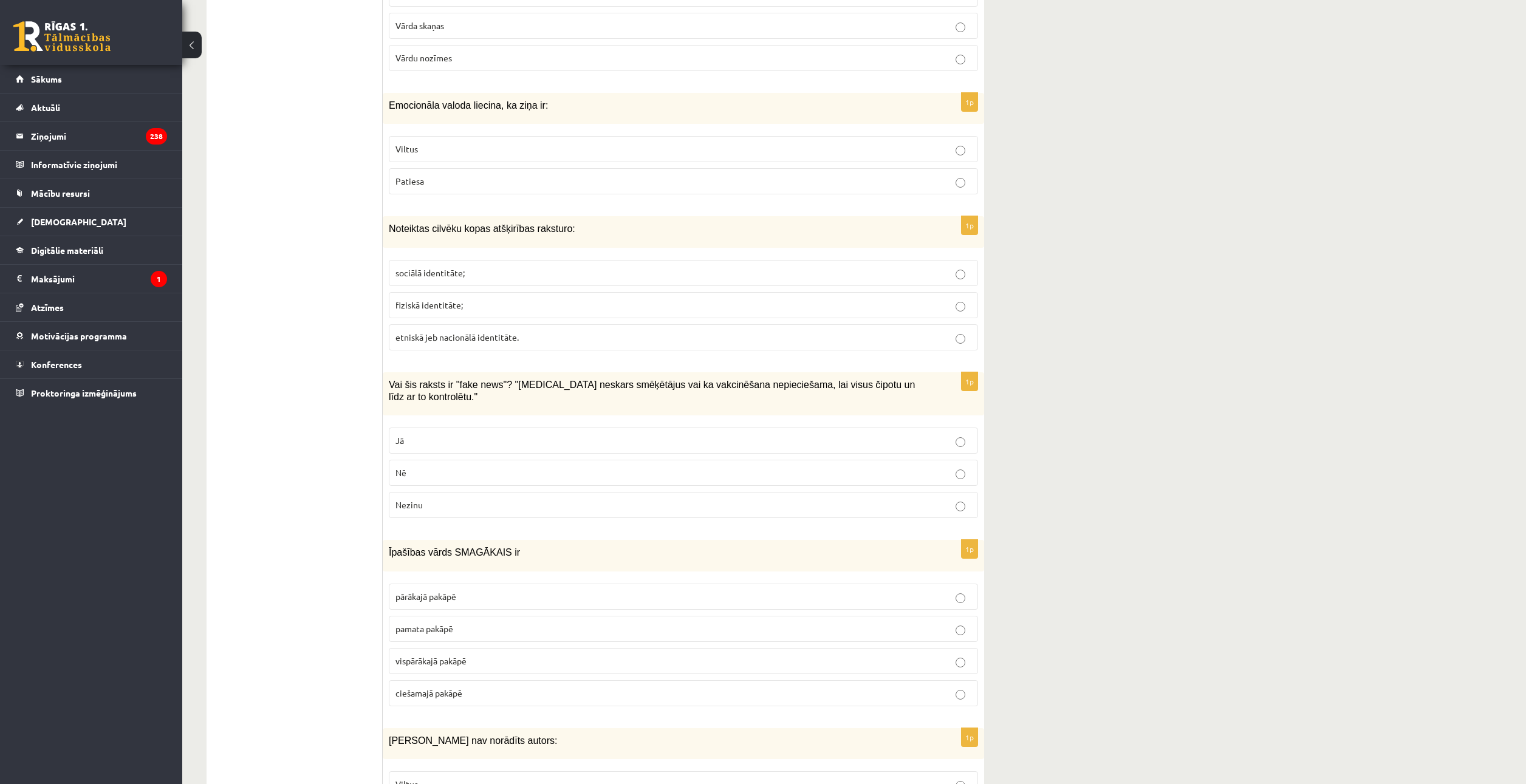
scroll to position [5100, 0]
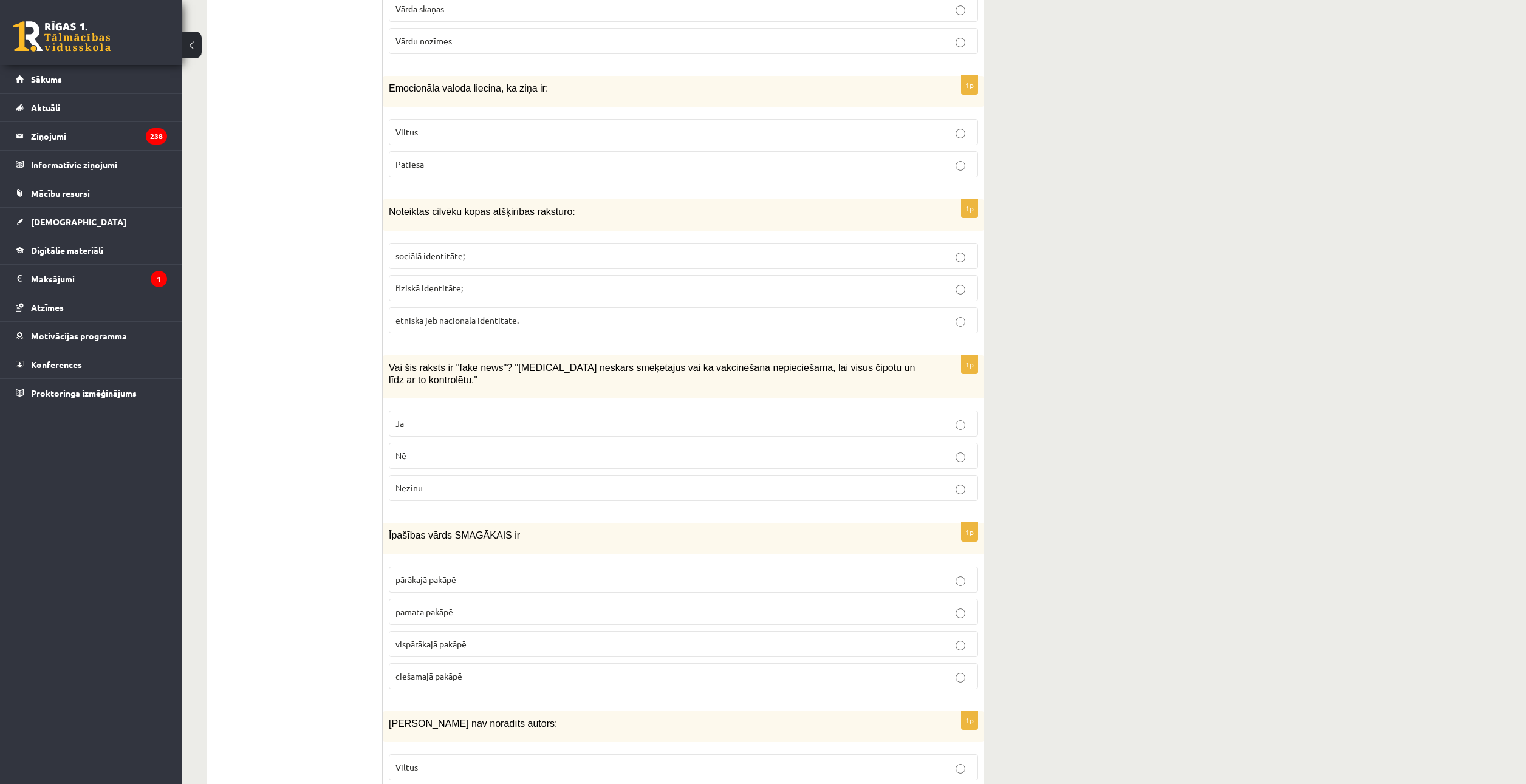
click at [496, 442] on label "Nē" at bounding box center [683, 455] width 589 height 26
click at [486, 442] on label "Nē" at bounding box center [683, 455] width 589 height 26
click at [486, 417] on p "Jā" at bounding box center [683, 423] width 576 height 12
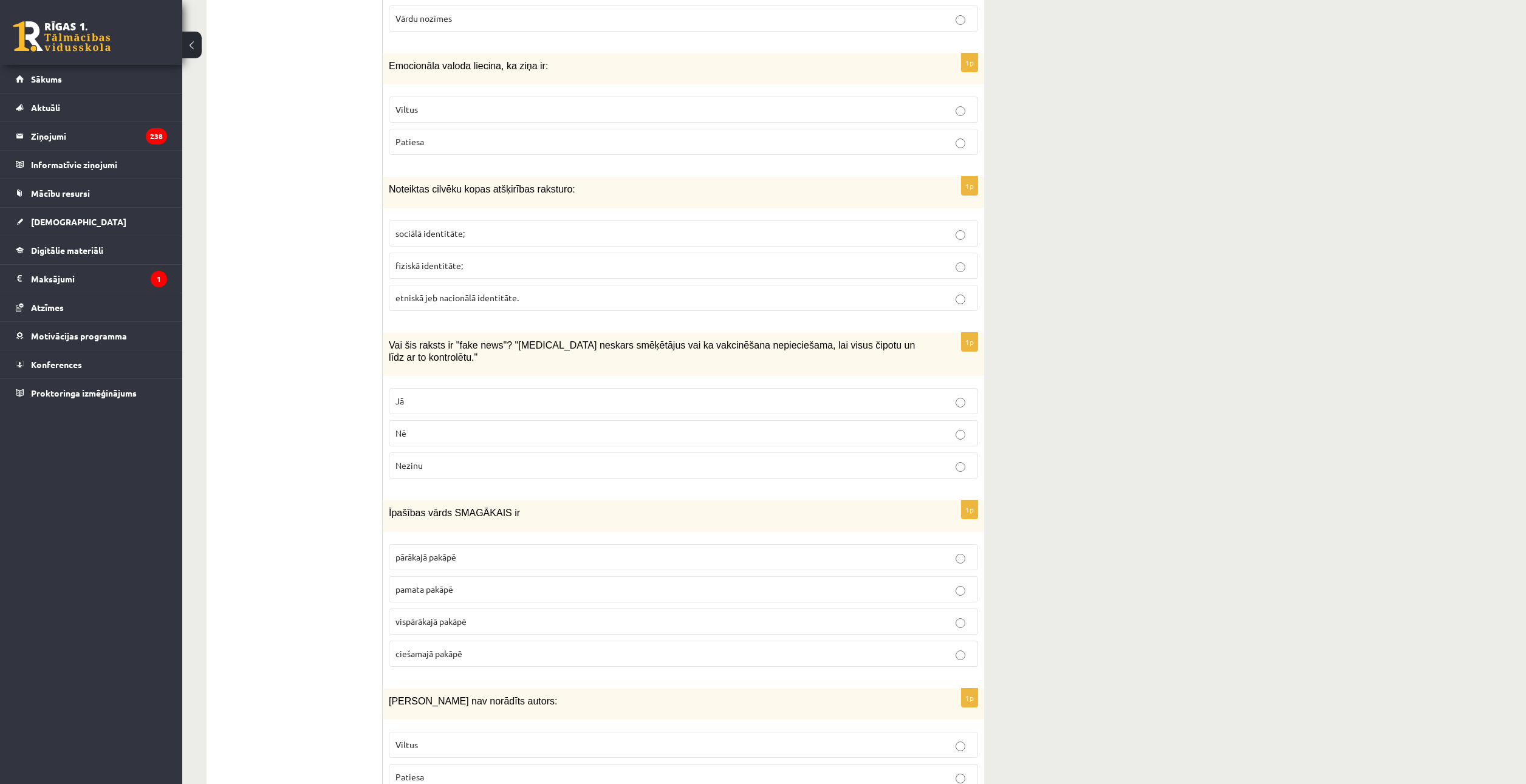
scroll to position [5161, 0]
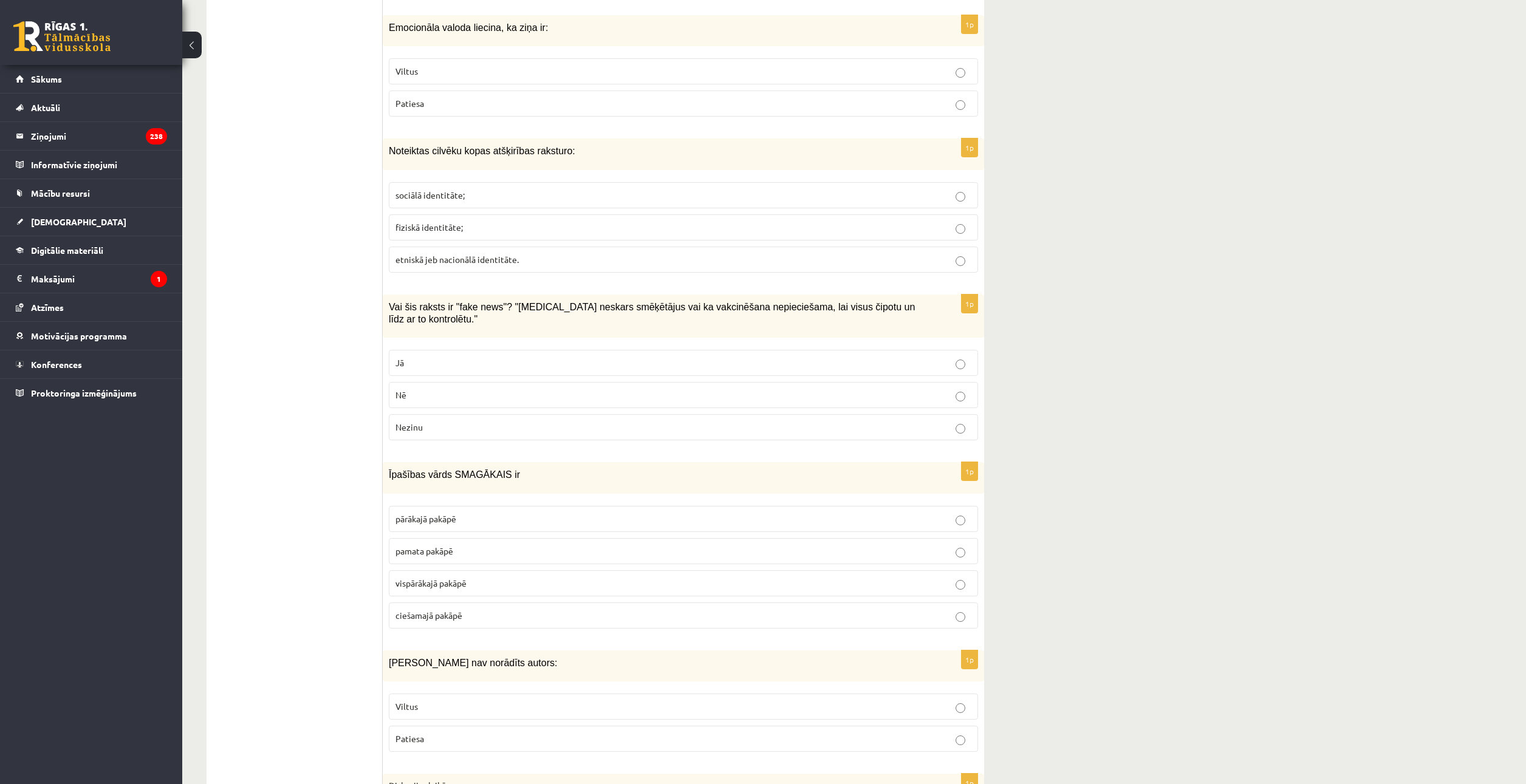
click at [433, 577] on span "vispārākajā pakāpē" at bounding box center [431, 582] width 71 height 11
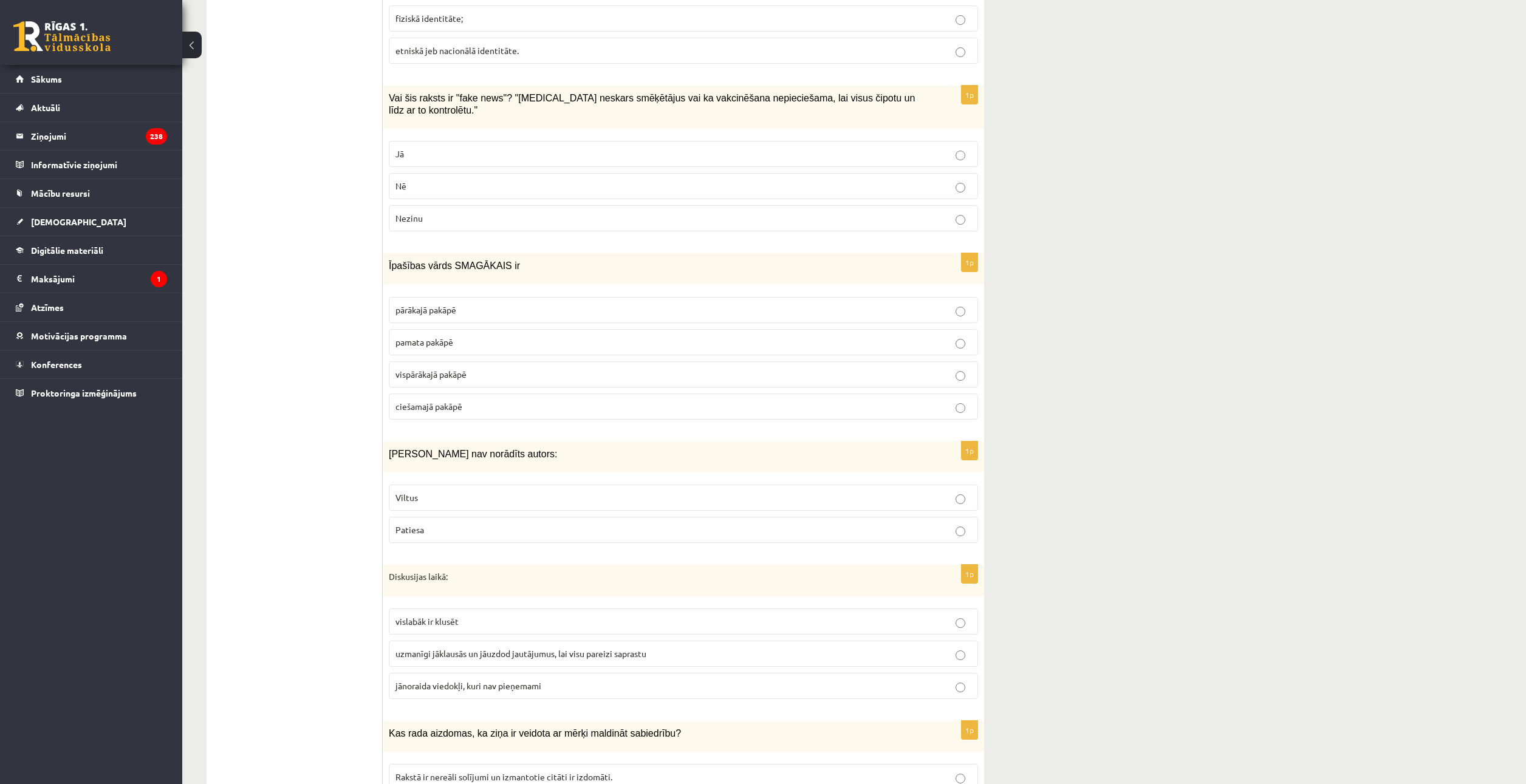
scroll to position [5404, 0]
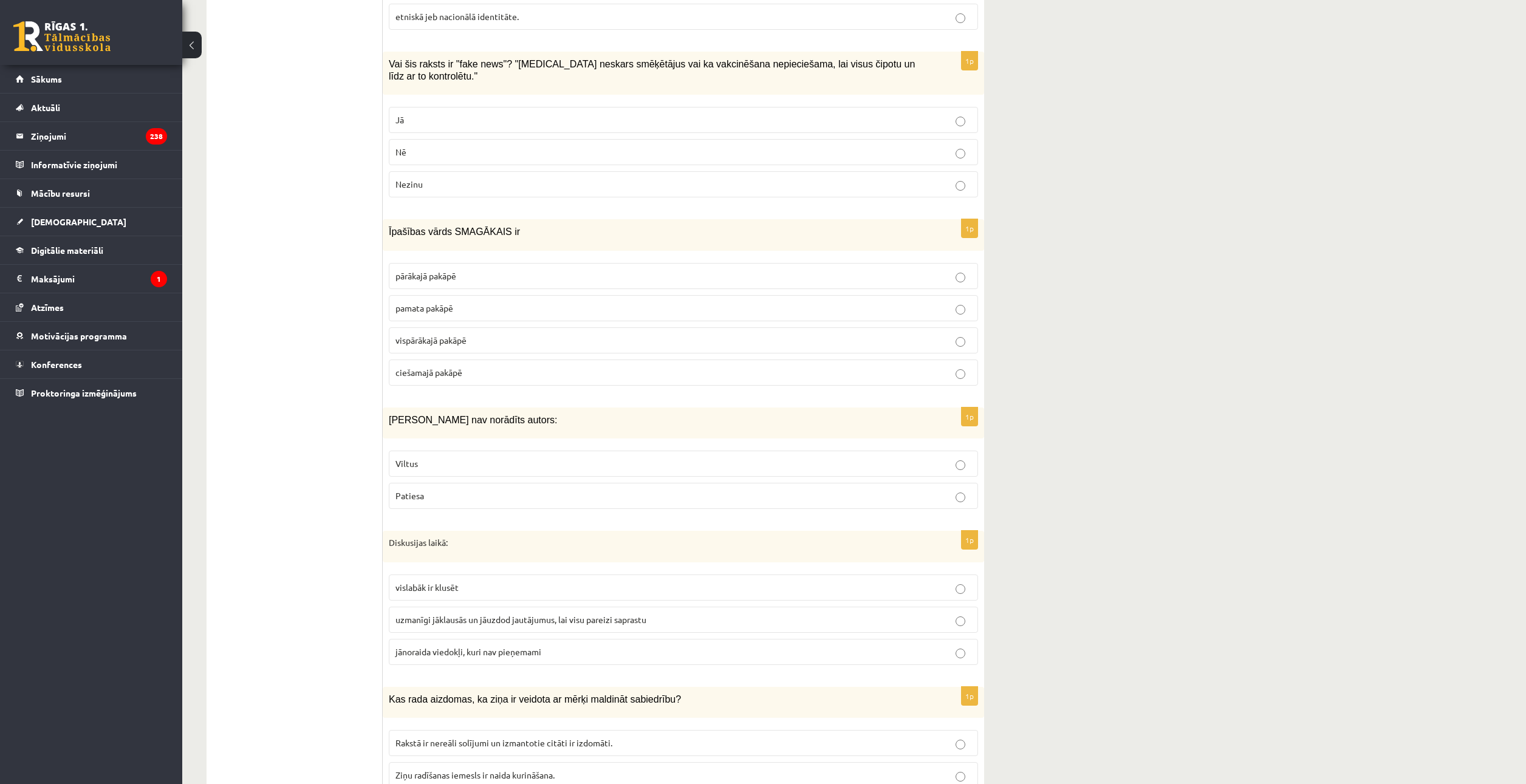
click at [444, 457] on p "Viltus" at bounding box center [683, 463] width 576 height 12
click at [458, 613] on p "uzmanīgi jāklausās un jāuzdod jautājumus, lai visu pareizi saprastu" at bounding box center [683, 619] width 576 height 12
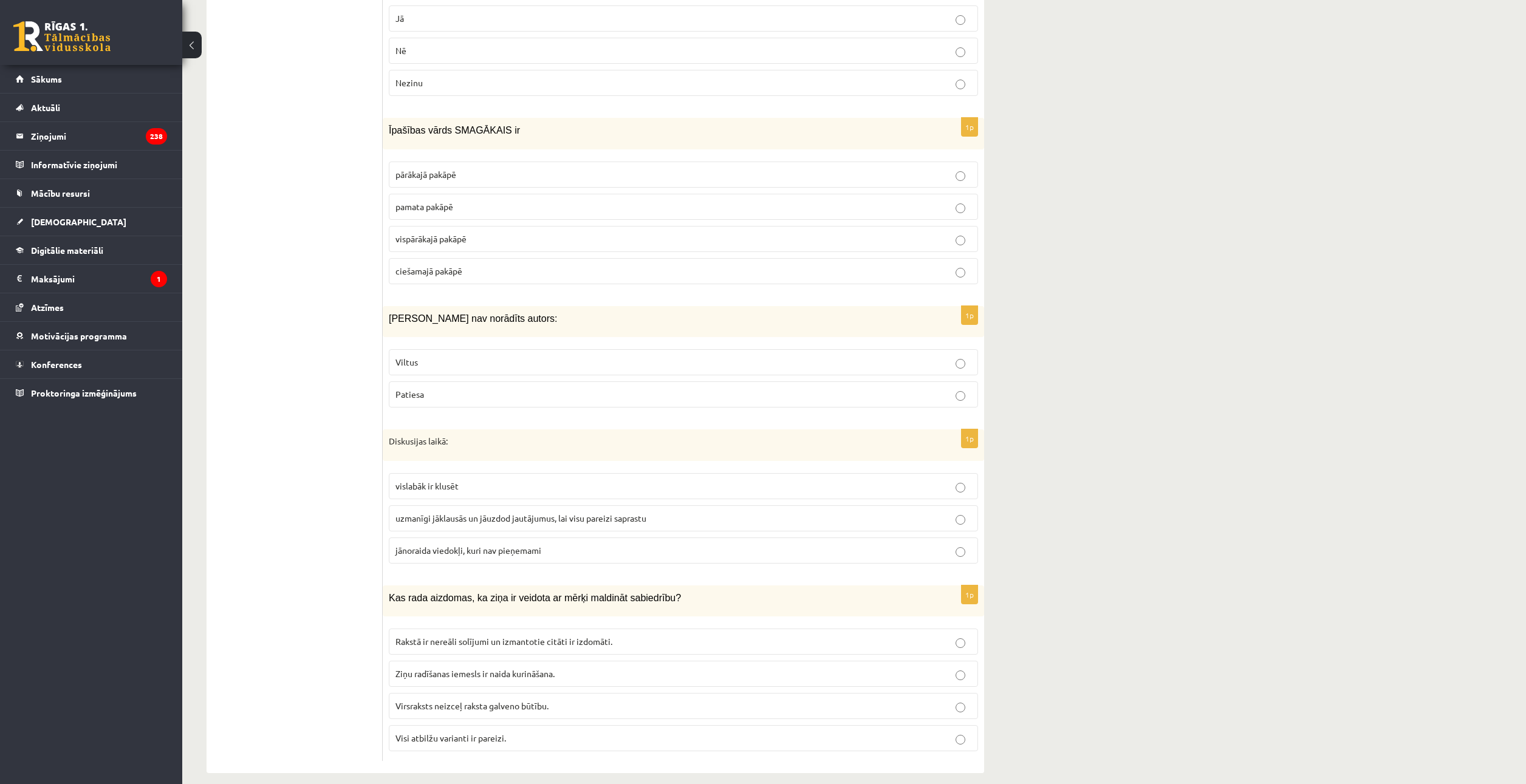
click at [469, 668] on span "Ziņu radīšanas iemesls ir naida kurināšana." at bounding box center [475, 673] width 159 height 11
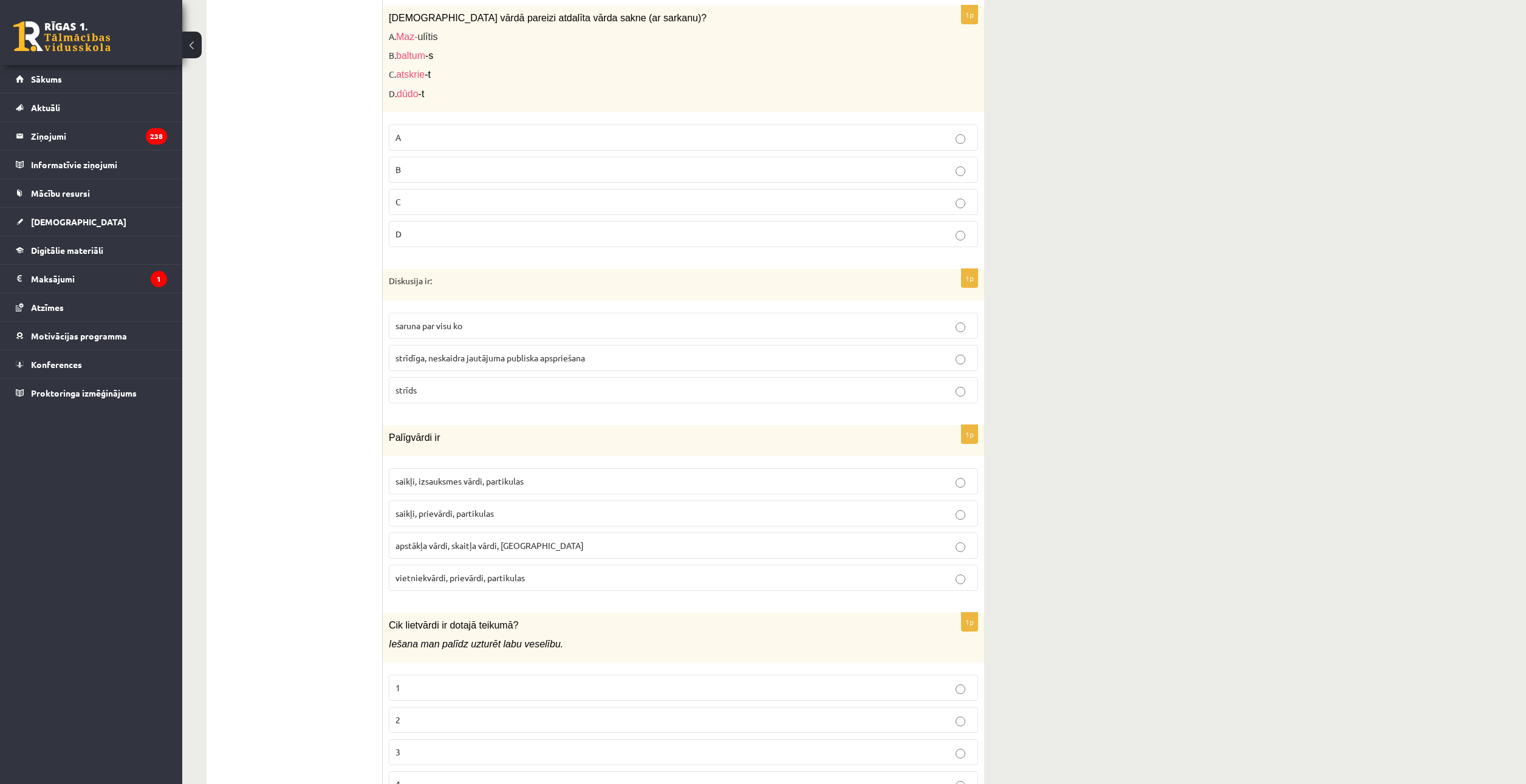
scroll to position [2895, 0]
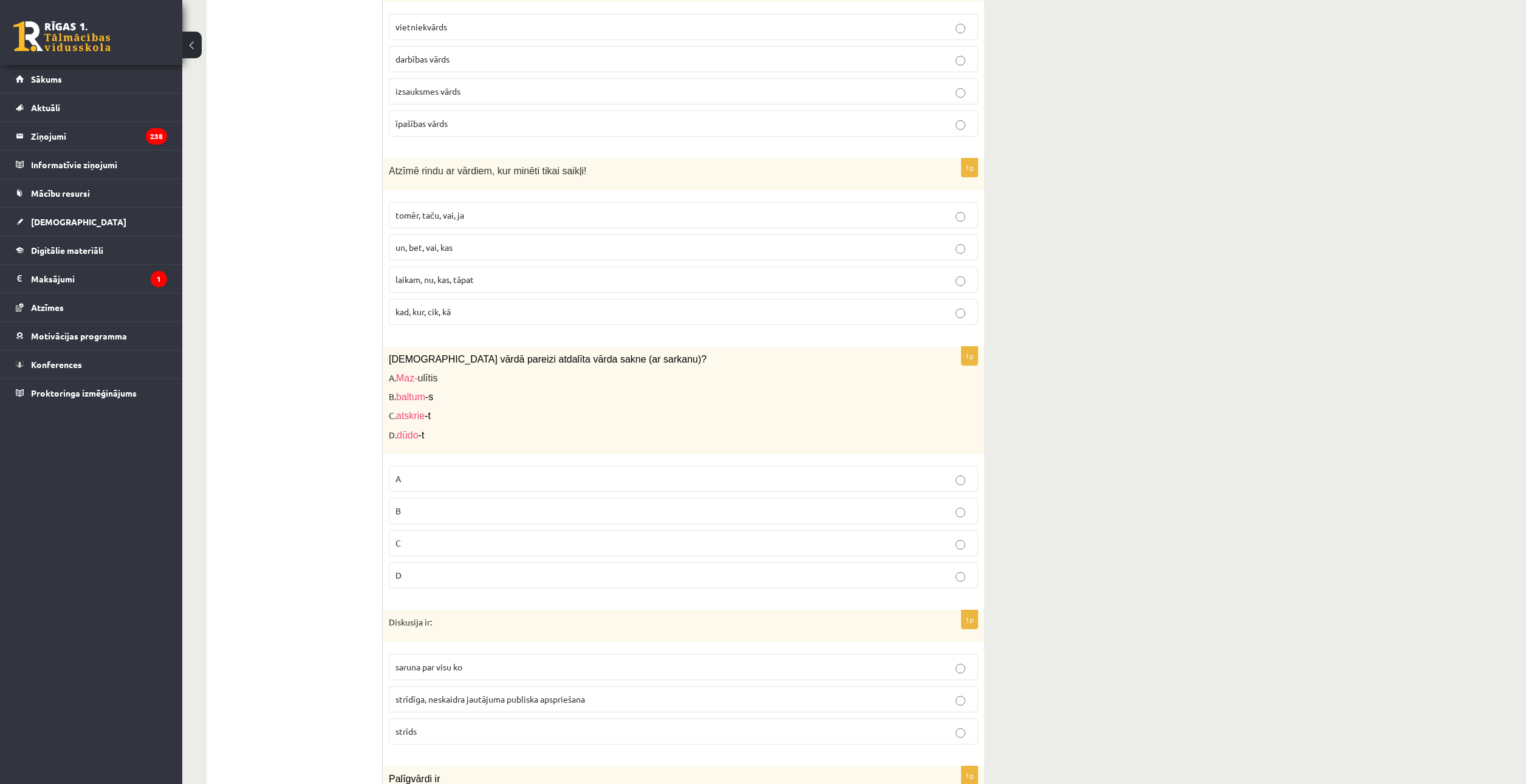
drag, startPoint x: 427, startPoint y: 571, endPoint x: 1097, endPoint y: 423, distance: 686.2
click at [1155, 342] on div "Latviešu valoda JK 11.b3 klase 1. ieskaite , Vladimirs Stetjuha (11.b3 JK) Iesk…" at bounding box center [854, 280] width 1343 height 6256
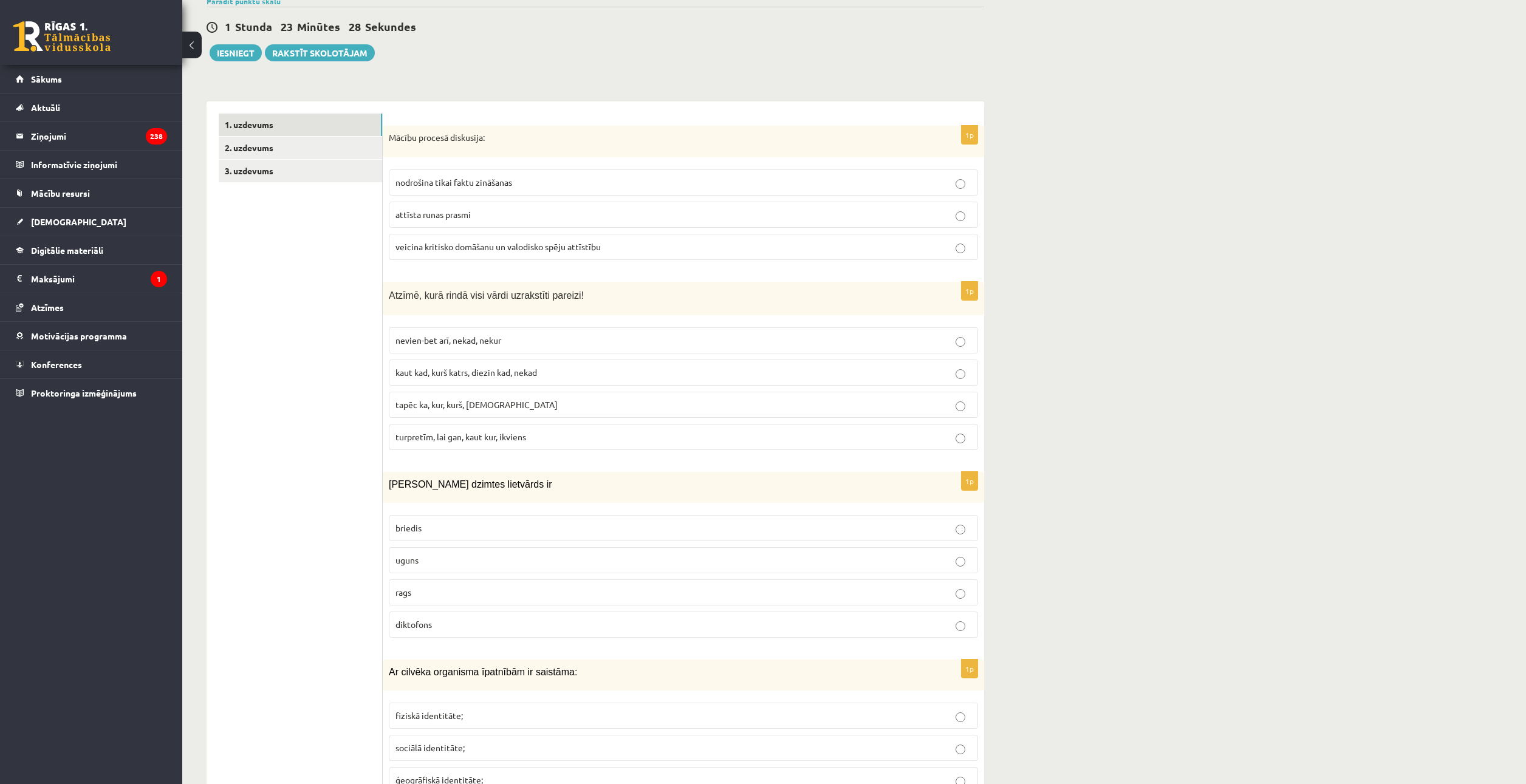
scroll to position [41, 0]
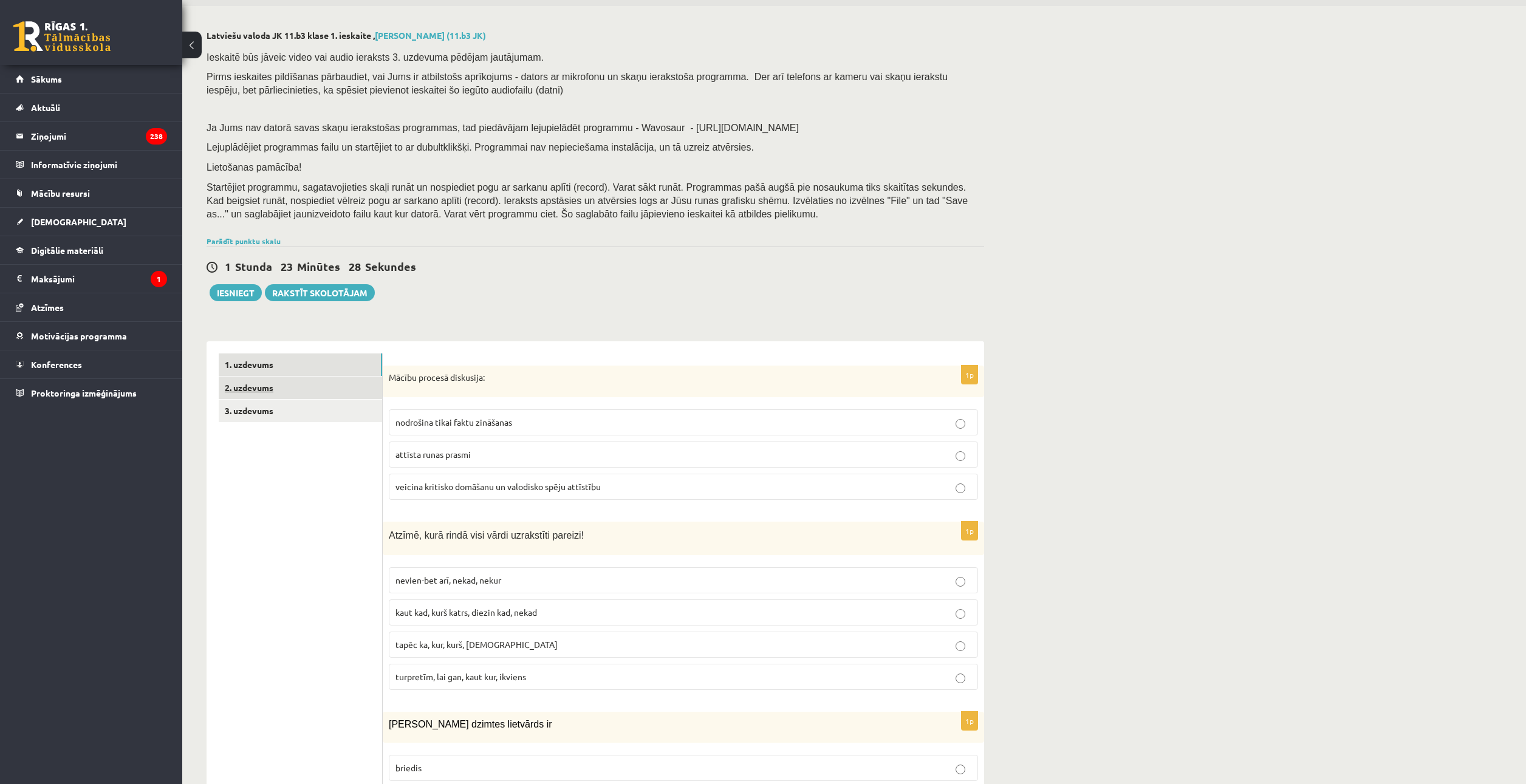
click at [308, 389] on link "2. uzdevums" at bounding box center [300, 387] width 164 height 22
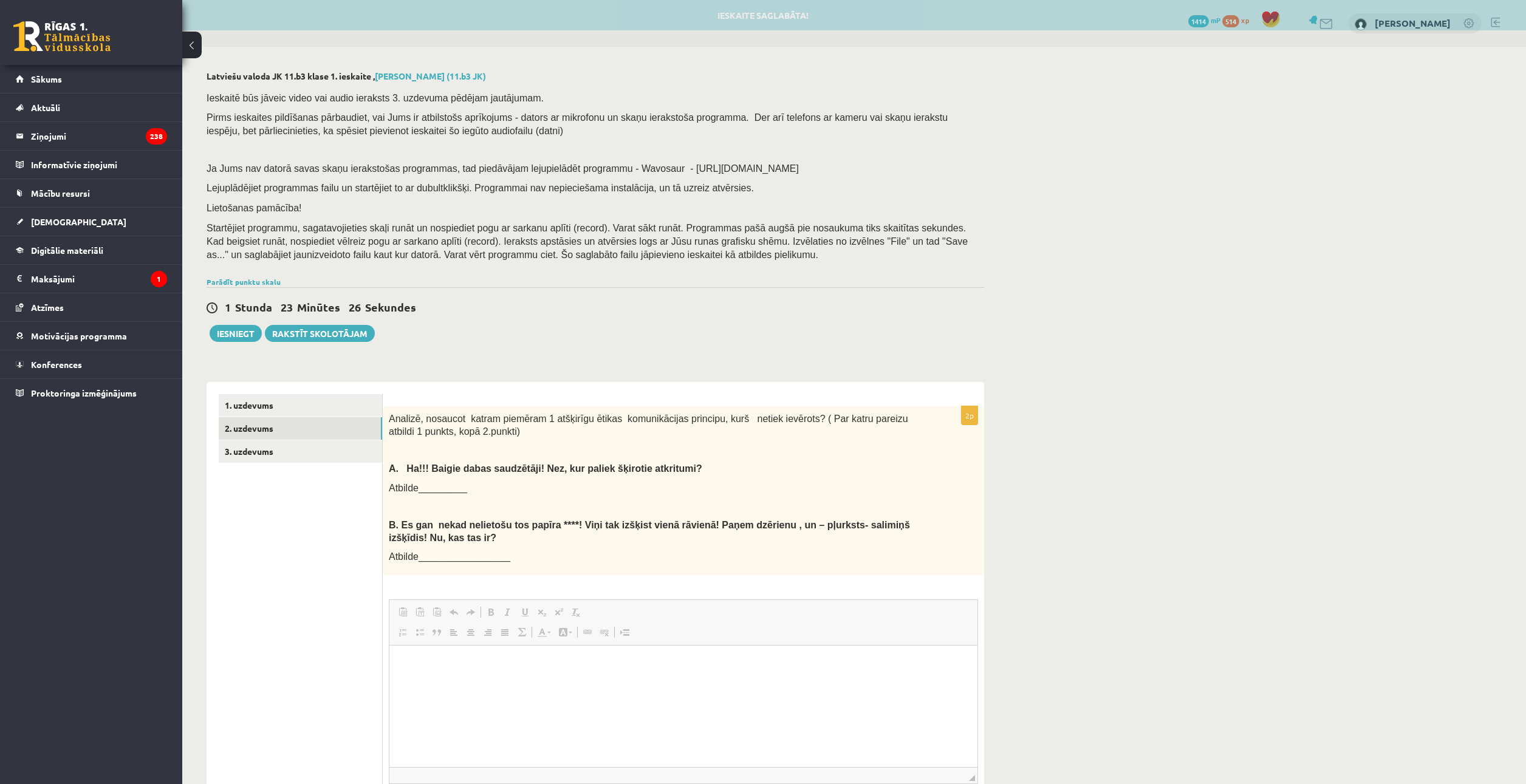
scroll to position [0, 0]
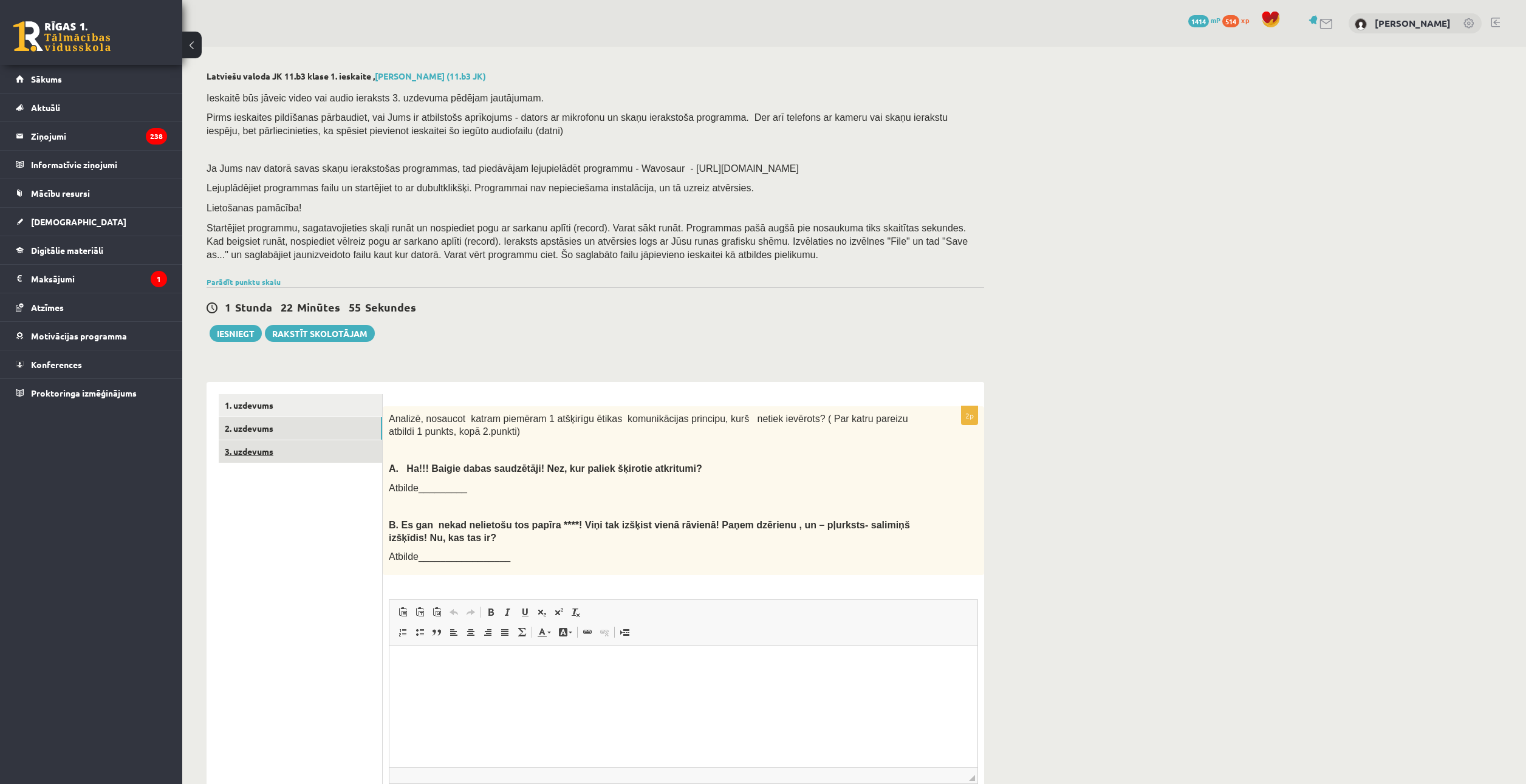
click at [341, 448] on link "3. uzdevums" at bounding box center [300, 452] width 164 height 22
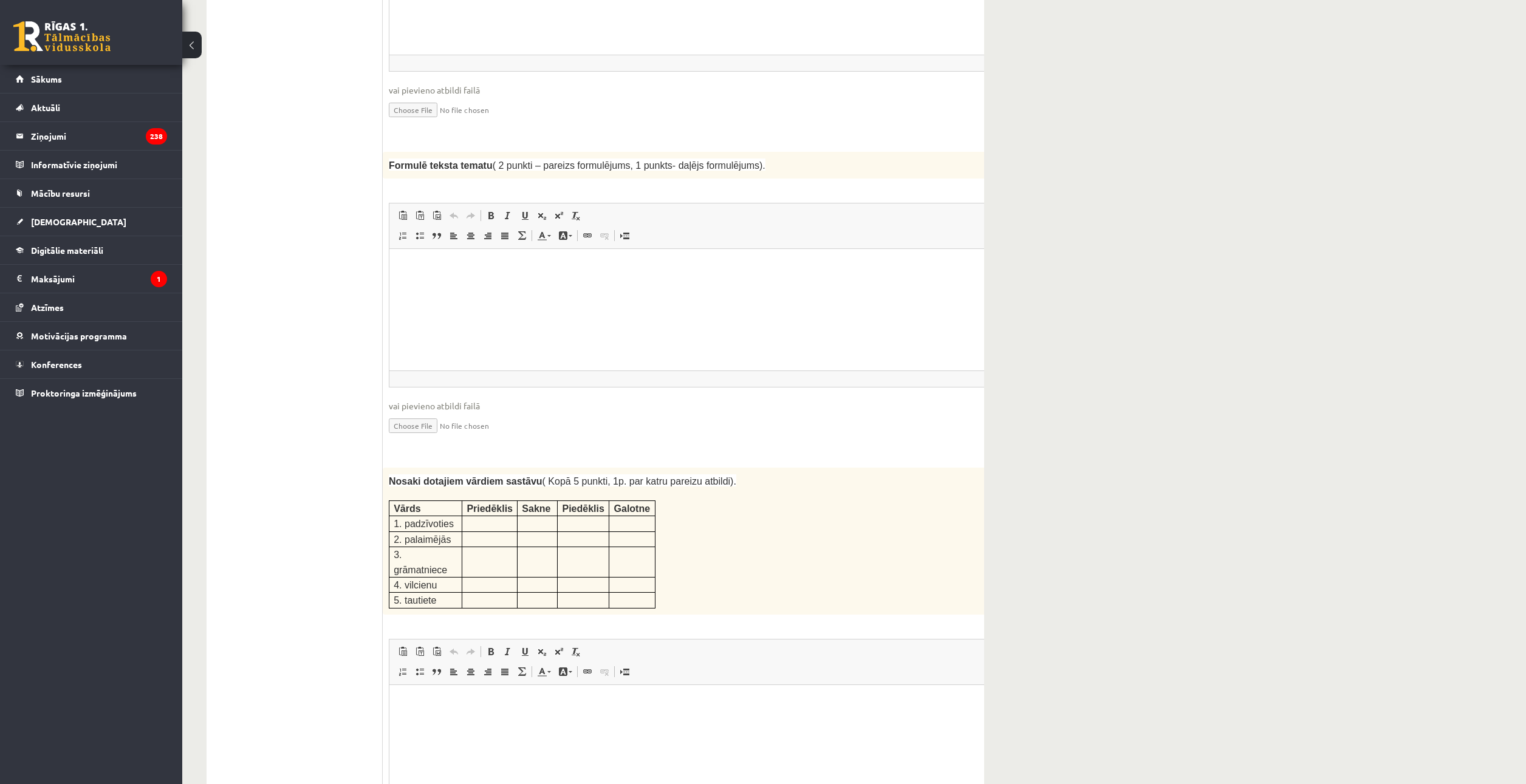
scroll to position [1208, 0]
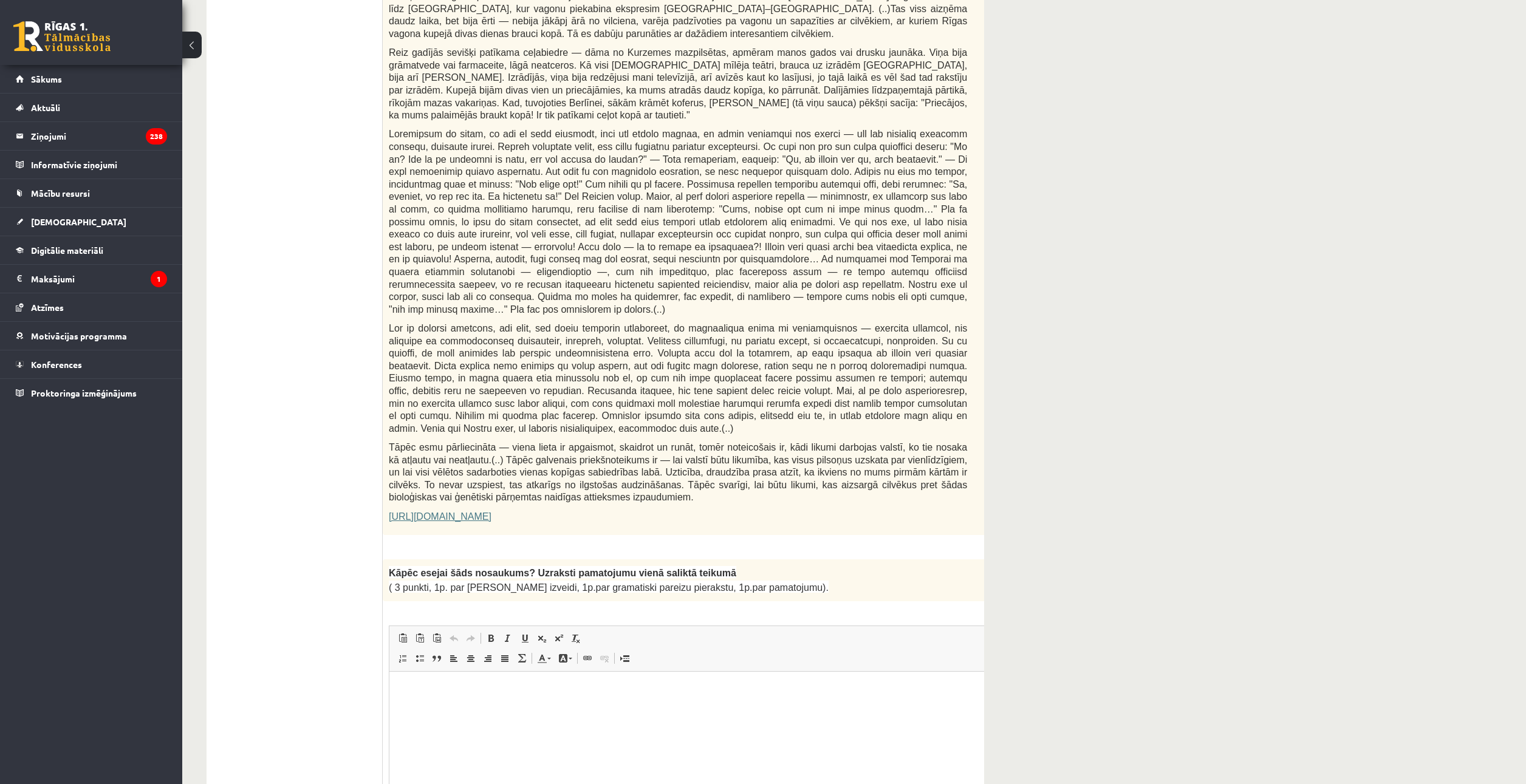
click at [577, 520] on p "https://satori.lv/article/musu-zemapzinas-pagrabi" at bounding box center [678, 516] width 578 height 12
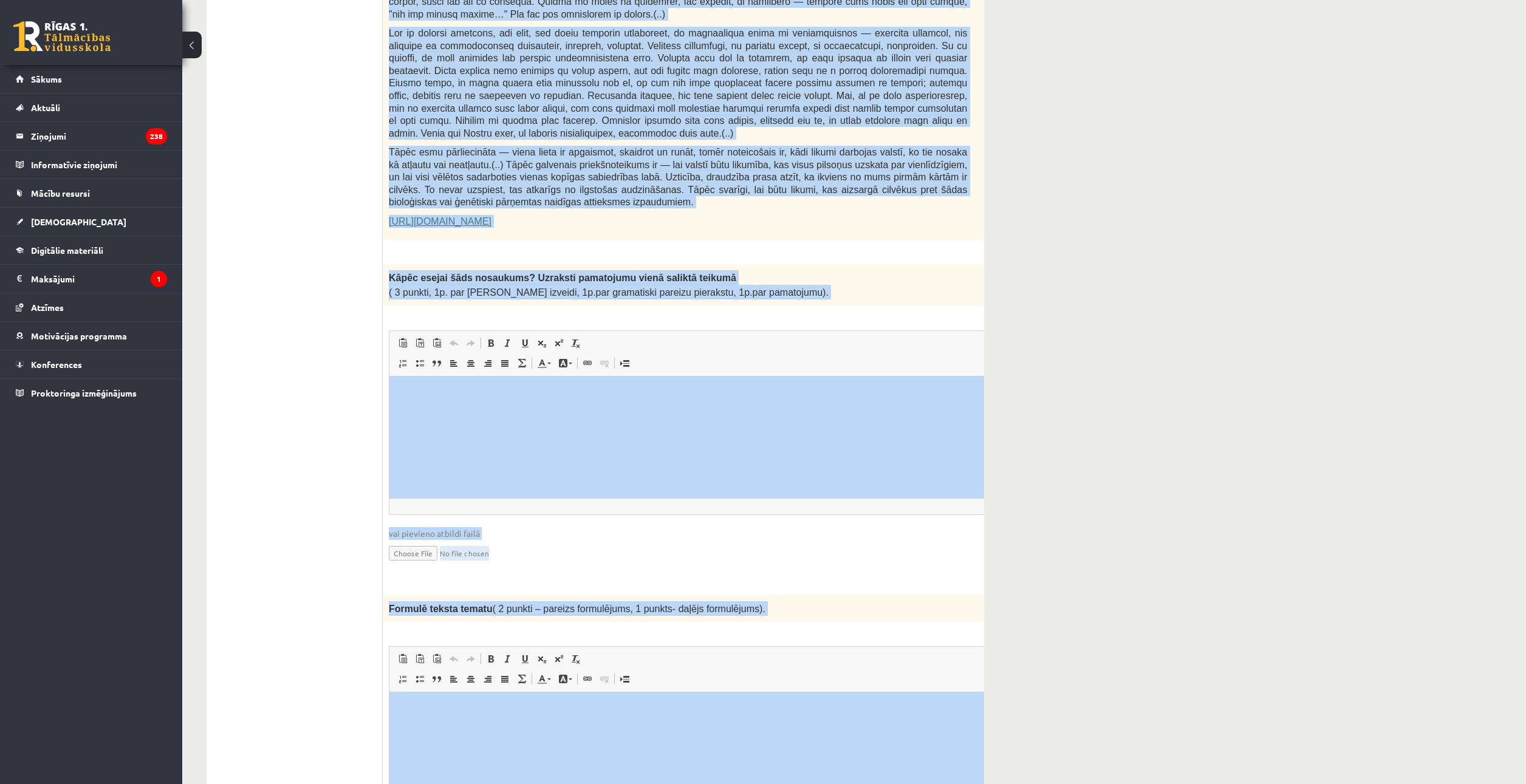
scroll to position [848, 0]
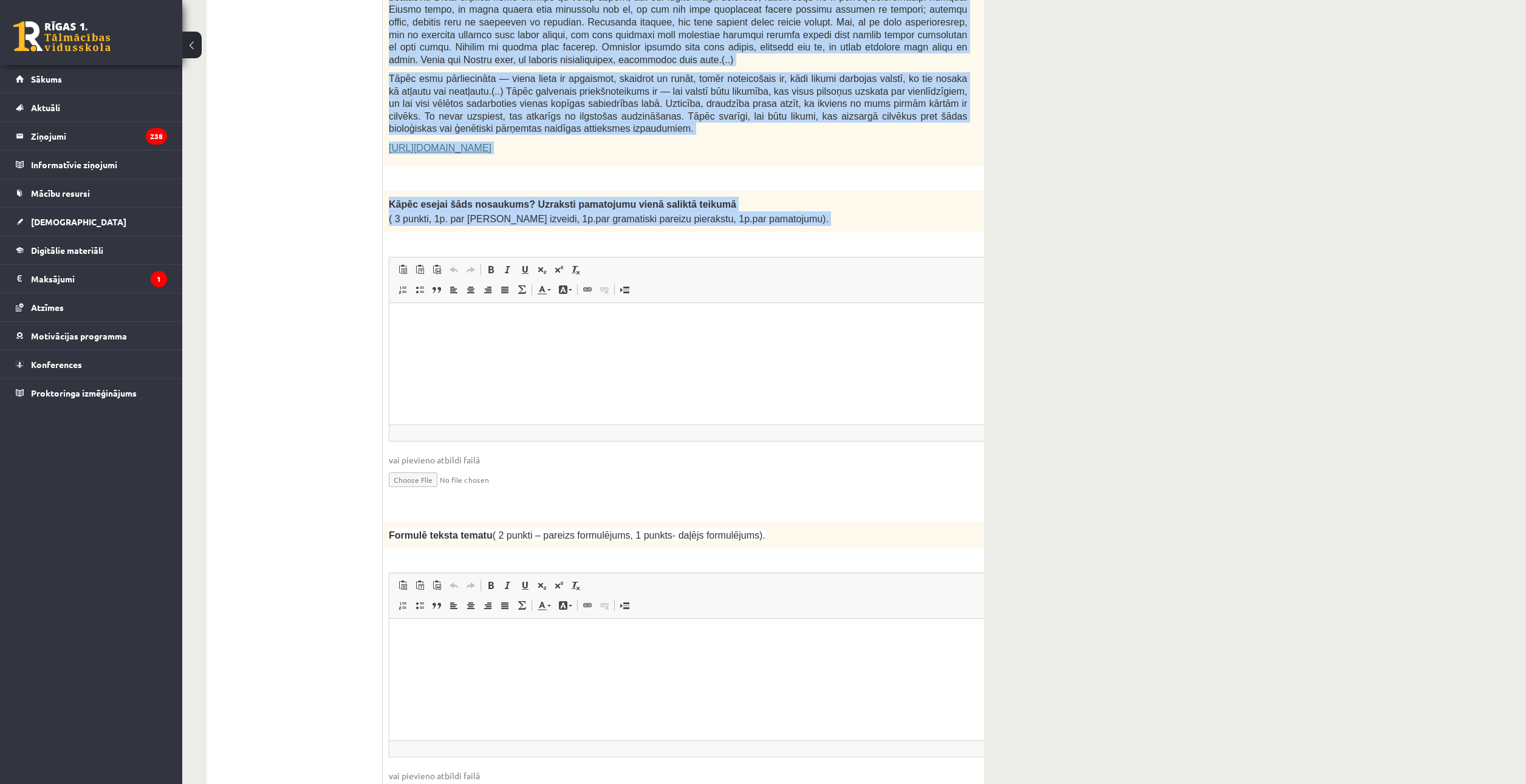
drag, startPoint x: 391, startPoint y: 216, endPoint x: 769, endPoint y: 258, distance: 380.3
copy form "Izlasi tekstu! Atbildi uz dotajiem jautājumiem! Kopā 51 punkts 0p Fragments no …"
click at [528, 276] on span "Полужирный Комбинация клавиш Ctrl+B Курсив Комбинация клавиш Ctrl+I Подчеркнуты…" at bounding box center [535, 271] width 105 height 20
click at [534, 222] on span "( 3 punkti, 1p. par salikta teikuma izveidi, 1p.par gramatiski pareizu pierakst…" at bounding box center [609, 219] width 440 height 10
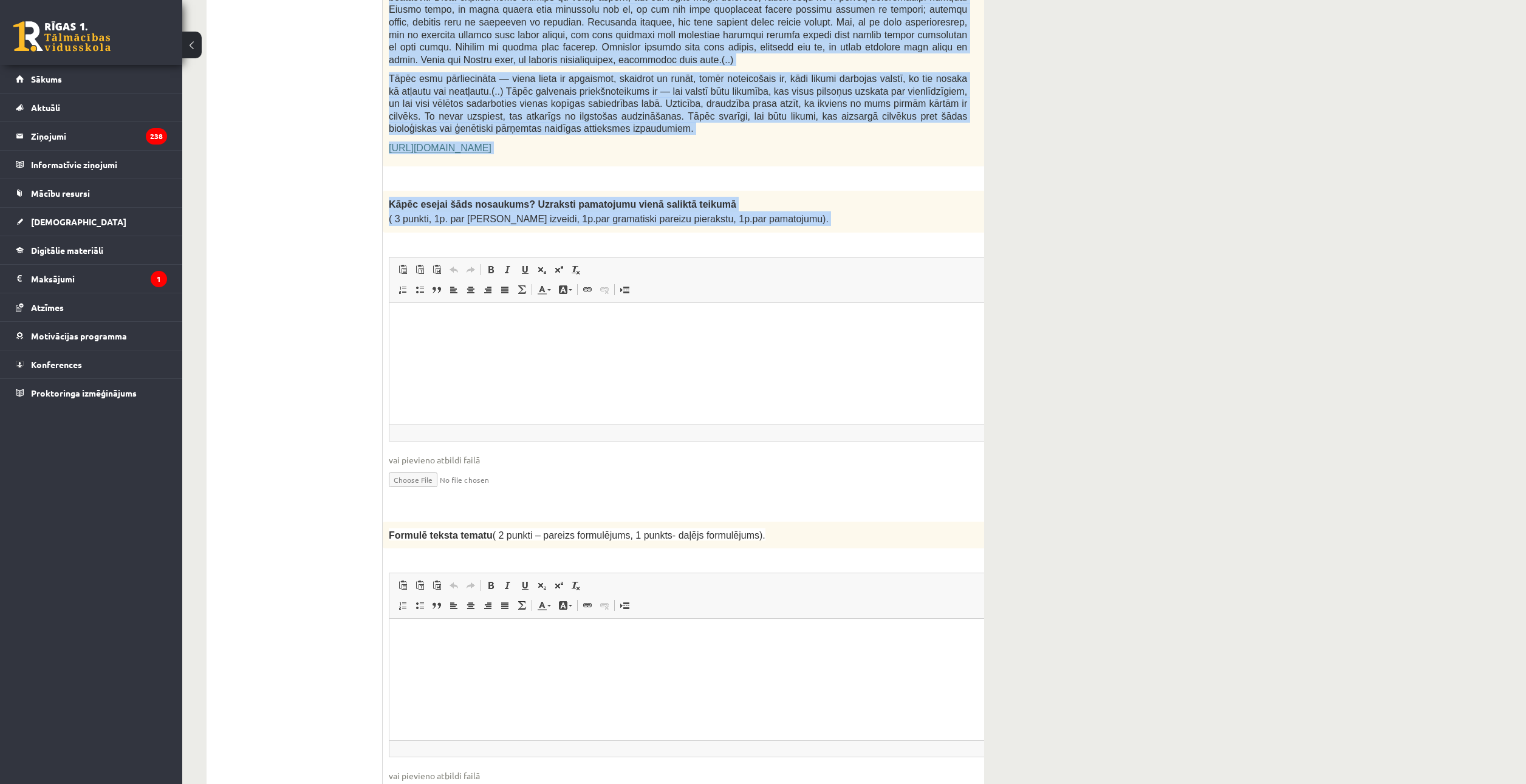
click at [517, 200] on span "Kāpēc esejai šāds nosaukums? Uzraksti pamatojumu vienā saliktā teikumā" at bounding box center [562, 204] width 348 height 10
click at [441, 223] on span "( 3 punkti, 1p. par salikta teikuma izveidi, 1p.par gramatiski pareizu pierakst…" at bounding box center [609, 219] width 440 height 10
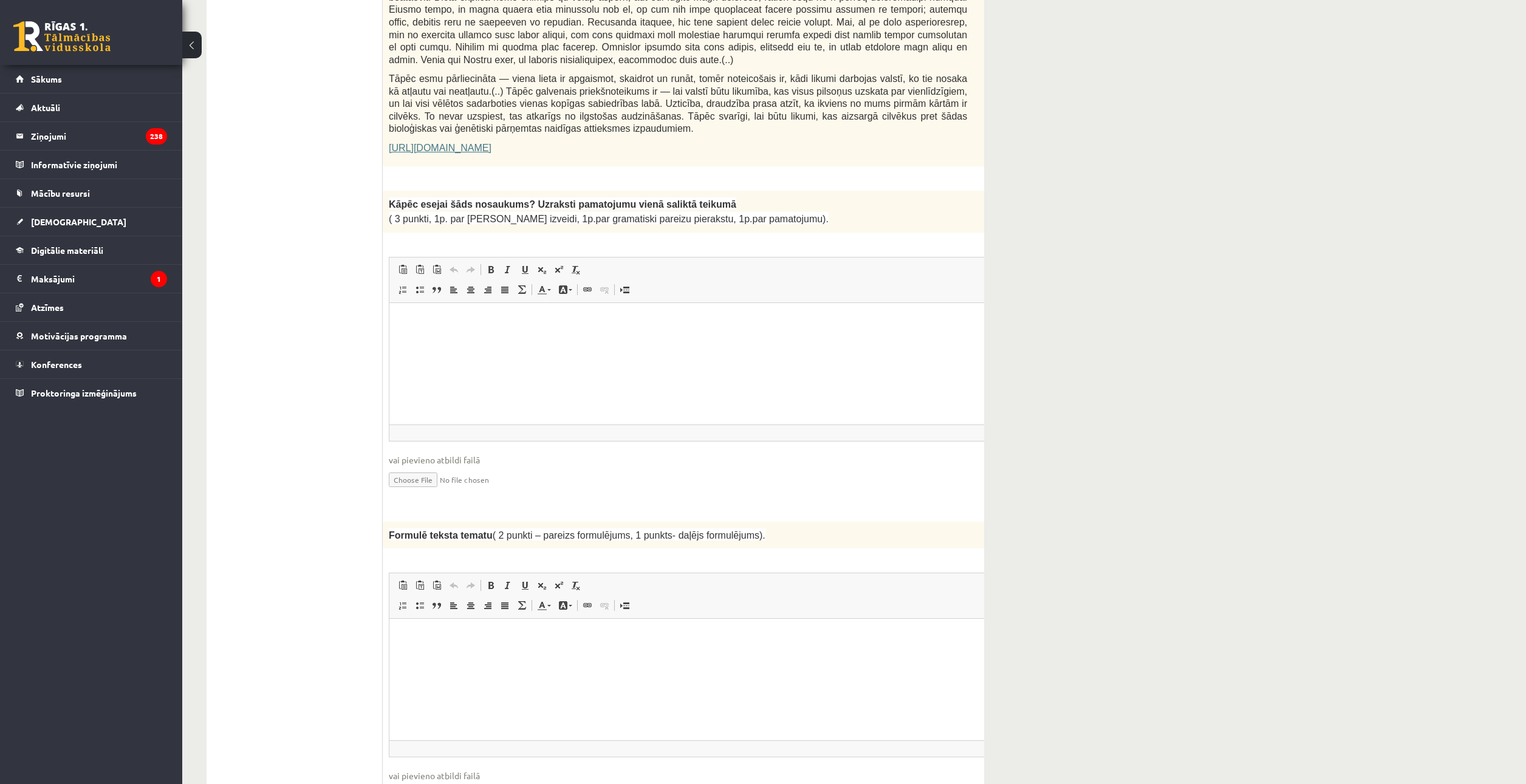
click at [553, 340] on html at bounding box center [708, 321] width 638 height 37
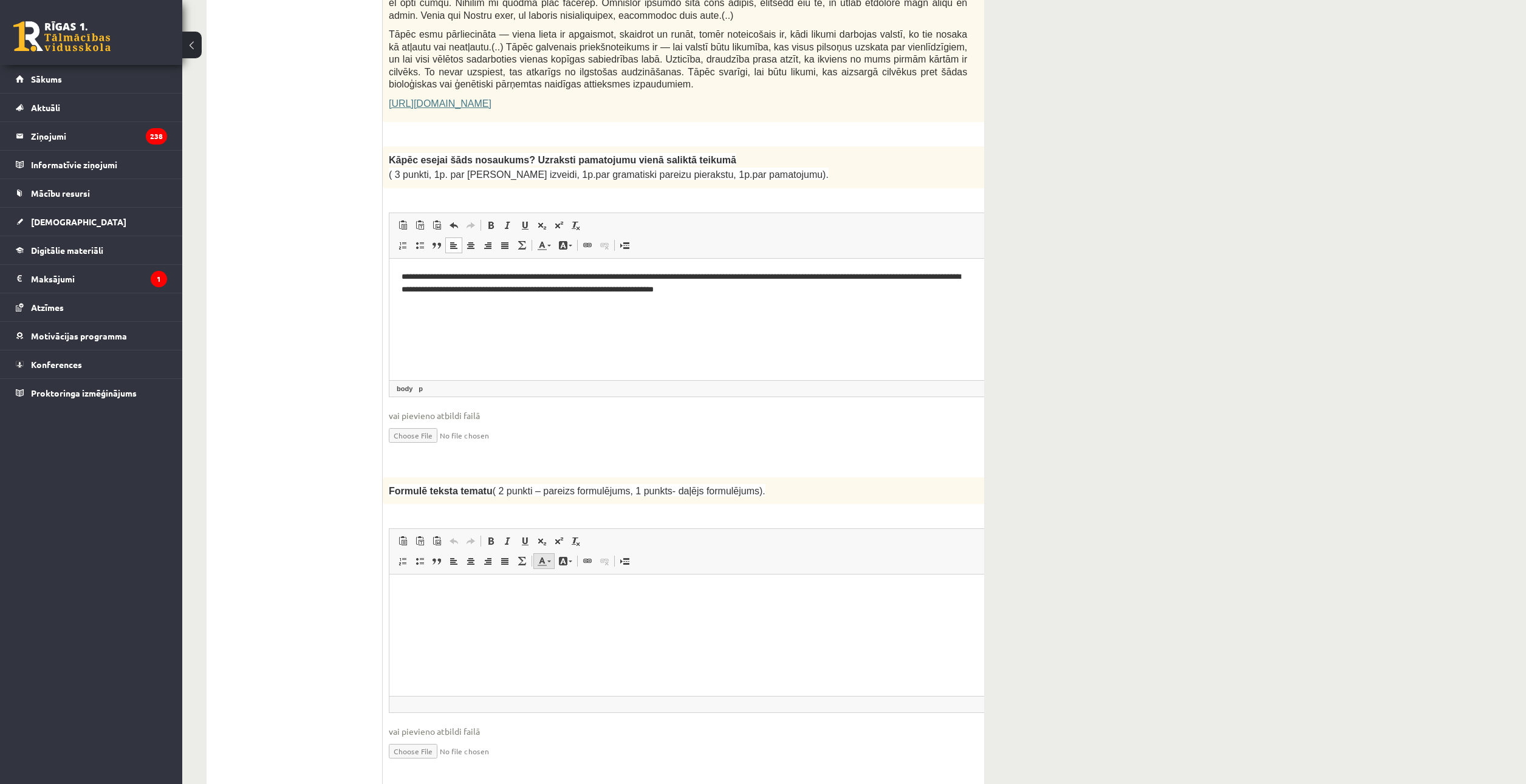
scroll to position [1091, 0]
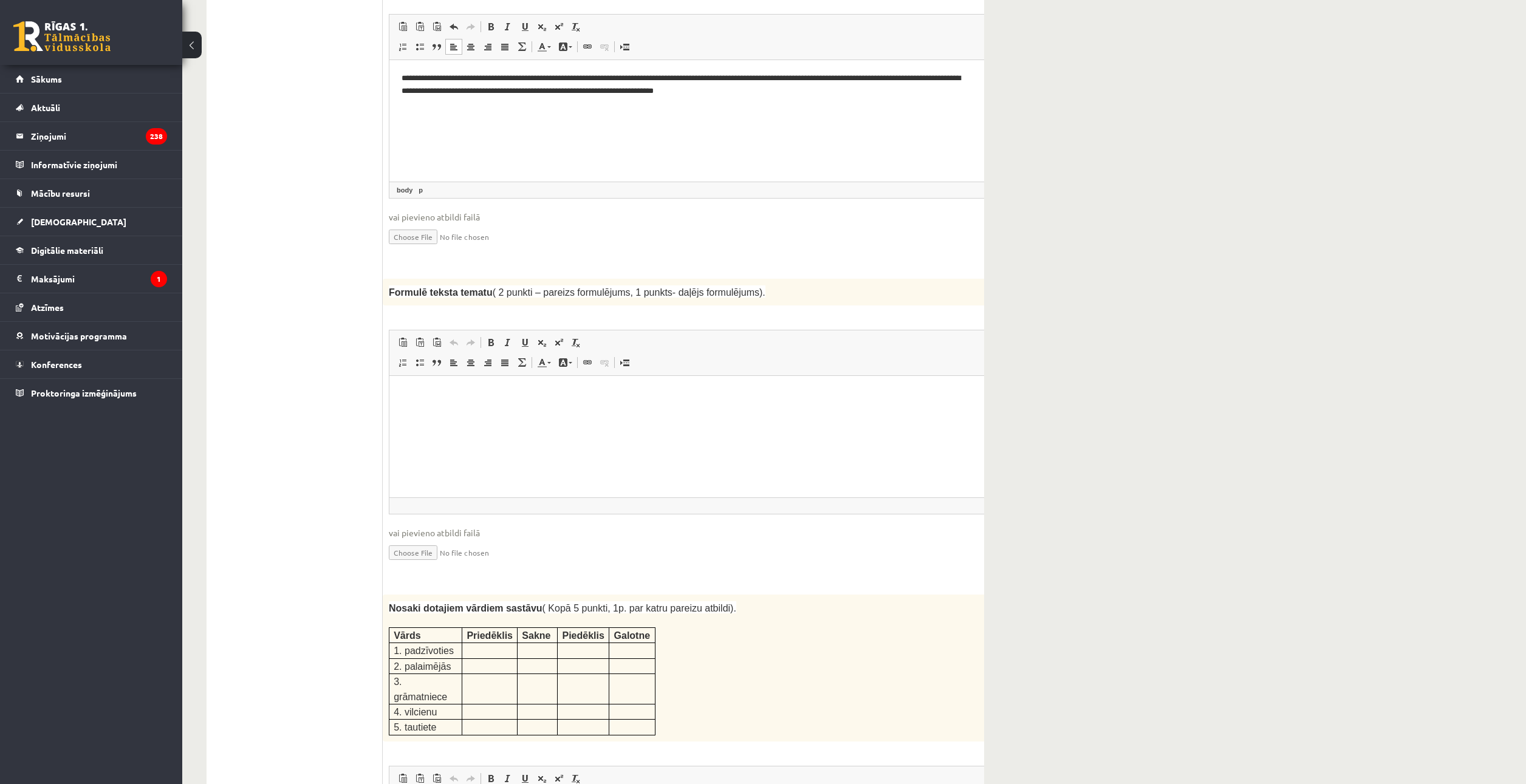
drag, startPoint x: 483, startPoint y: 310, endPoint x: 767, endPoint y: 303, distance: 284.1
click at [759, 298] on div "Formulē teksta tematu ( 2 punkti – pareizs formulējums, 1 punkts- daļējs formul…" at bounding box center [708, 292] width 651 height 27
drag, startPoint x: 764, startPoint y: 291, endPoint x: 384, endPoint y: 276, distance: 380.3
click at [384, 279] on div "Formulē teksta tematu ( 2 punkti – pareizs formulējums, 1 punkts- daļējs formul…" at bounding box center [708, 292] width 651 height 27
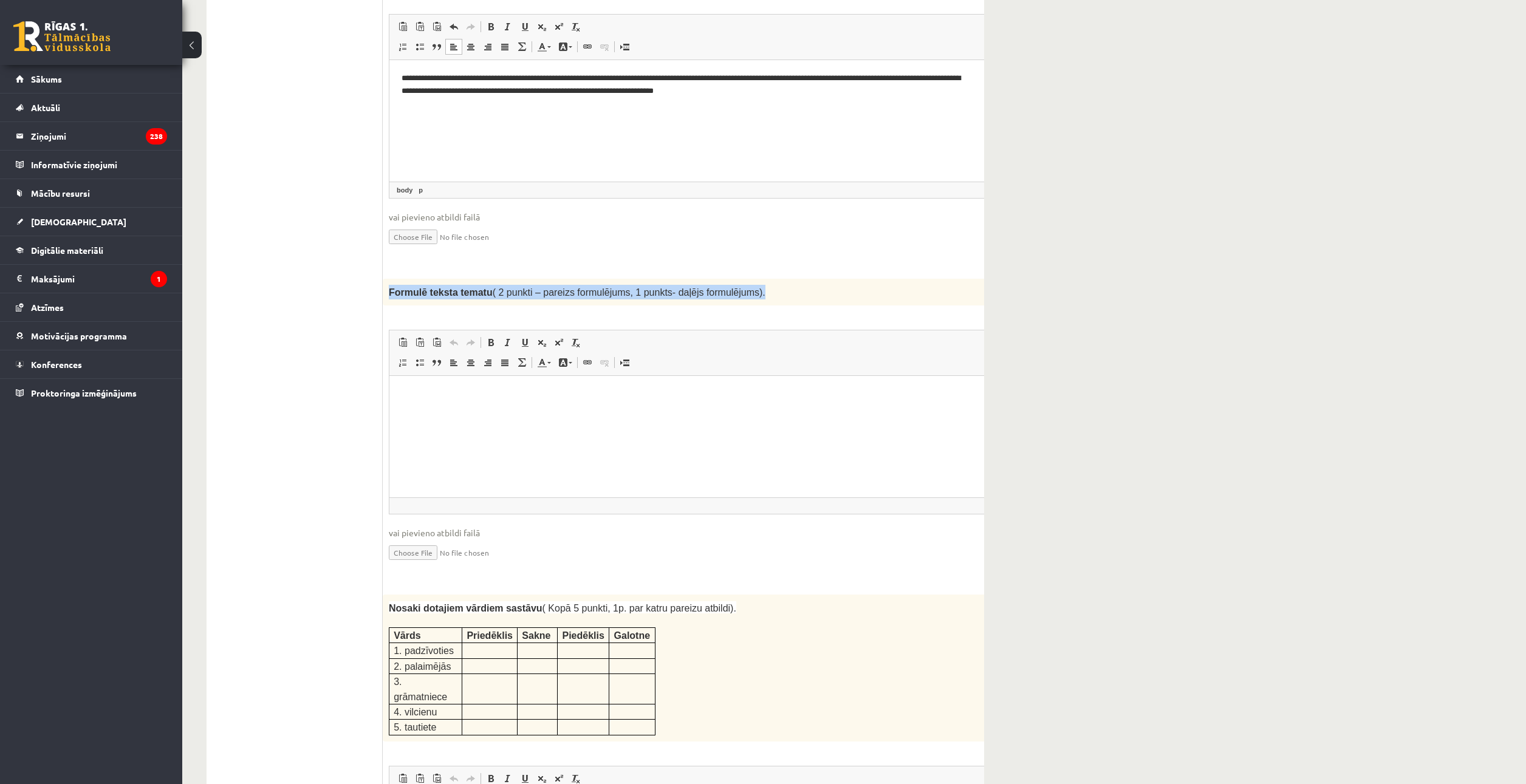
copy span "Formulē teksta tematu ( 2 punkti – pareizs formulējums, 1 punkts- daļējs formul…"
click at [558, 300] on div "Formulē teksta tematu ( 2 punkti – pareizs formulējums, 1 punkts- daļējs formul…" at bounding box center [708, 292] width 651 height 27
click at [553, 413] on html at bounding box center [708, 394] width 638 height 37
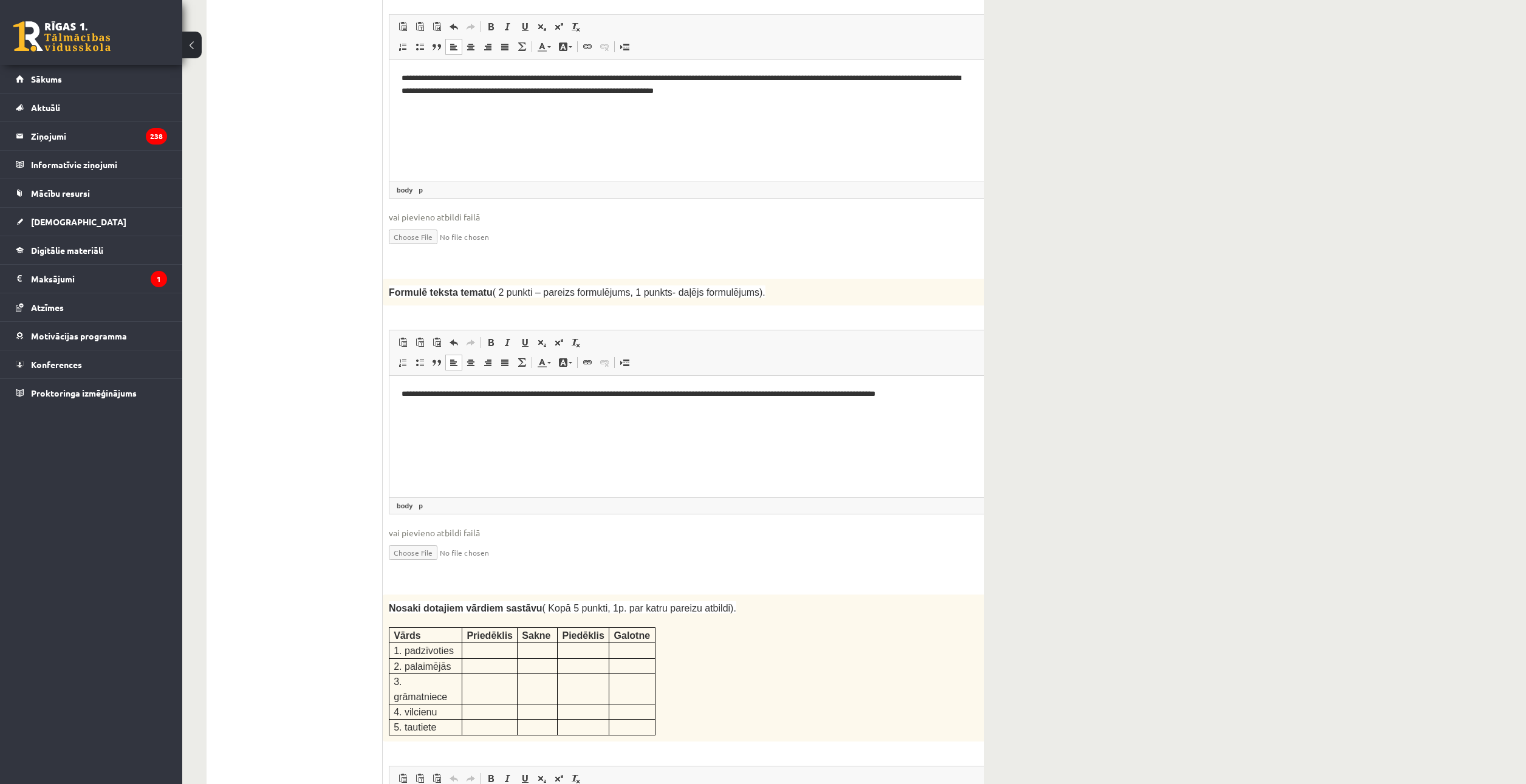
click at [665, 624] on div "Nosaki dotajiem vārdiem sastāvu ( Kopā 5 punkti, 1p. par katru pareizu atbildi)…" at bounding box center [708, 668] width 651 height 147
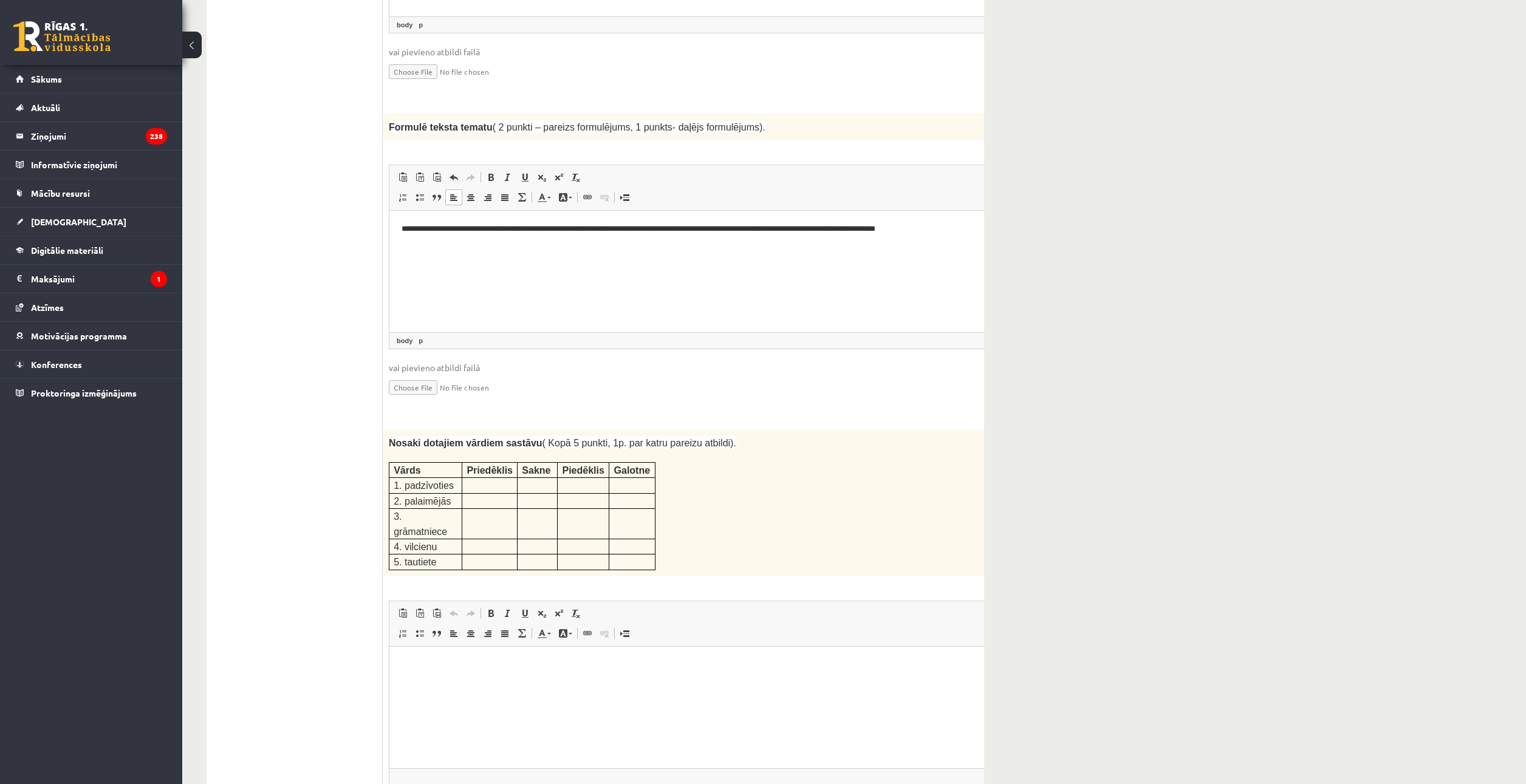
scroll to position [1273, 0]
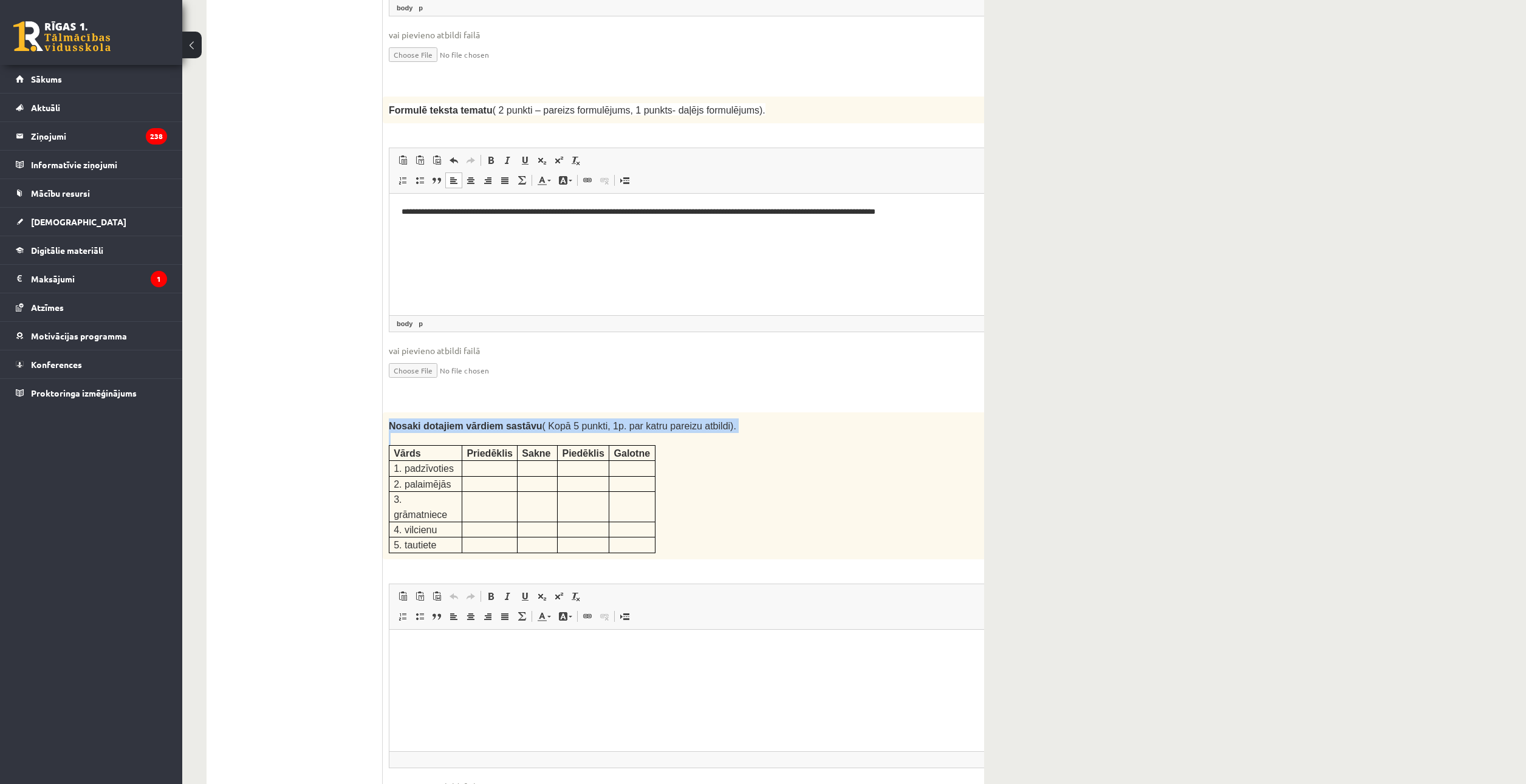
drag, startPoint x: 500, startPoint y: 448, endPoint x: 702, endPoint y: 502, distance: 209.1
click at [702, 502] on div "Nosaki dotajiem vārdiem sastāvu ( Kopā 5 punkti, 1p. par katru pareizu atbildi)…" at bounding box center [708, 486] width 651 height 147
copy div "Nosaki dotajiem vārdiem sastāvu ( Kopā 5 punkti, 1p. par katru pareizu atbildi)."
click at [609, 666] on html at bounding box center [708, 647] width 638 height 37
click at [636, 429] on div "Nosaki dotajiem vārdiem sastāvu ( Kopā 5 punkti, 1p. par katru pareizu atbildi)…" at bounding box center [708, 486] width 651 height 147
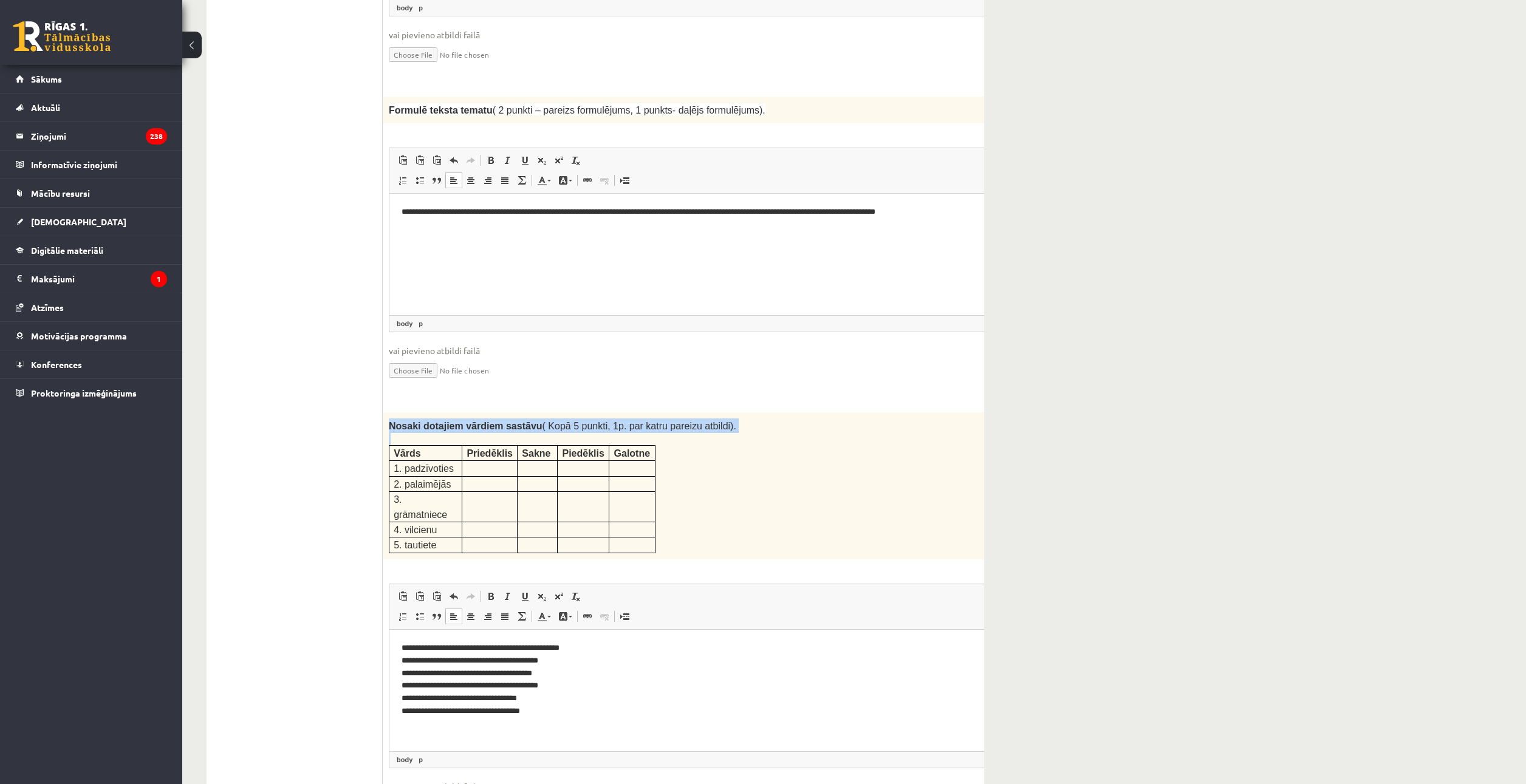
click at [478, 454] on p "Priedēklis" at bounding box center [490, 453] width 46 height 14
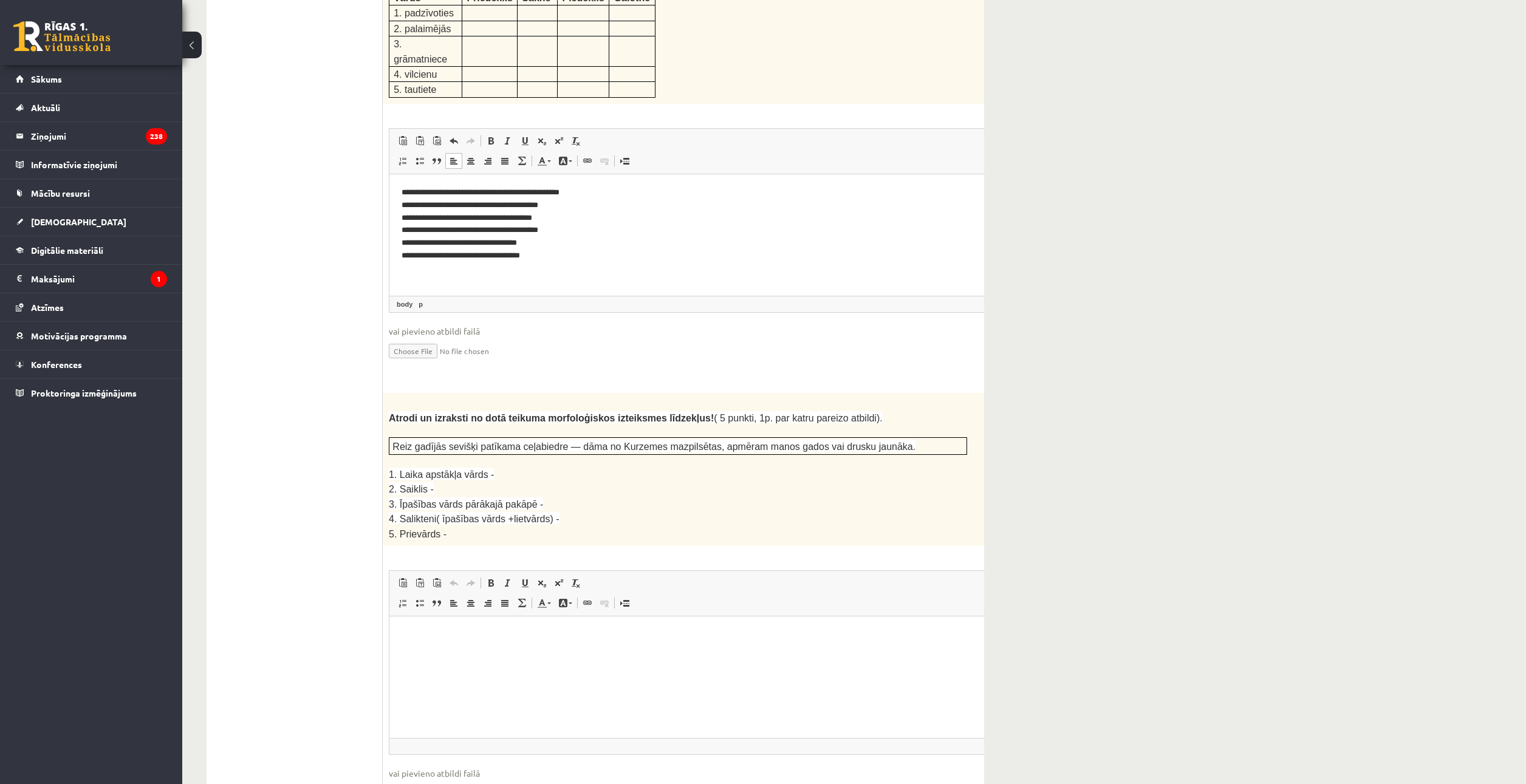
scroll to position [1759, 0]
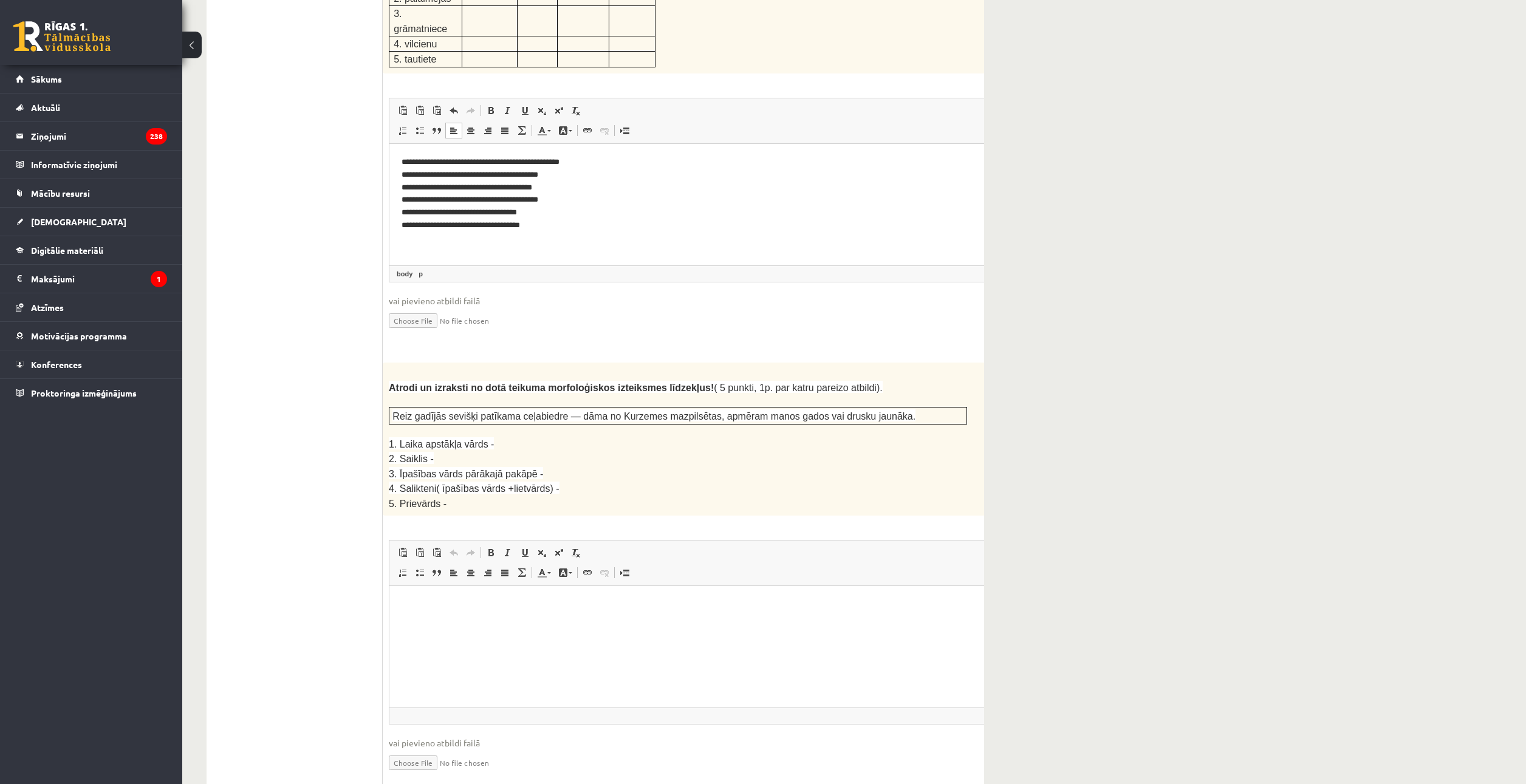
drag, startPoint x: 384, startPoint y: 355, endPoint x: 632, endPoint y: 480, distance: 277.7
click at [640, 484] on div "**********" at bounding box center [595, 647] width 778 height 4048
click at [632, 480] on div "Atrodi un izraksti no dotā teikuma morfoloģiskos izteiksmes līdzekļus! ( 5 punk…" at bounding box center [708, 439] width 651 height 153
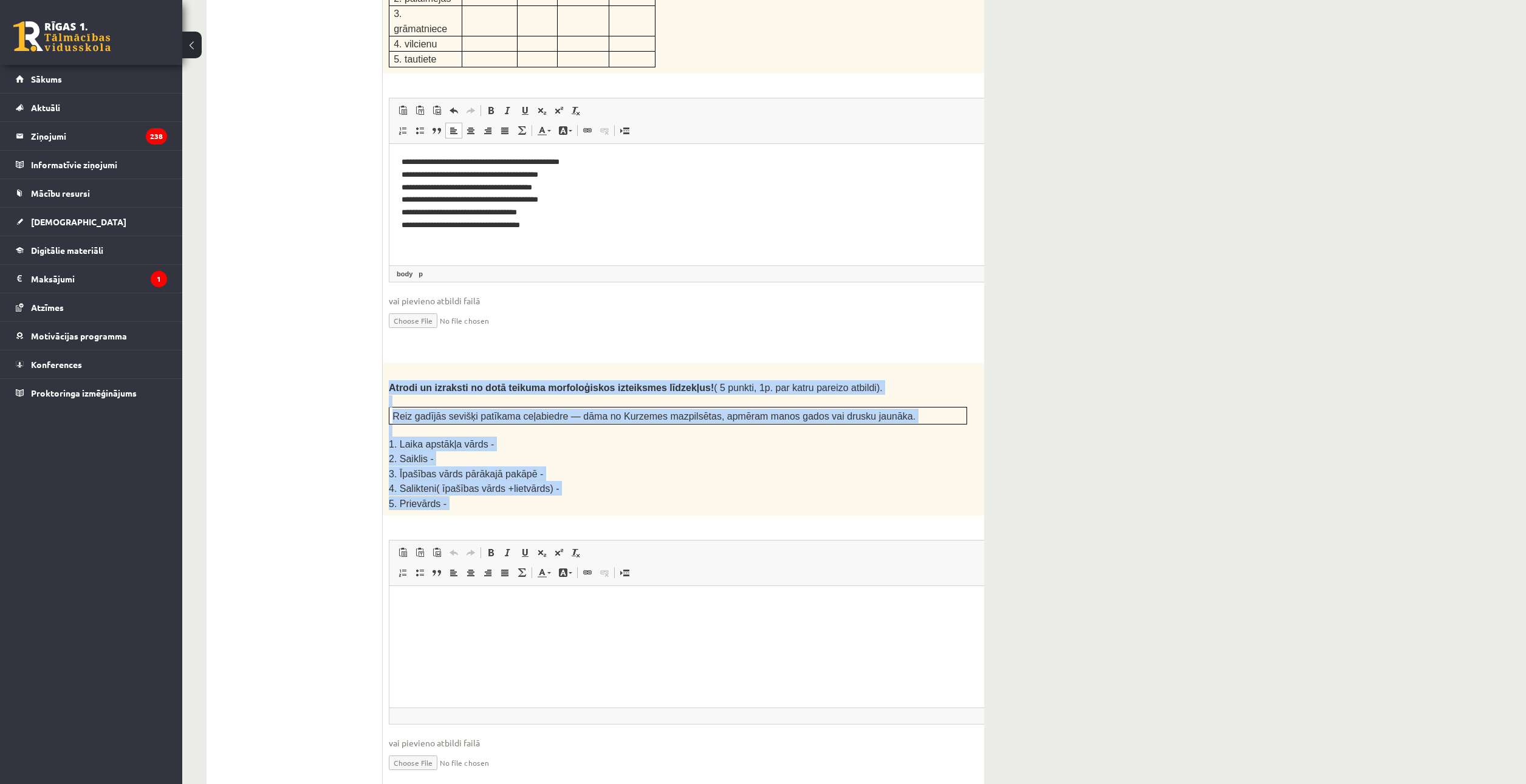
drag, startPoint x: 584, startPoint y: 480, endPoint x: 386, endPoint y: 359, distance: 232.0
click at [386, 363] on div "5p Atrodi un izraksti no dotā teikuma morfoloģiskos izteiksmes līdzekļus! ( 5 p…" at bounding box center [708, 577] width 651 height 430
copy div "Atrodi un izraksti no dotā teikuma morfoloģiskos izteiksmes līdzekļus! ( 5 punk…"
click at [534, 496] on p "5. Prievārds -" at bounding box center [678, 503] width 578 height 14
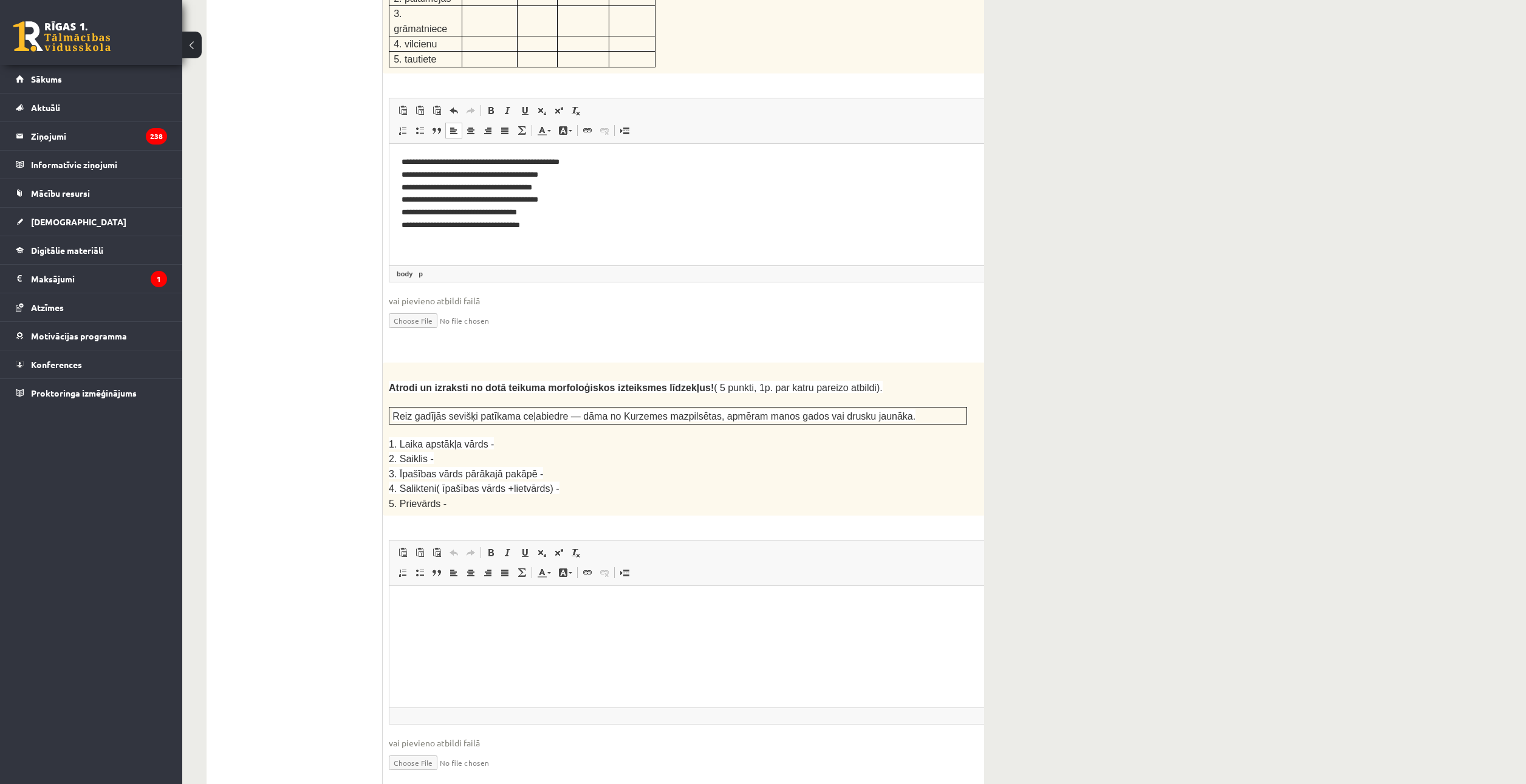
click at [524, 611] on html at bounding box center [708, 604] width 638 height 37
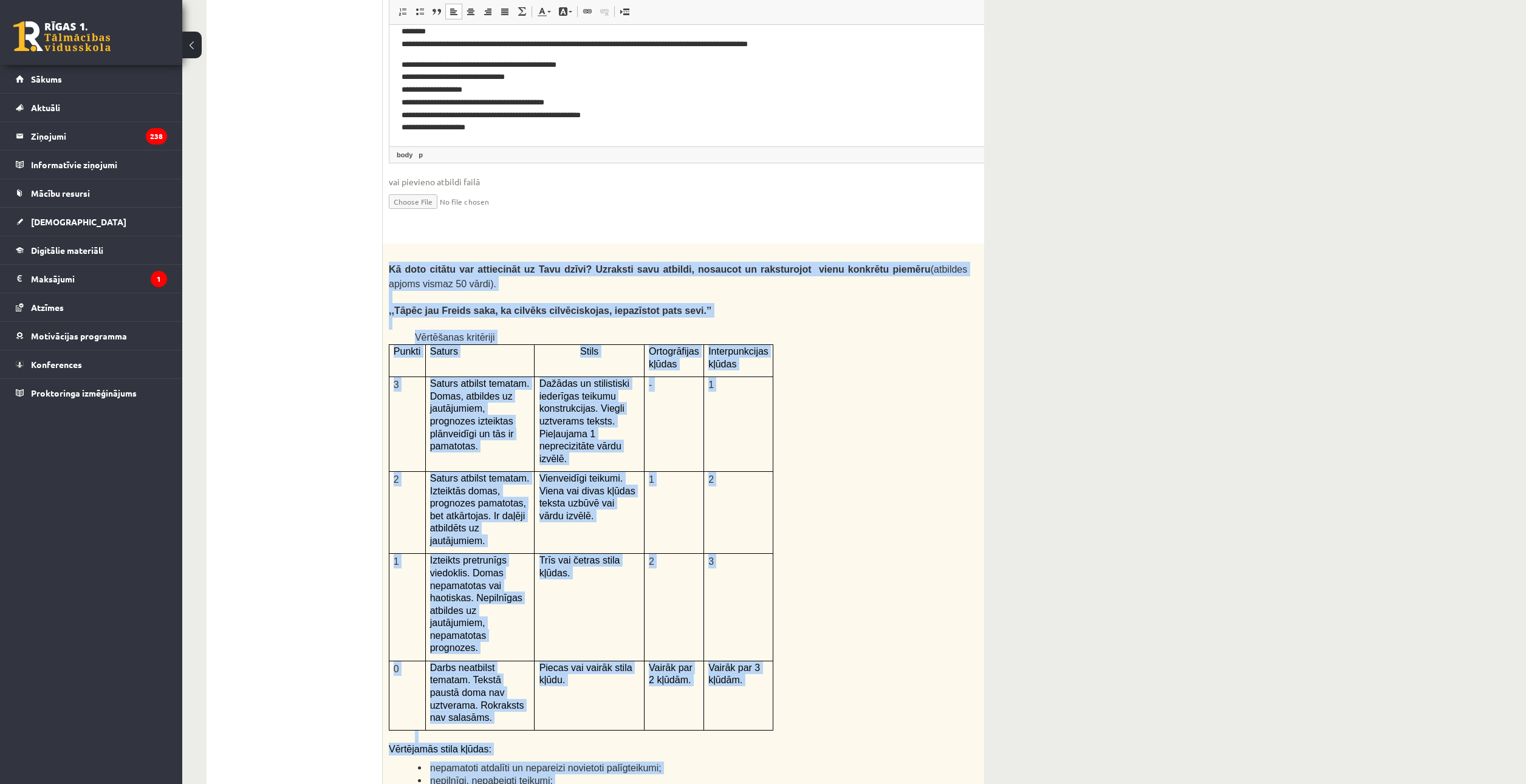
scroll to position [2604, 0]
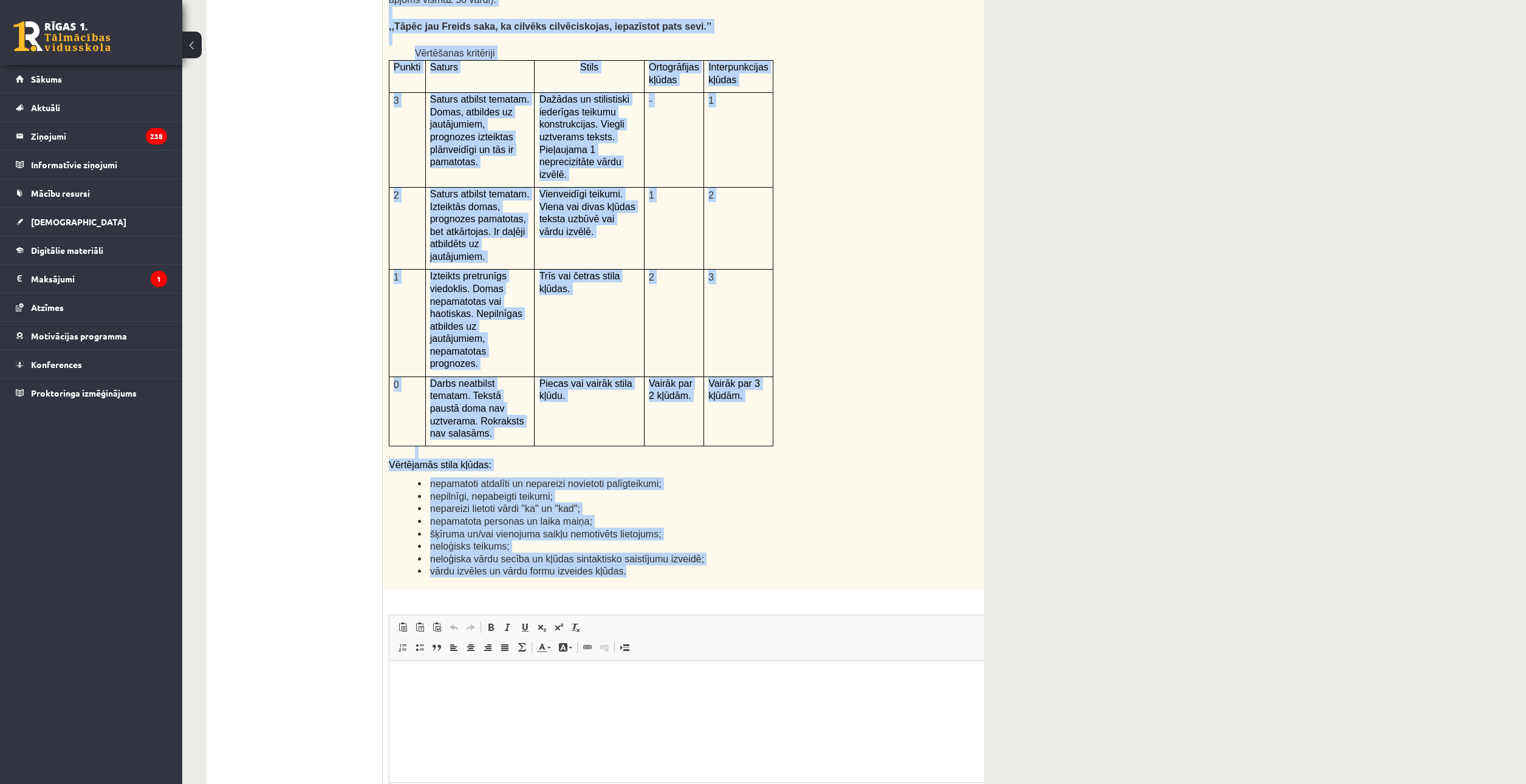
drag, startPoint x: 387, startPoint y: 251, endPoint x: 757, endPoint y: 474, distance: 432.0
click at [757, 474] on div "Kā doto citātu var attiecināt uz Tavu dzīvi? Uzraksti savu atbildi, nosaucot un…" at bounding box center [708, 275] width 651 height 631
copy div "Kā doto citātu var attiecināt uz Tavu dzīvi? Uzraksti savu atbildi, nosaucot un…"
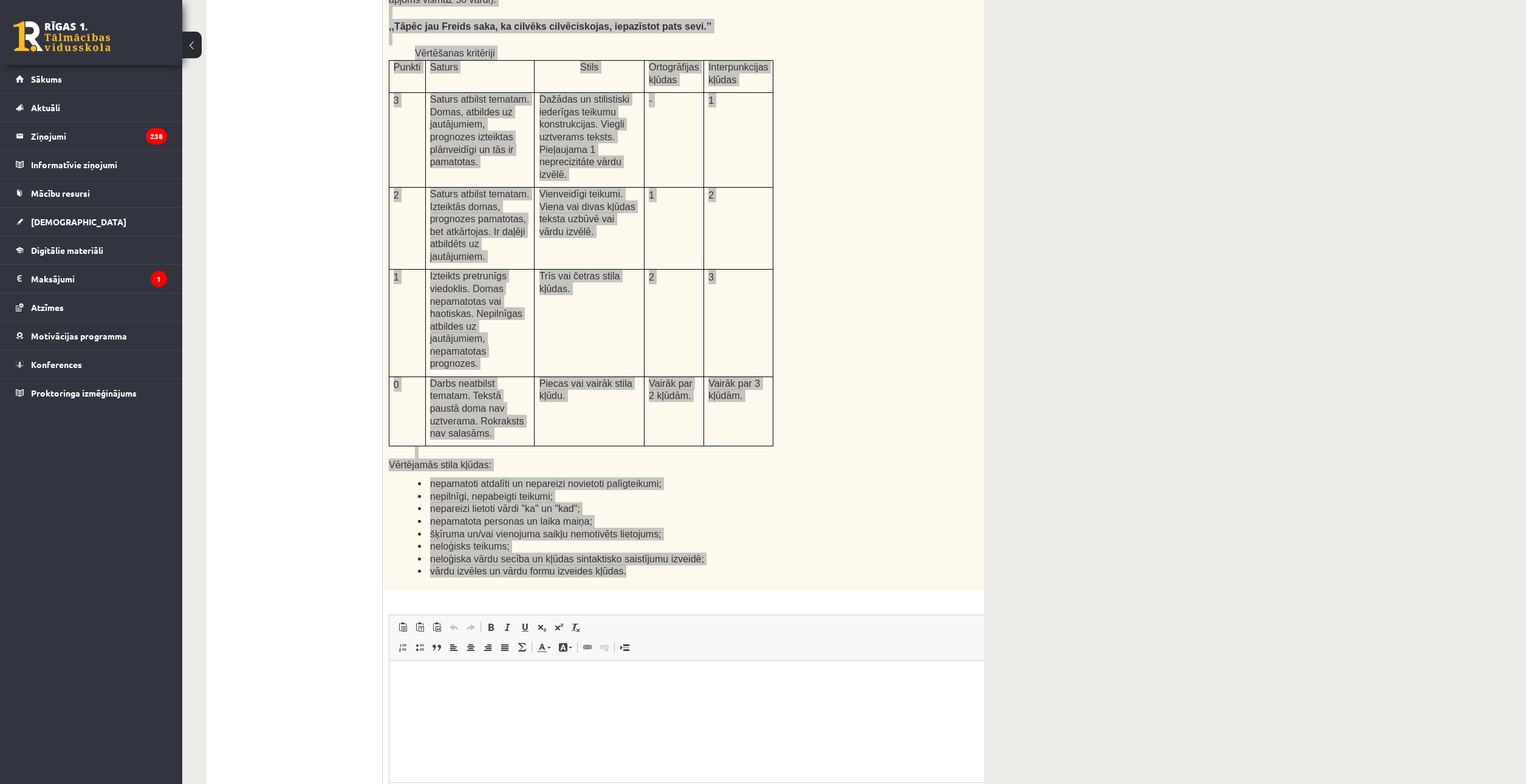
click at [572, 697] on html at bounding box center [708, 678] width 638 height 37
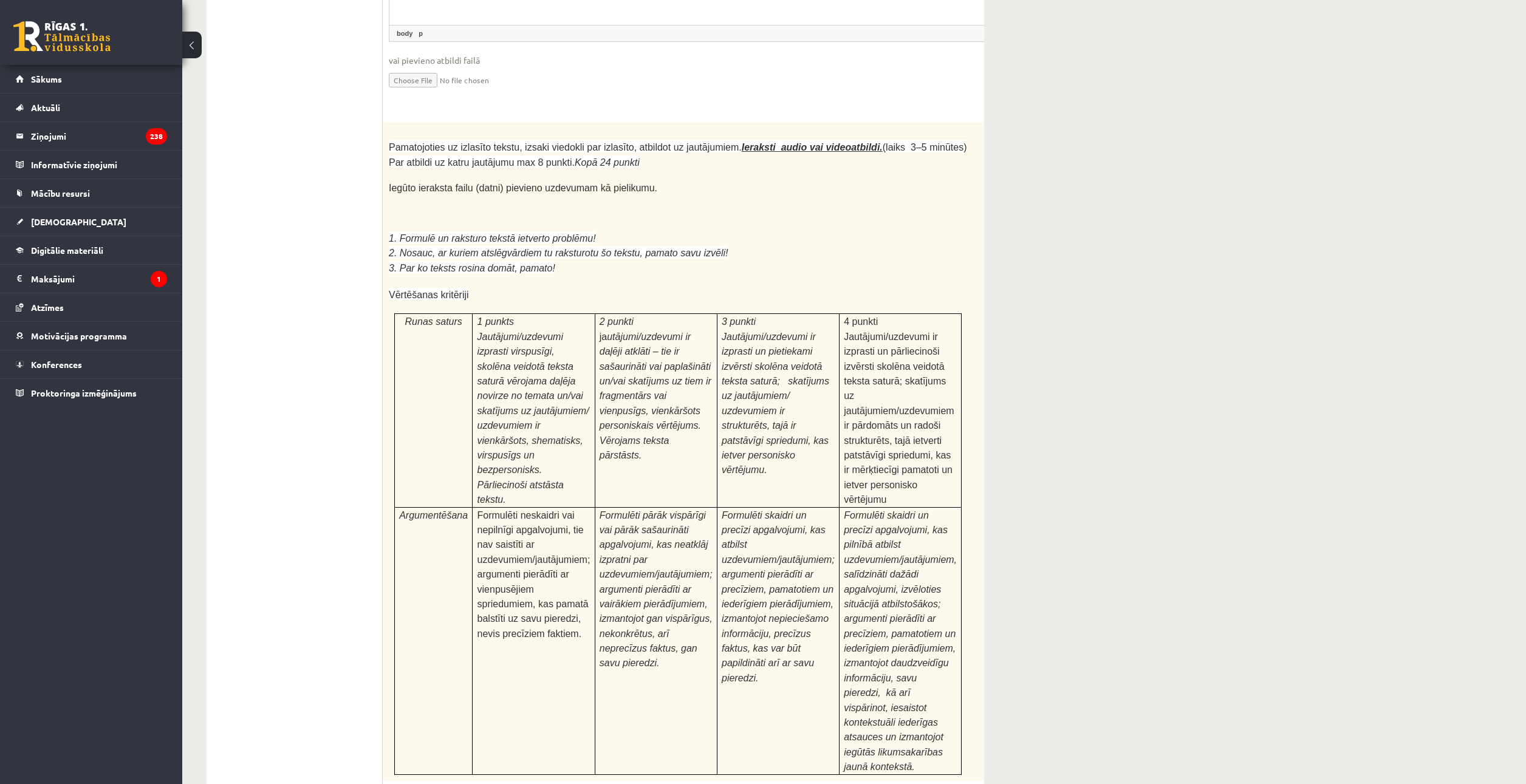
scroll to position [3333, 0]
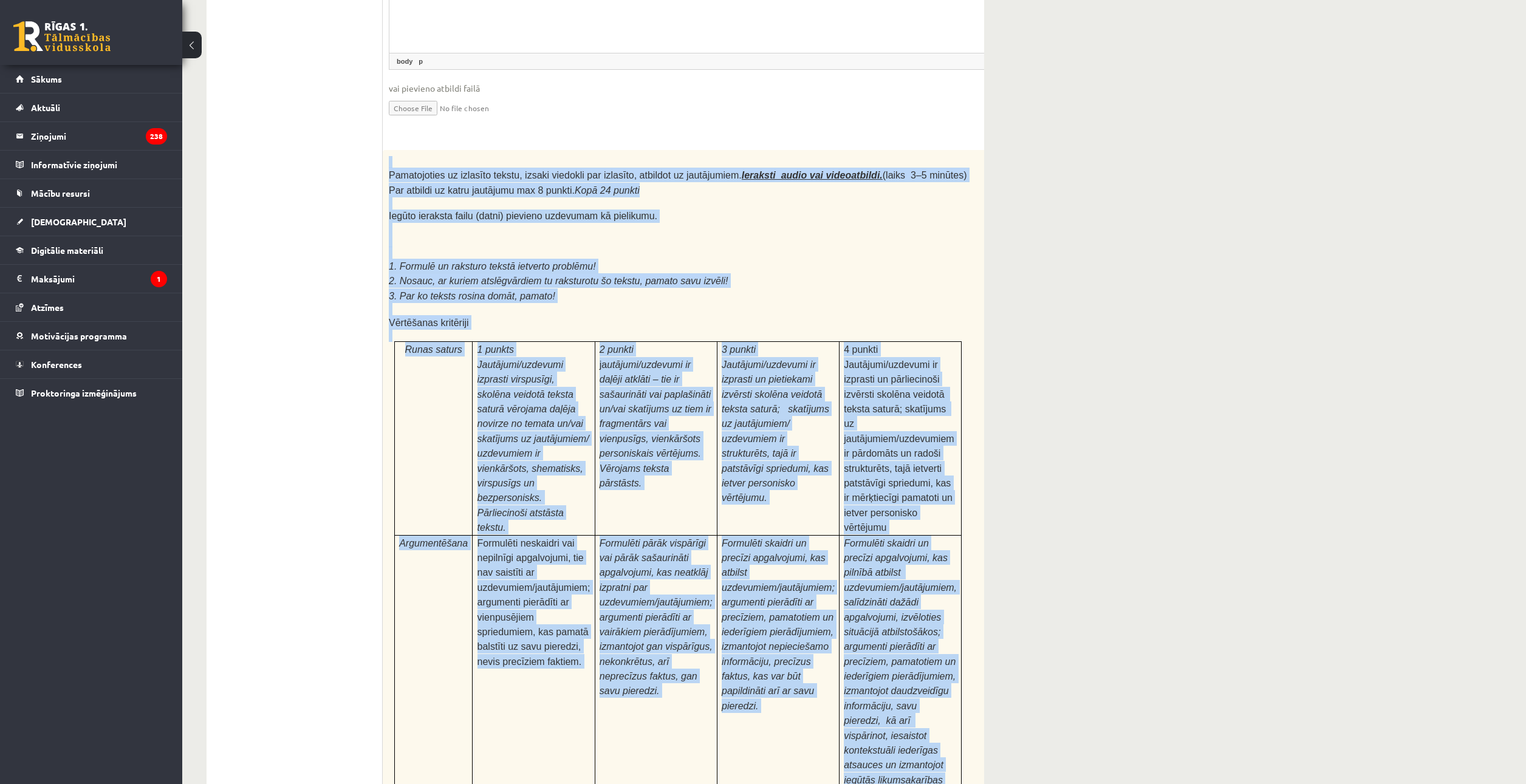
drag, startPoint x: 389, startPoint y: 71, endPoint x: 920, endPoint y: 643, distance: 780.5
click at [920, 643] on div "Pamatojoties uz izlasīto tekstu, izsaki viedokli par izlasīto, atbildot uz jaut…" at bounding box center [708, 479] width 651 height 659
copy div "Pamatojoties uz izlasīto tekstu, izsaki viedokli par izlasīto, atbildot uz jaut…"
click at [534, 247] on p at bounding box center [678, 253] width 578 height 12
click at [528, 211] on span "Iegūto ieraksta failu (datni) pievieno uzdevumam kā pielikumu." at bounding box center [523, 216] width 268 height 10
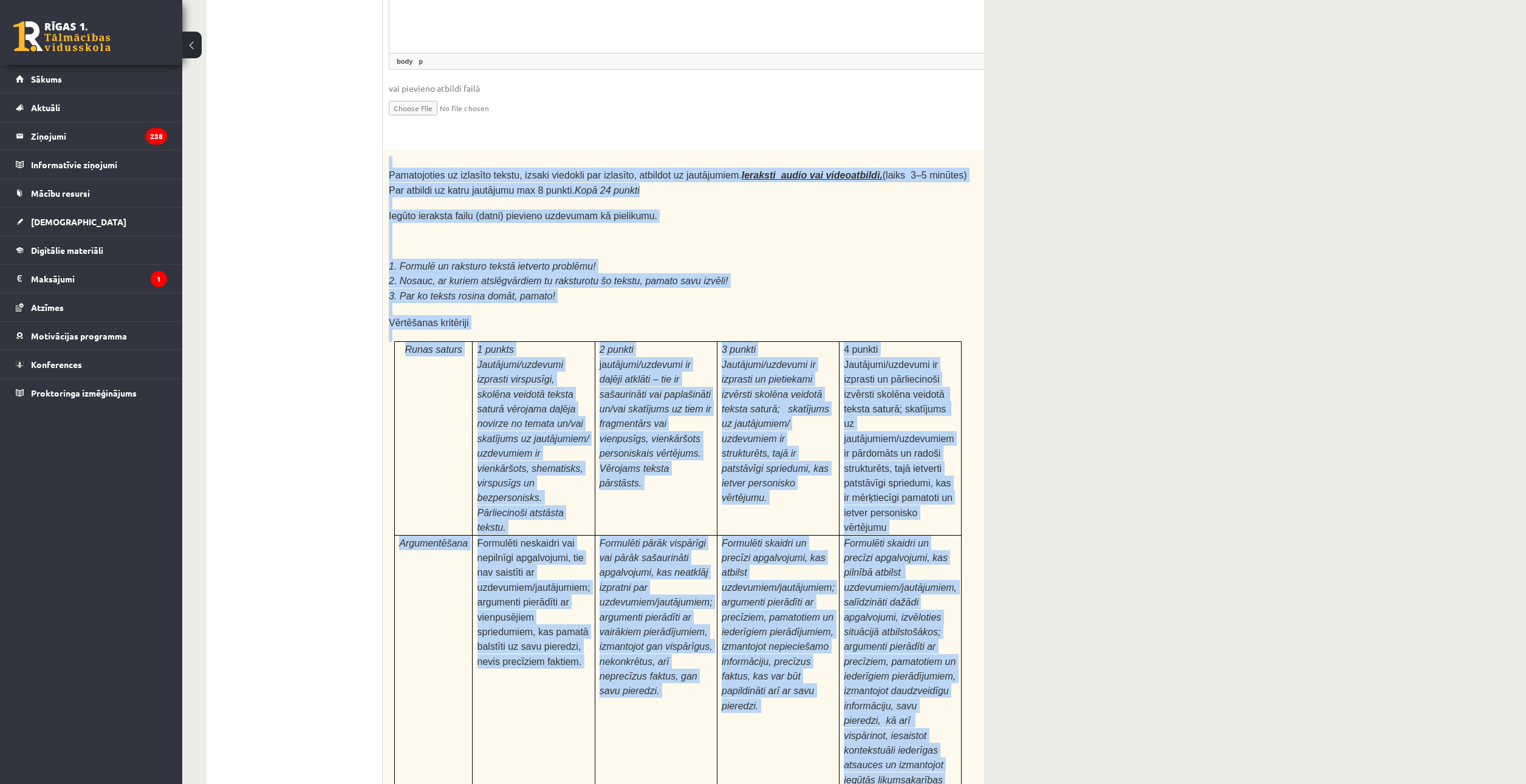
click at [530, 198] on p at bounding box center [678, 204] width 578 height 12
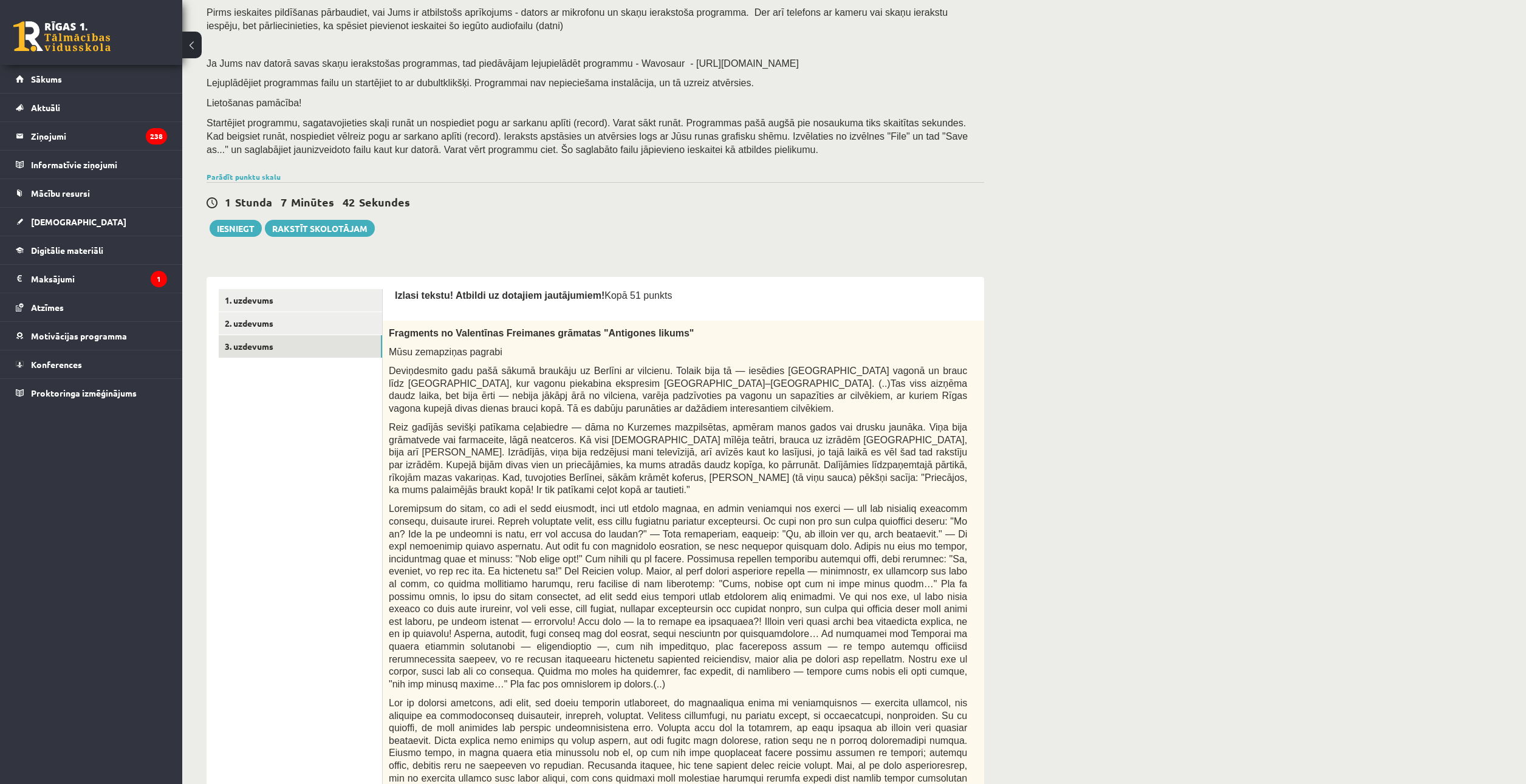
scroll to position [61, 0]
